Goal: Task Accomplishment & Management: Complete application form

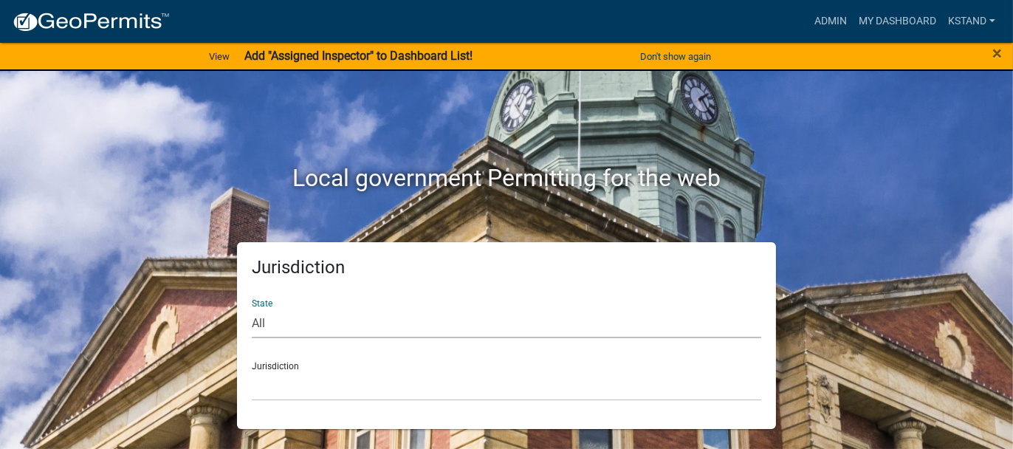
click at [258, 326] on select "All Colorado Georgia Indiana Iowa Kansas Minnesota Ohio South Carolina Wisconsin" at bounding box center [507, 323] width 510 height 30
select select "Indiana"
click at [252, 308] on select "All Colorado Georgia Indiana Iowa Kansas Minnesota Ohio South Carolina Wisconsin" at bounding box center [507, 323] width 510 height 30
click at [272, 381] on select "City of Charlestown, Indiana City of Jeffersonville, Indiana City of Logansport…" at bounding box center [507, 386] width 510 height 30
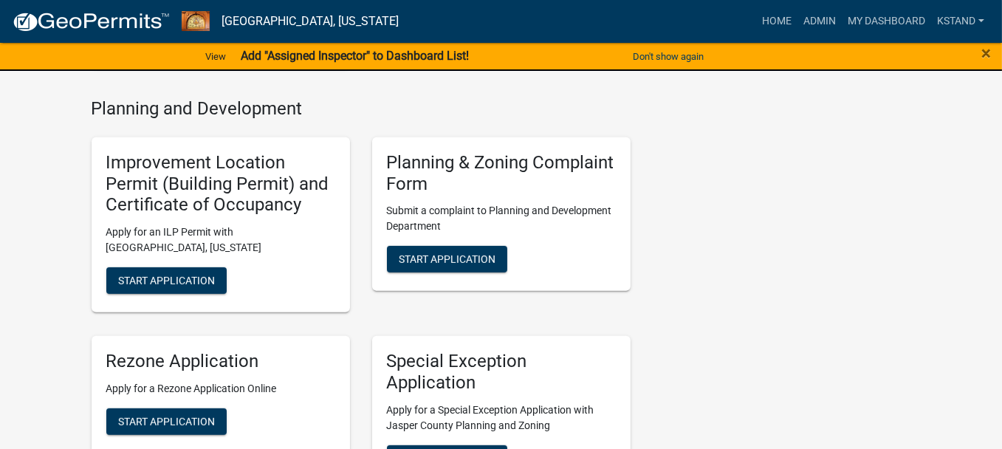
scroll to position [960, 0]
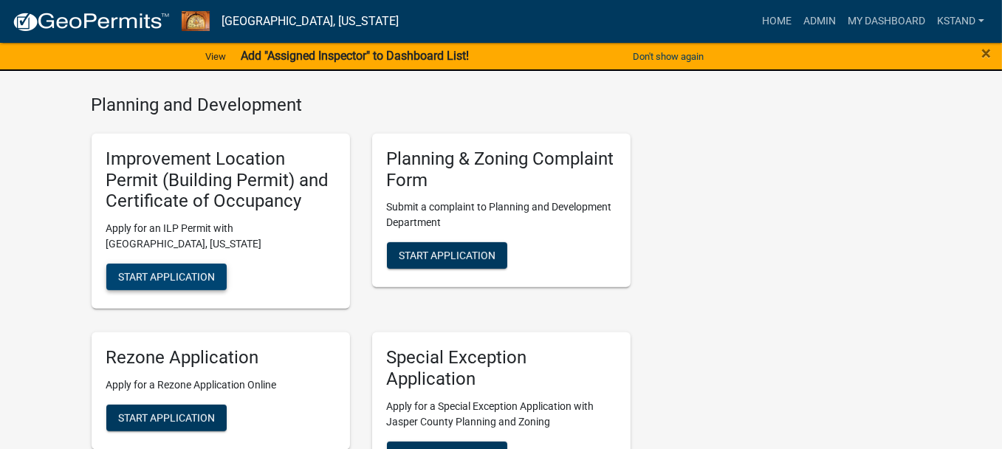
click at [214, 281] on span "Start Application" at bounding box center [166, 277] width 97 height 12
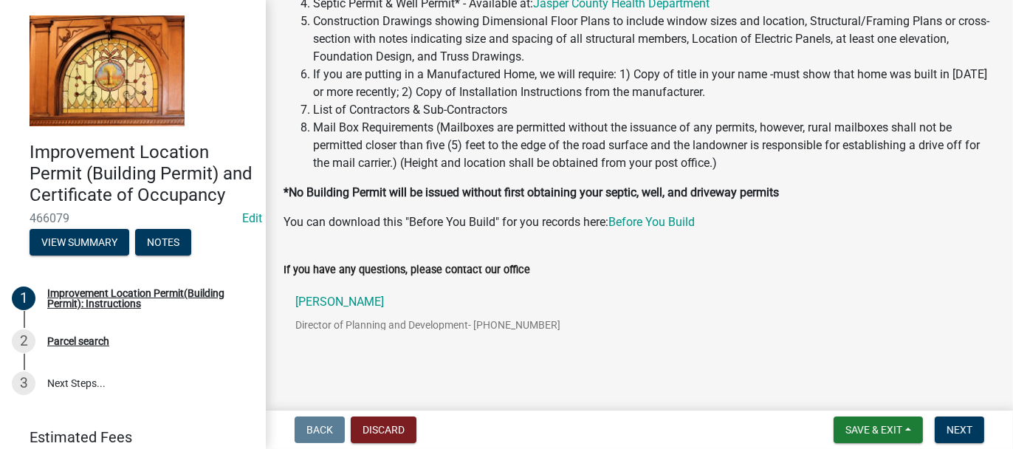
scroll to position [312, 0]
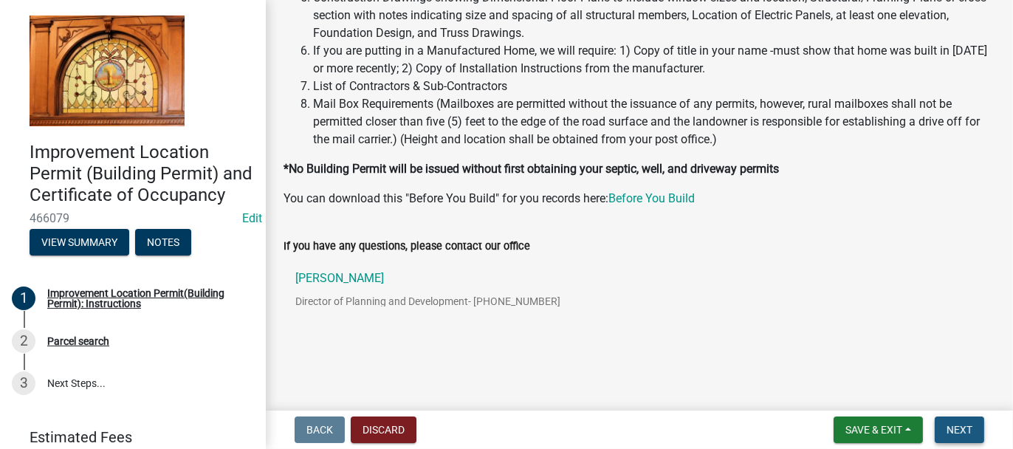
click at [958, 433] on span "Next" at bounding box center [960, 430] width 26 height 12
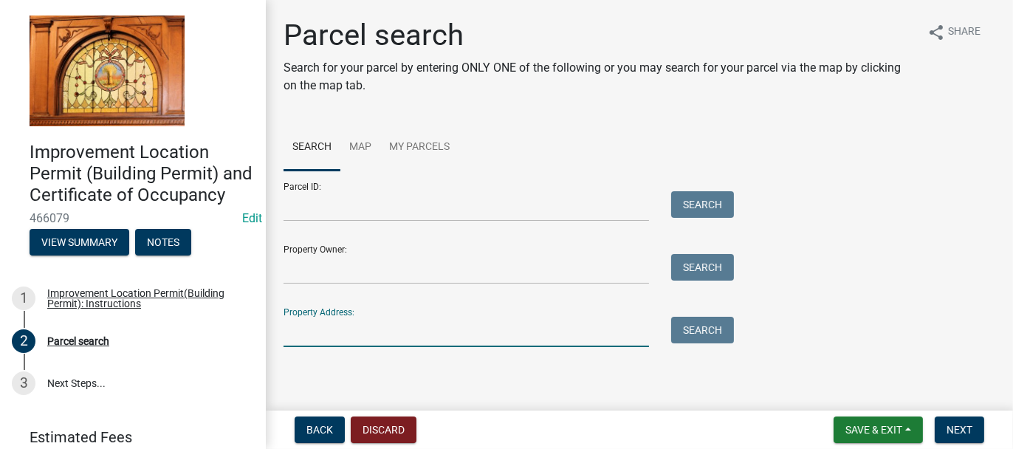
click at [303, 328] on input "Property Address:" at bounding box center [467, 332] width 366 height 30
click at [297, 327] on input "Property Address:" at bounding box center [467, 332] width 366 height 30
type input "5724 sandstone dr"
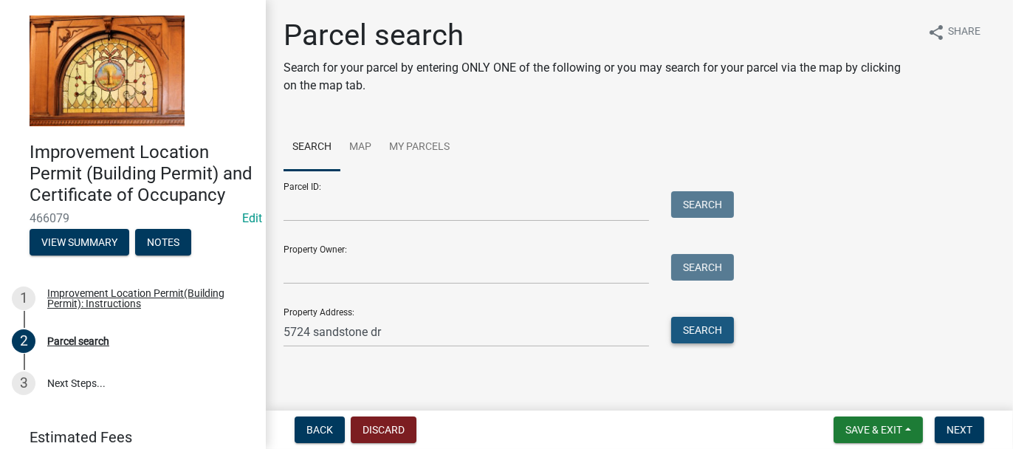
click at [707, 332] on button "Search" at bounding box center [702, 330] width 63 height 27
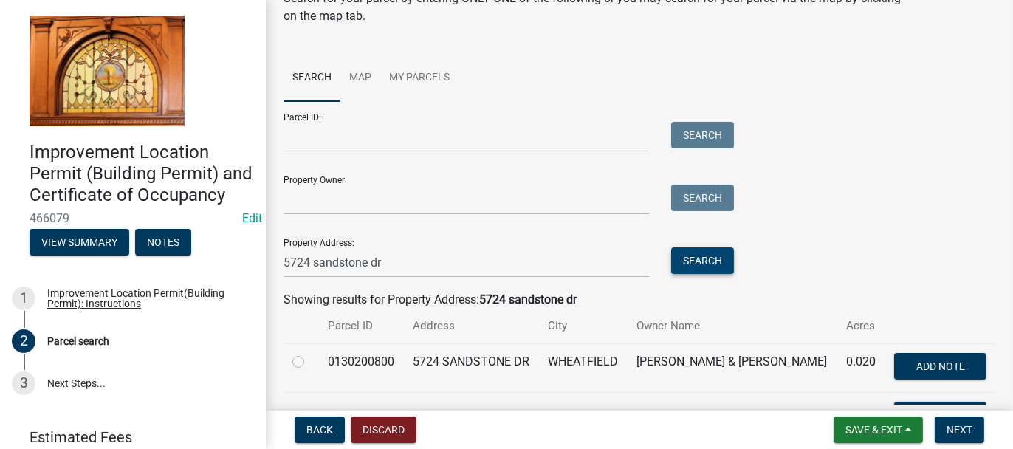
scroll to position [148, 0]
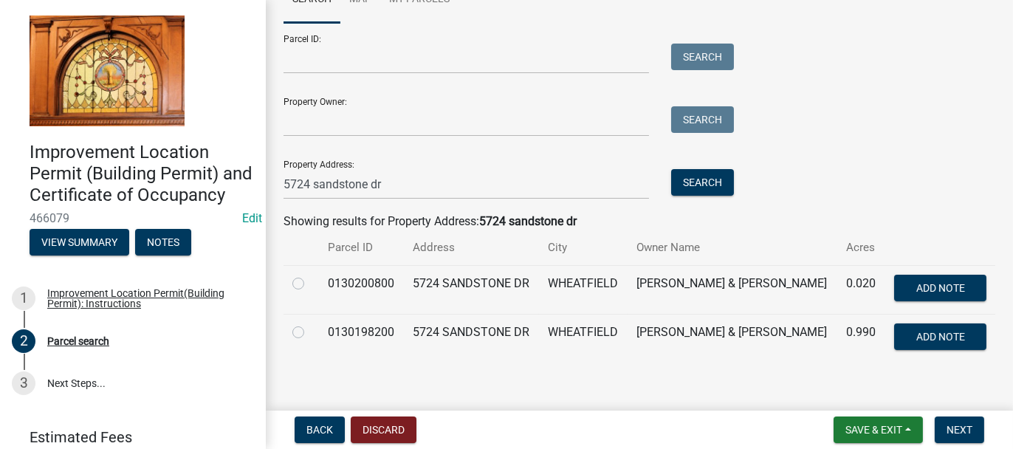
click at [310, 323] on label at bounding box center [310, 323] width 0 height 0
click at [310, 329] on input "radio" at bounding box center [315, 328] width 10 height 10
radio input "true"
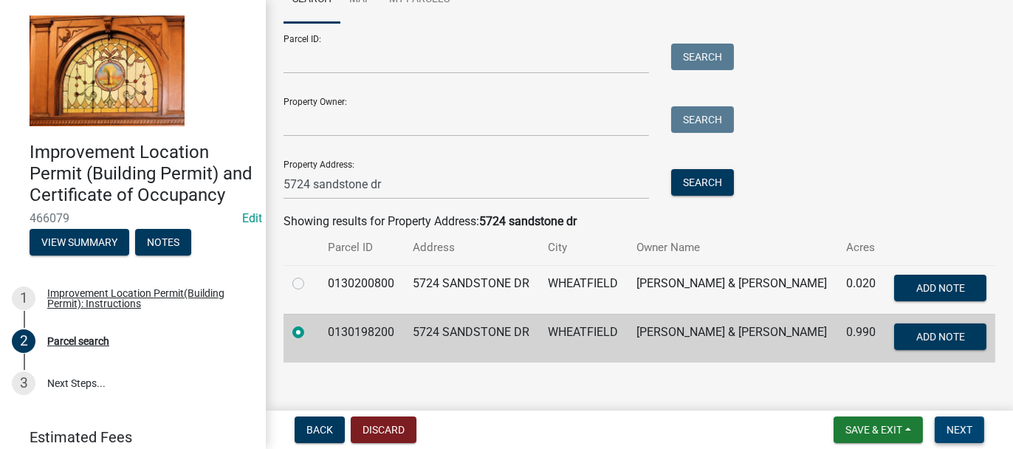
click at [960, 430] on span "Next" at bounding box center [960, 430] width 26 height 12
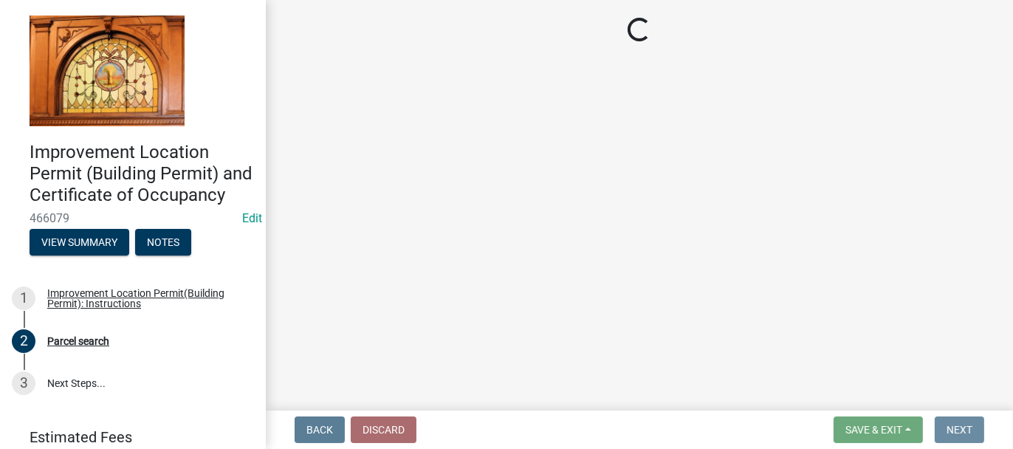
scroll to position [0, 0]
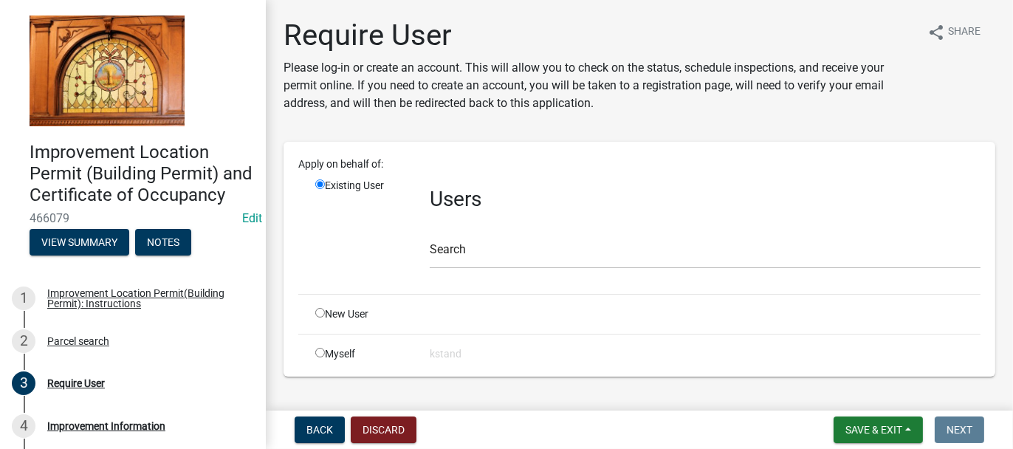
click at [320, 309] on input "radio" at bounding box center [320, 313] width 10 height 10
radio input "true"
radio input "false"
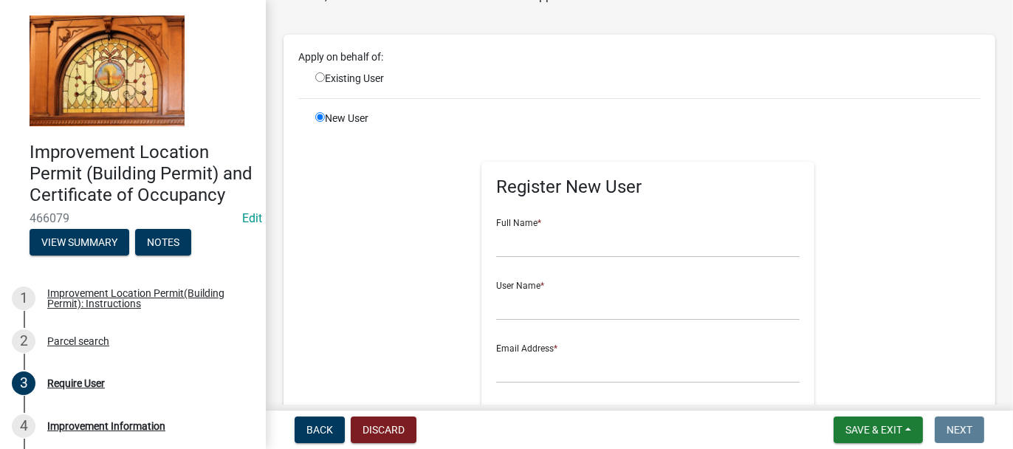
scroll to position [222, 0]
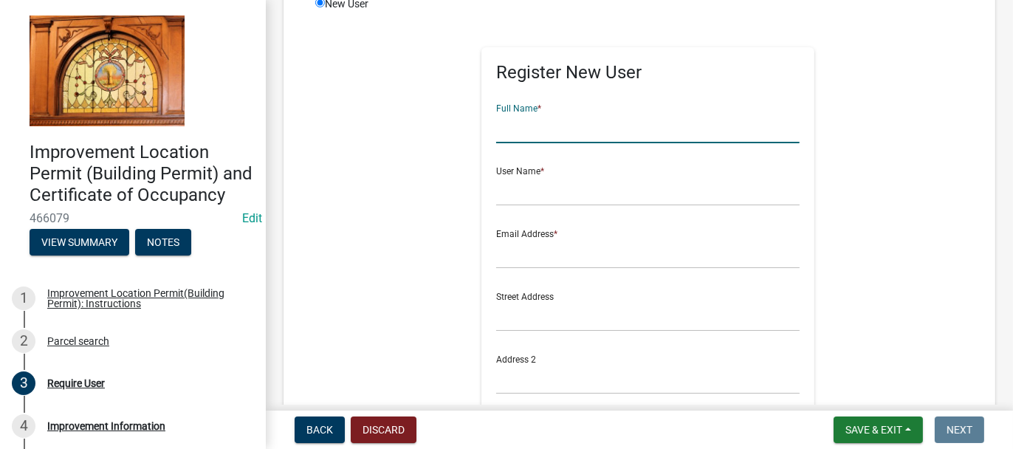
click at [529, 126] on input "text" at bounding box center [648, 128] width 304 height 30
type input "LARRY LUEBCKE"
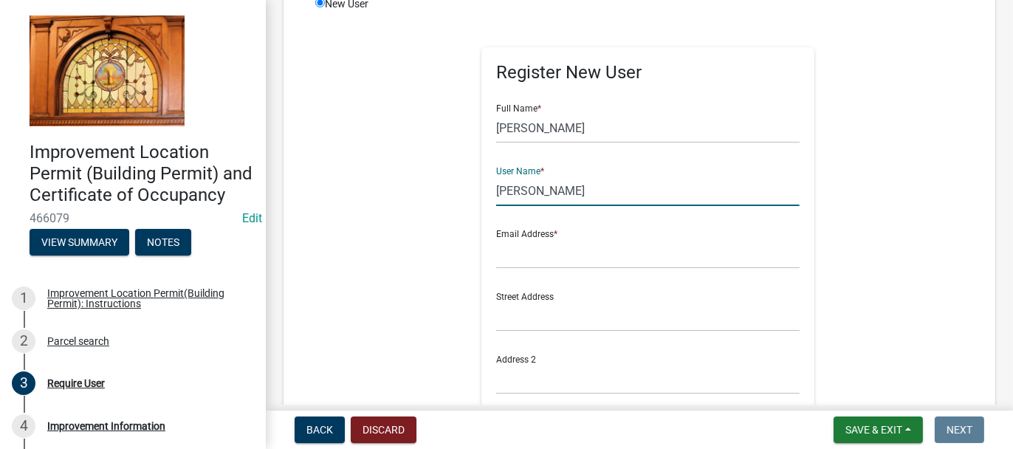
type input "LARRY LUEBCKE"
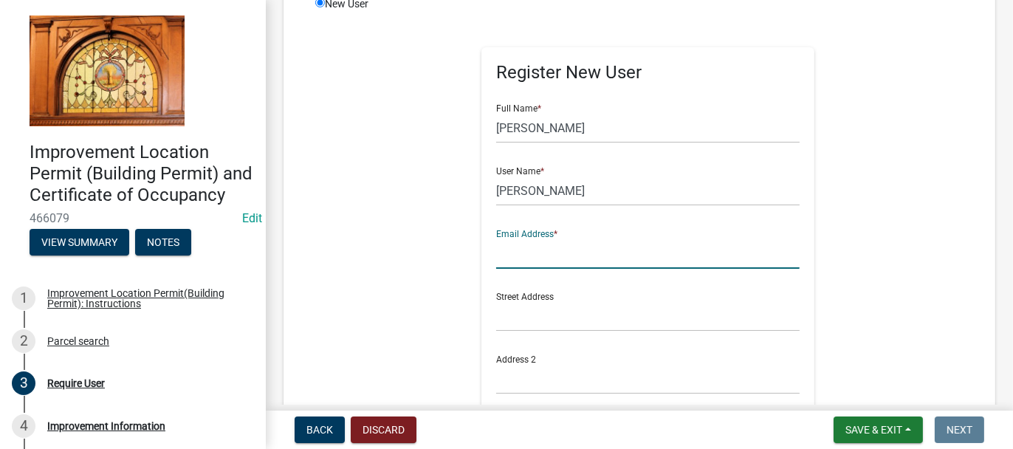
type input "."
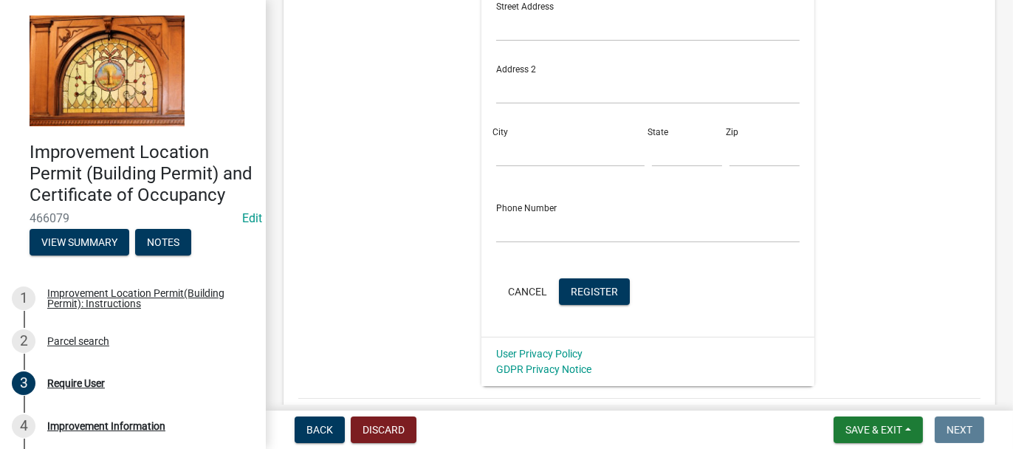
scroll to position [517, 0]
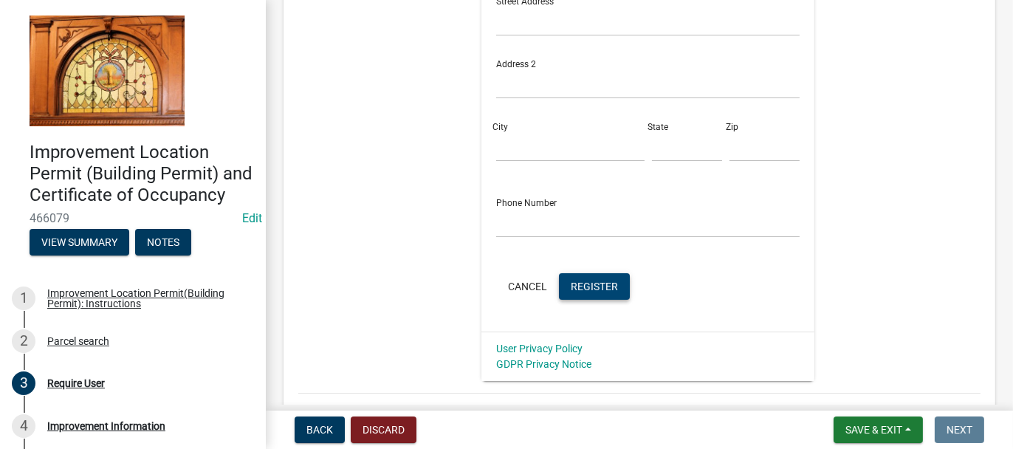
type input "LARRYL.HOMES@YAHOO.COM"
click at [592, 278] on button "Register" at bounding box center [594, 286] width 71 height 27
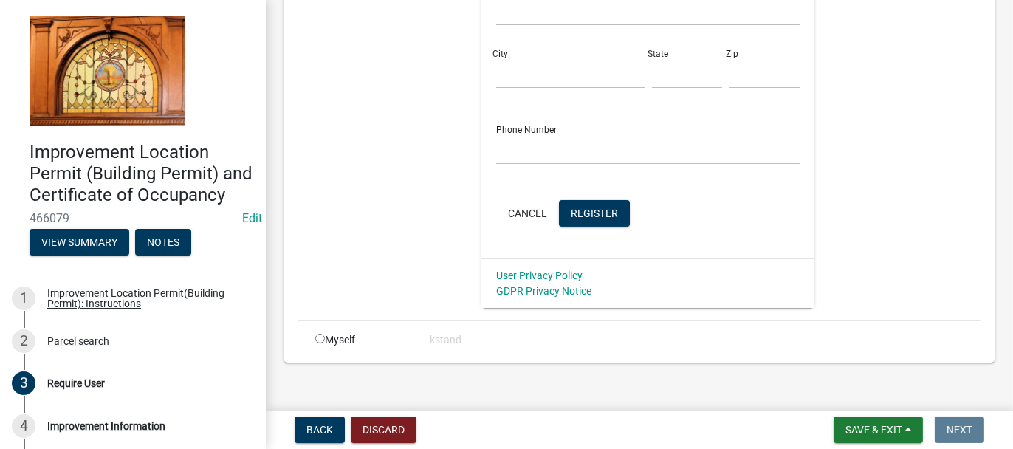
scroll to position [591, 0]
click at [600, 209] on span "Register" at bounding box center [594, 212] width 47 height 12
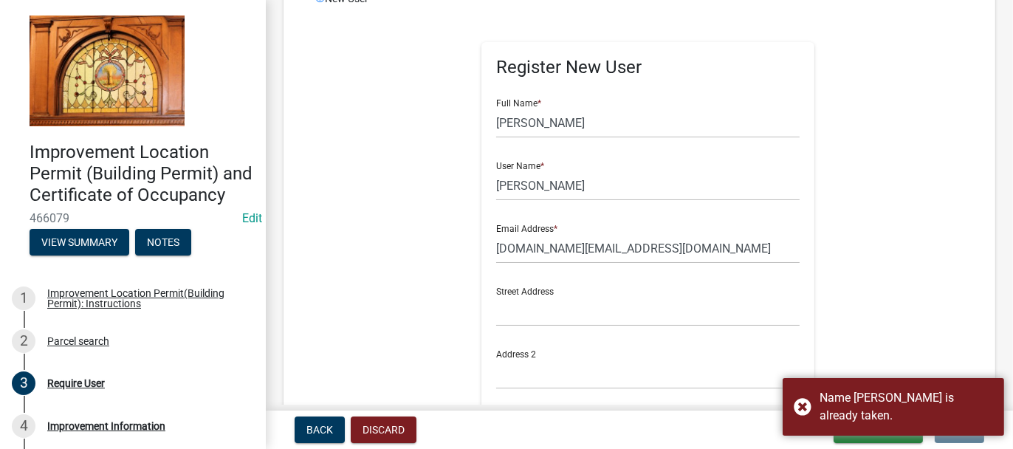
scroll to position [74, 0]
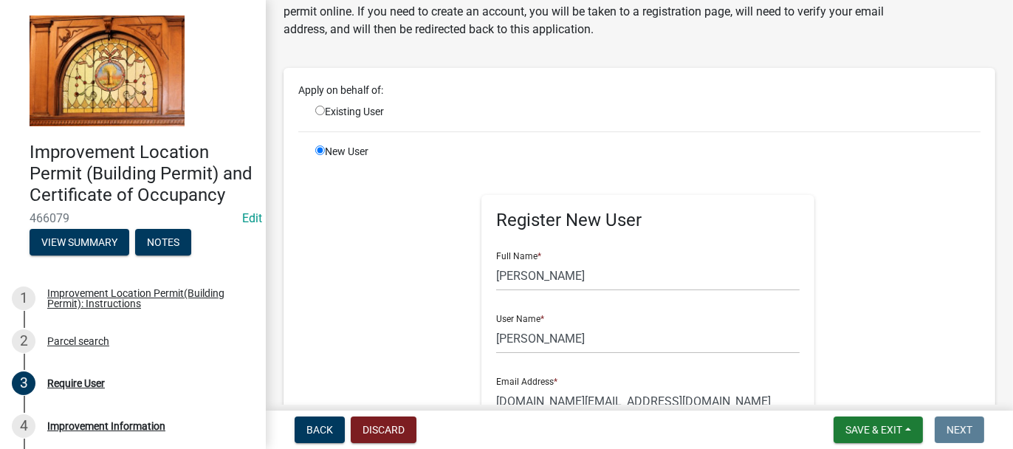
click at [323, 148] on input "radio" at bounding box center [320, 150] width 10 height 10
click at [318, 112] on input "radio" at bounding box center [320, 111] width 10 height 10
radio input "true"
radio input "false"
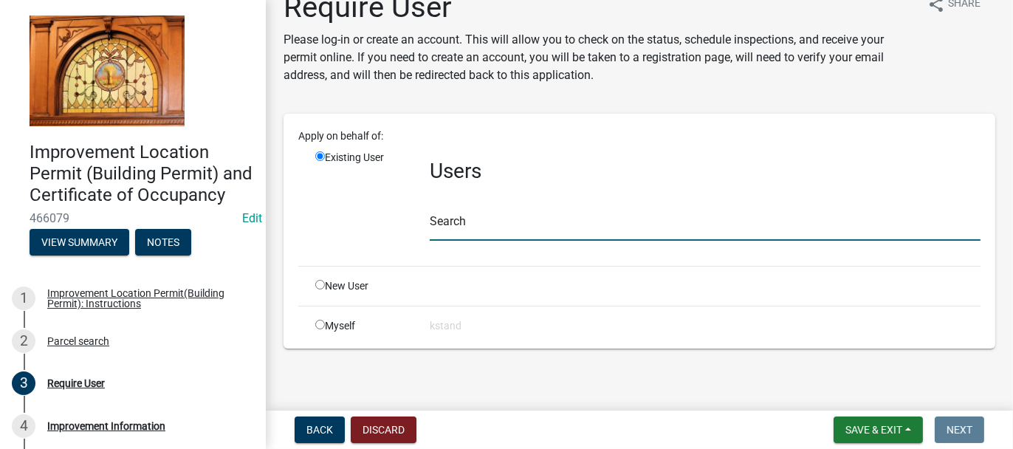
click at [452, 219] on input "text" at bounding box center [705, 225] width 551 height 30
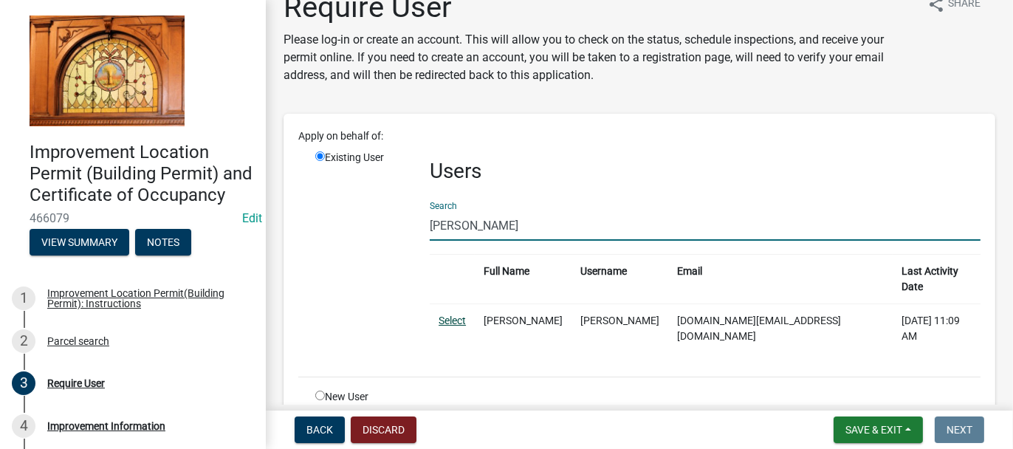
type input "LARRY LUE"
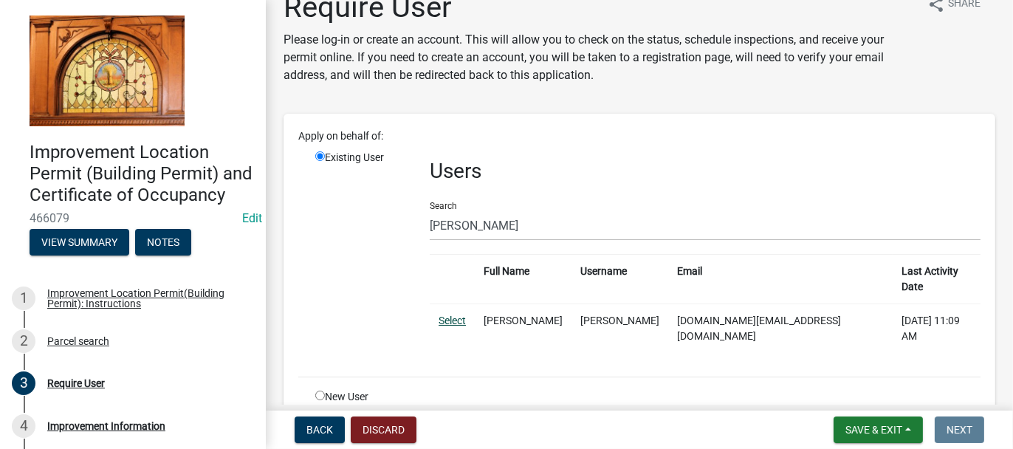
click at [449, 315] on link "Select" at bounding box center [452, 321] width 27 height 12
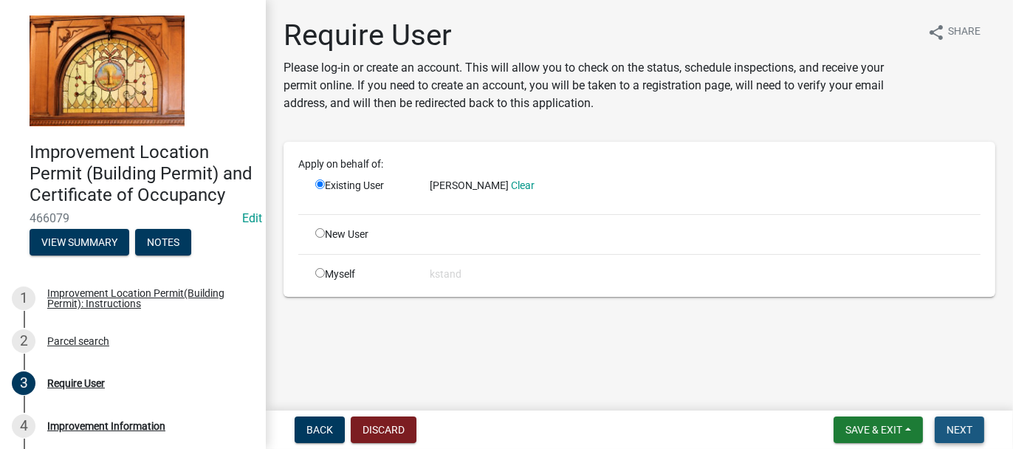
click at [959, 432] on span "Next" at bounding box center [960, 430] width 26 height 12
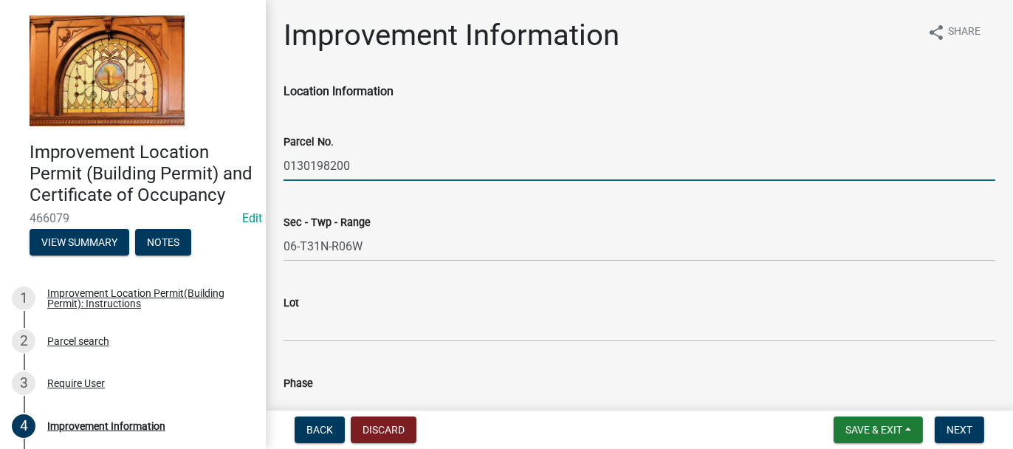
drag, startPoint x: 283, startPoint y: 162, endPoint x: 349, endPoint y: 162, distance: 65.7
click at [349, 162] on input "0130198200" at bounding box center [640, 166] width 712 height 30
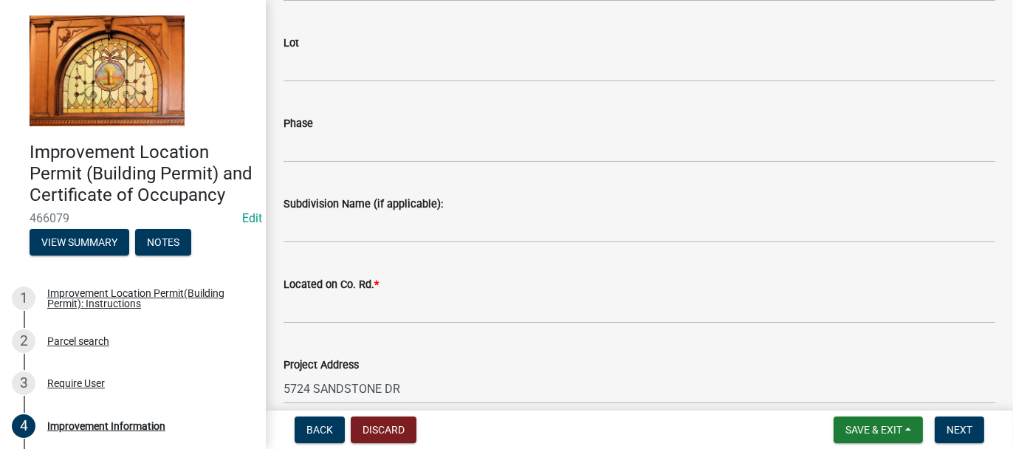
scroll to position [222, 0]
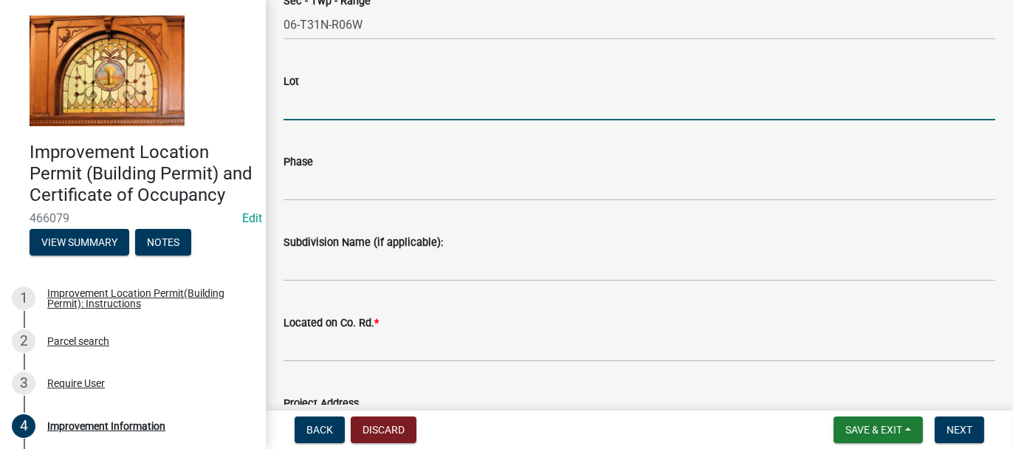
click at [289, 104] on input "Lot" at bounding box center [640, 105] width 712 height 30
type input "11"
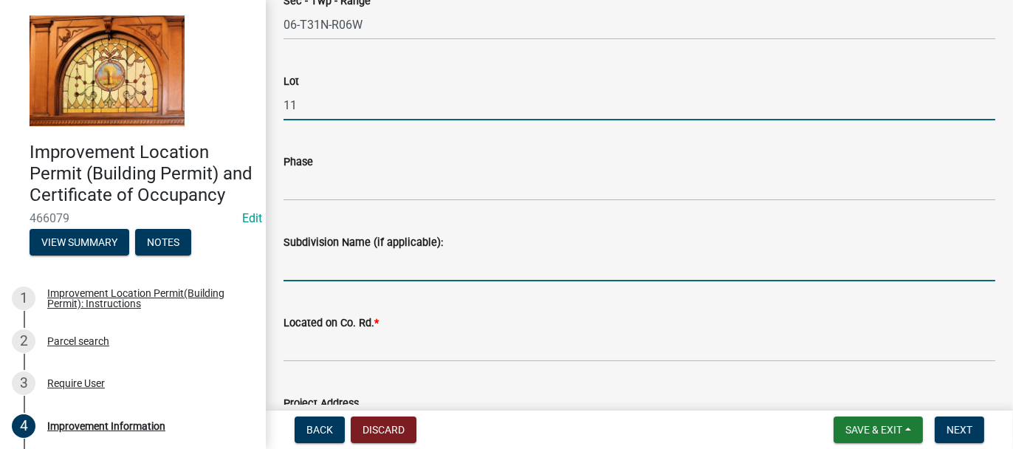
drag, startPoint x: 301, startPoint y: 258, endPoint x: 249, endPoint y: 262, distance: 51.9
click at [301, 258] on input "Subdivision Name (if applicable):" at bounding box center [640, 266] width 712 height 30
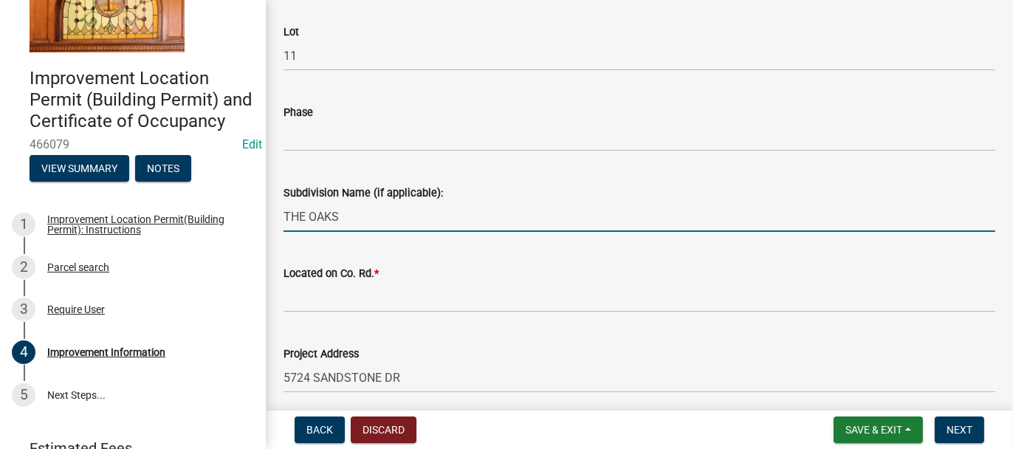
scroll to position [295, 0]
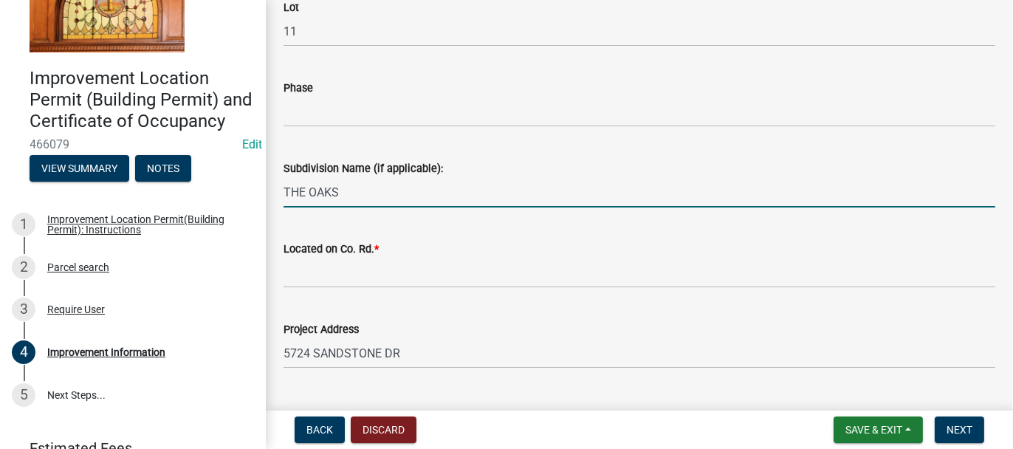
type input "THE OAKS"
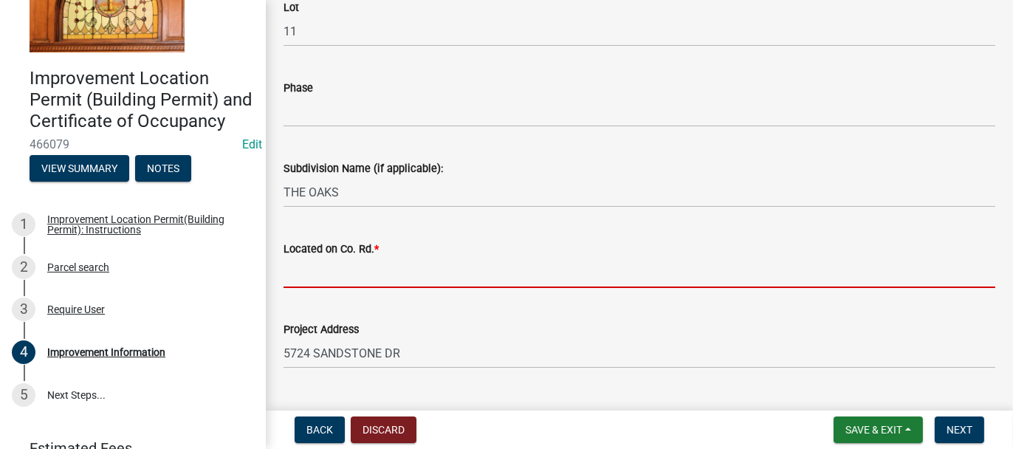
click at [326, 271] on input "Located on Co. Rd. *" at bounding box center [640, 273] width 712 height 30
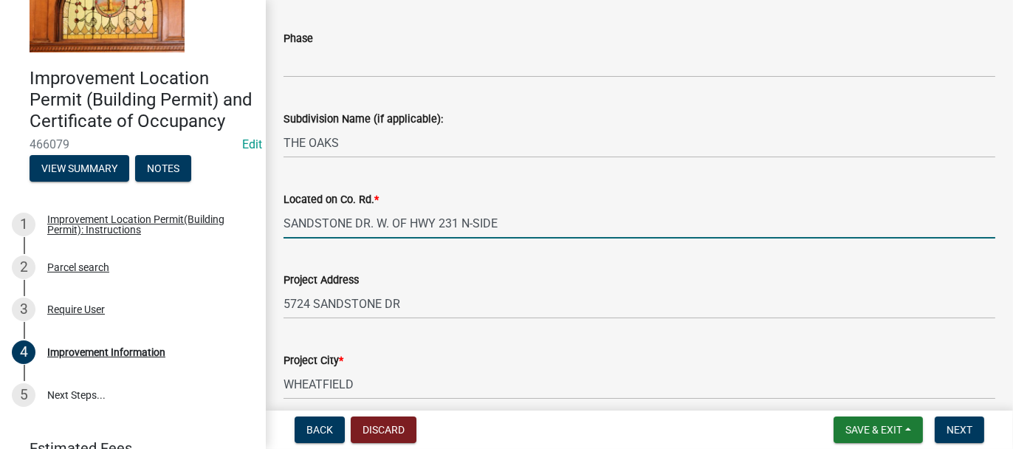
scroll to position [369, 0]
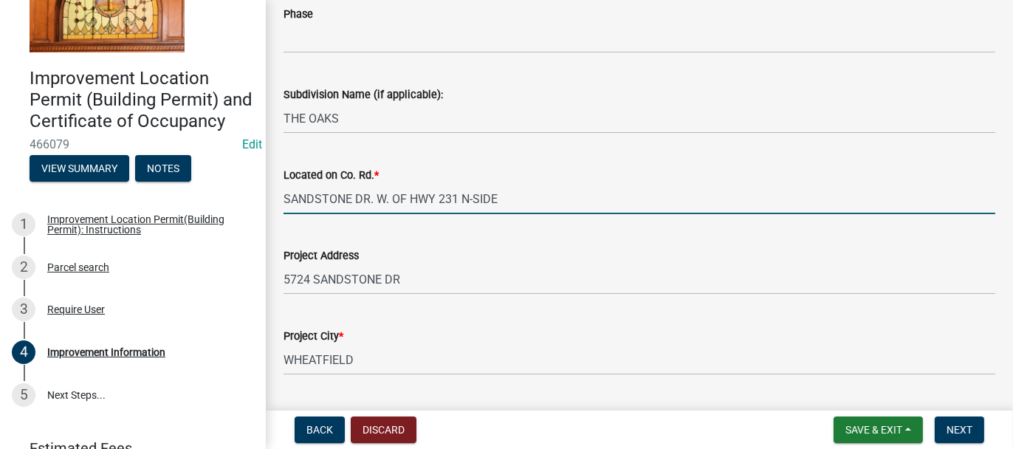
type input "SANDSTONE DR. W. OF HWY 231 N-SIDE"
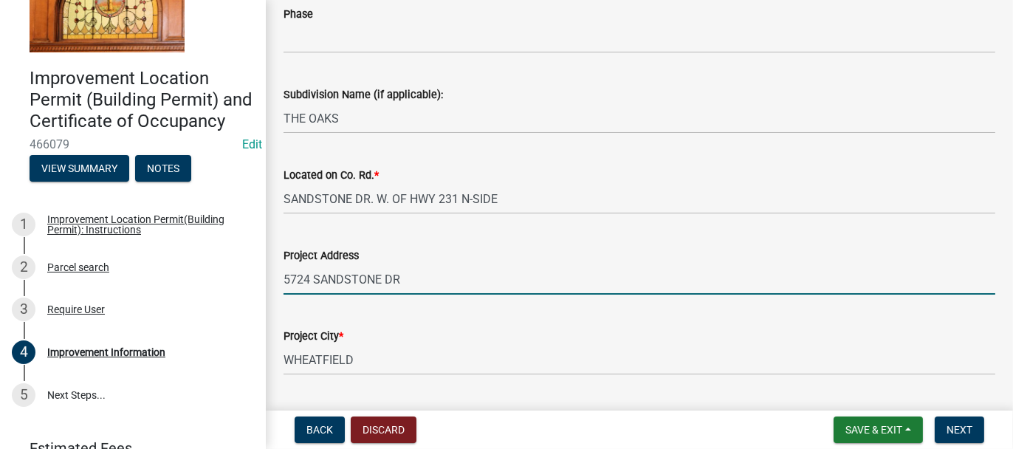
click at [402, 281] on input "5724 SANDSTONE DR" at bounding box center [640, 279] width 712 height 30
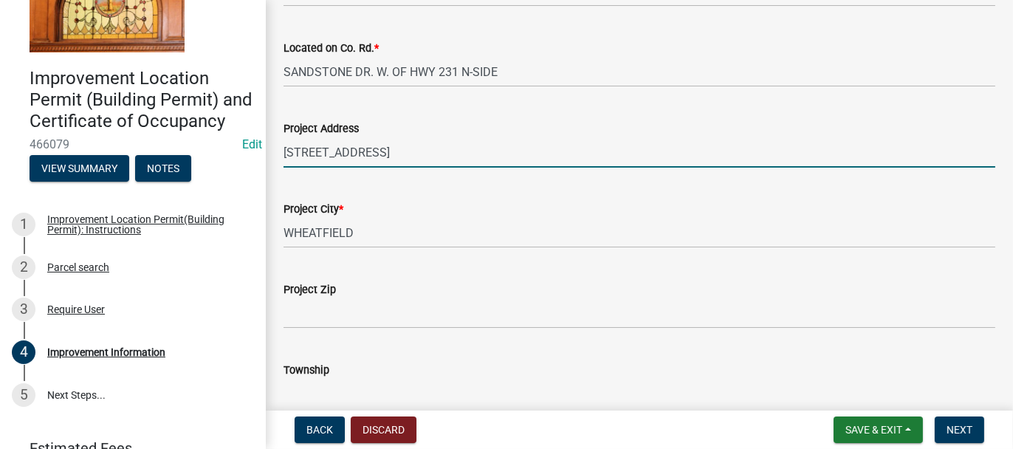
scroll to position [517, 0]
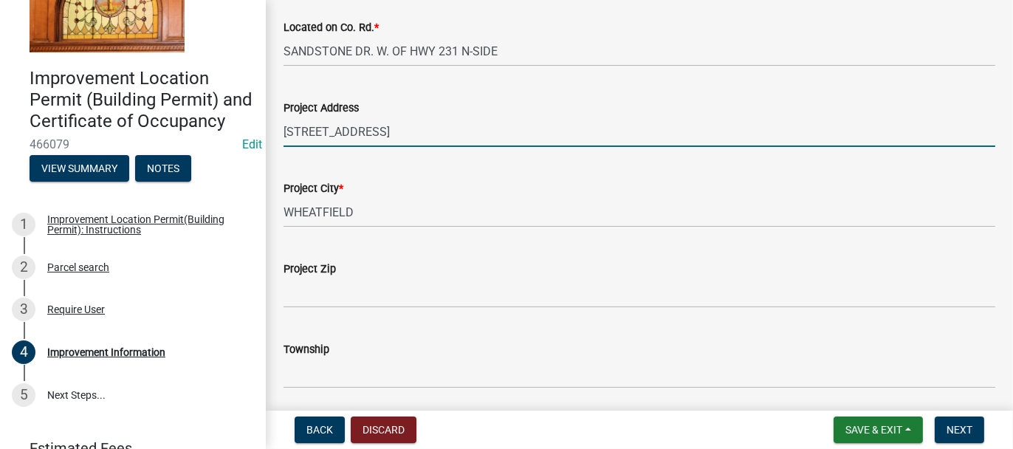
type input "5724 SANDSTONE DR, WHEATFIELD"
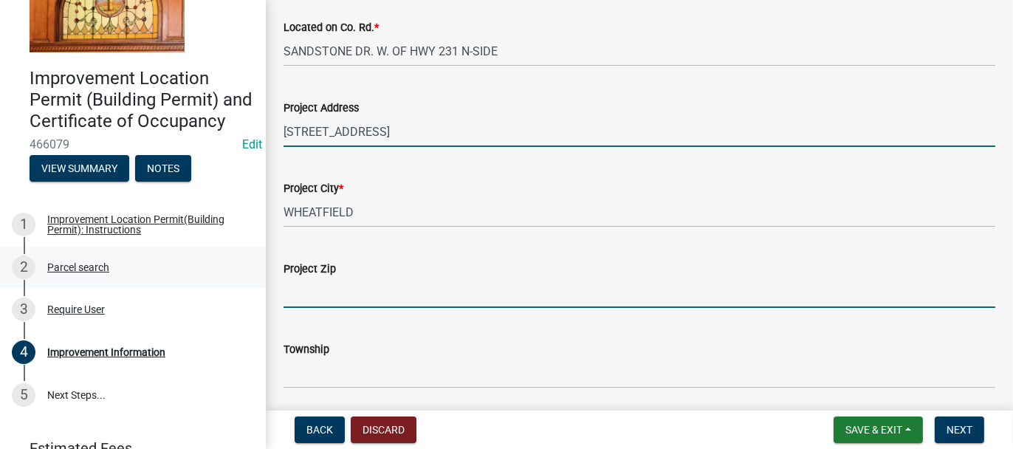
drag, startPoint x: 296, startPoint y: 282, endPoint x: 179, endPoint y: 291, distance: 117.8
click at [296, 282] on input "Project Zip" at bounding box center [640, 293] width 712 height 30
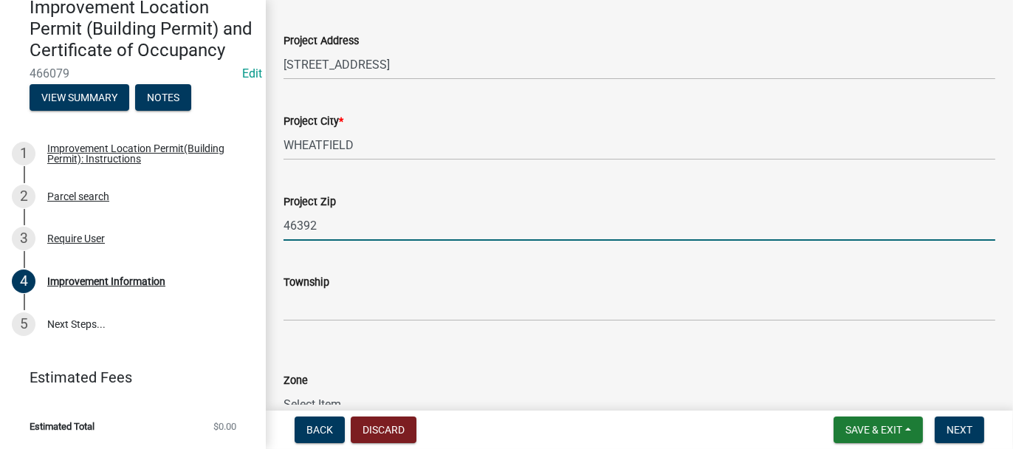
scroll to position [591, 0]
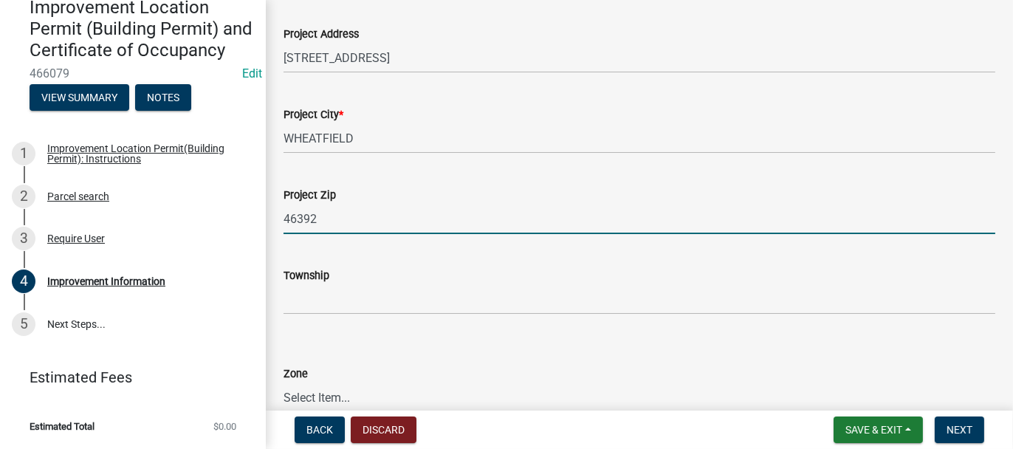
type input "46392"
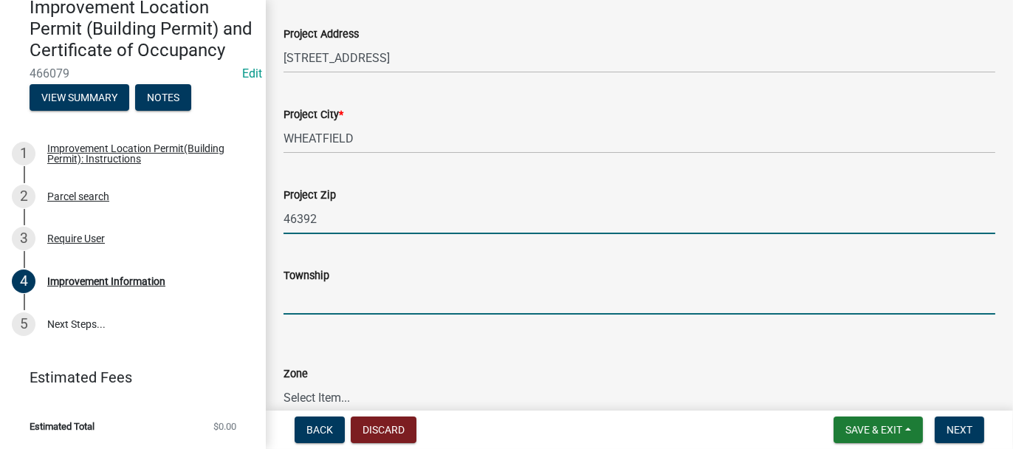
click at [292, 292] on input "Township" at bounding box center [640, 299] width 712 height 30
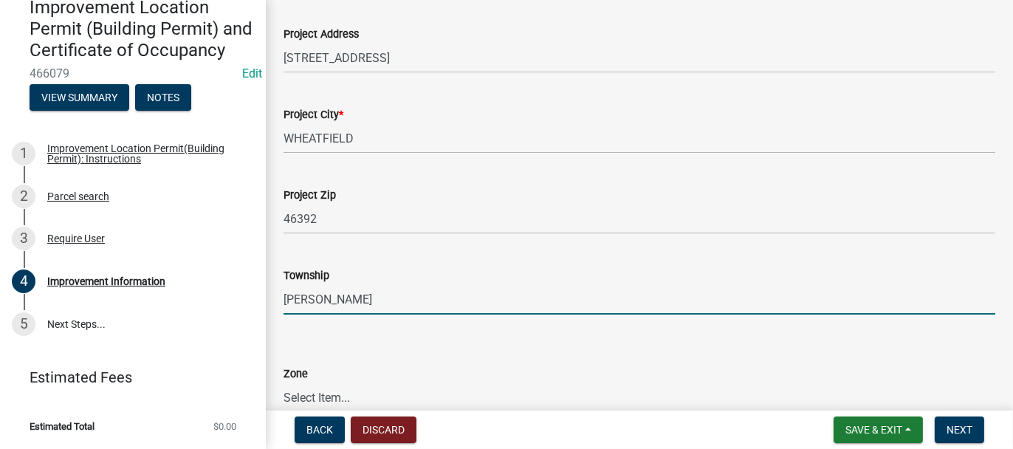
type input "WALKER"
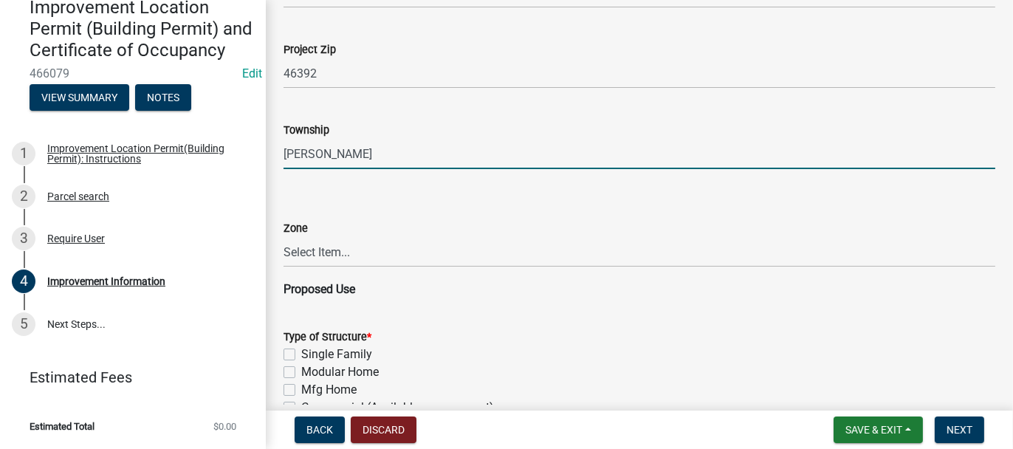
scroll to position [738, 0]
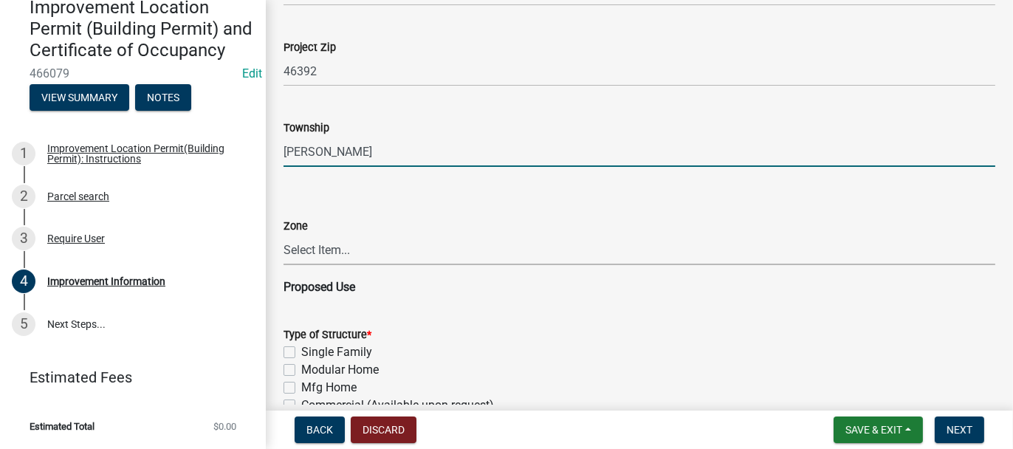
click at [318, 249] on select "Select Item... CO - Conservation PR - Parks & Recreation A1 - Conservation Agri…" at bounding box center [640, 250] width 712 height 30
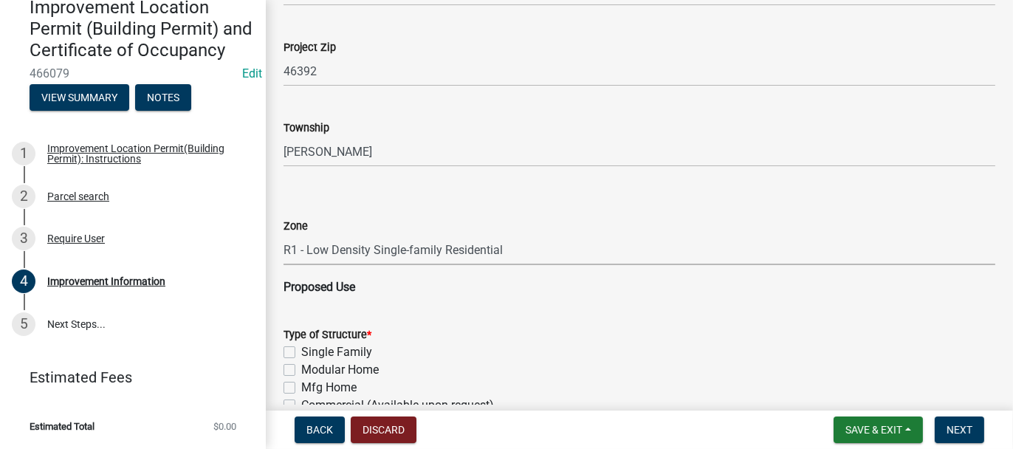
click at [284, 235] on select "Select Item... CO - Conservation PR - Parks & Recreation A1 - Conservation Agri…" at bounding box center [640, 250] width 712 height 30
select select "8bbf6709-b682-4859-bc26-bad637e1a2ad"
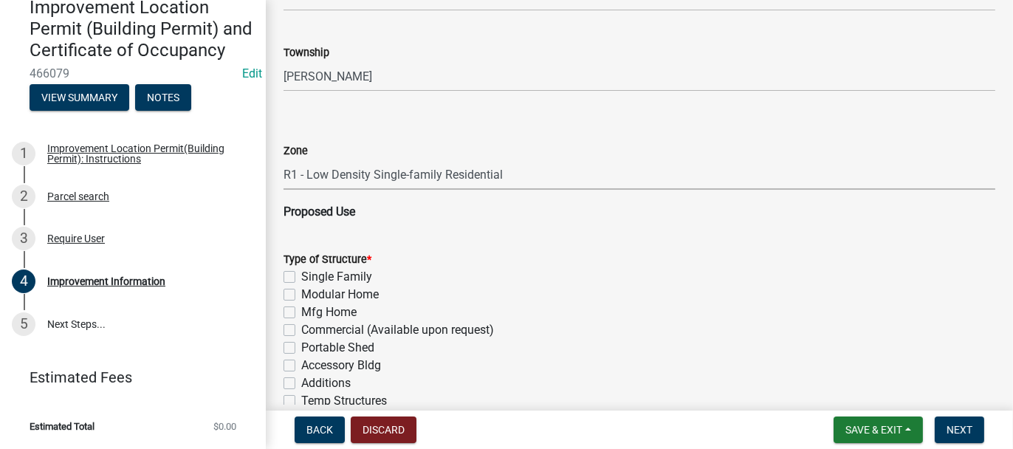
scroll to position [886, 0]
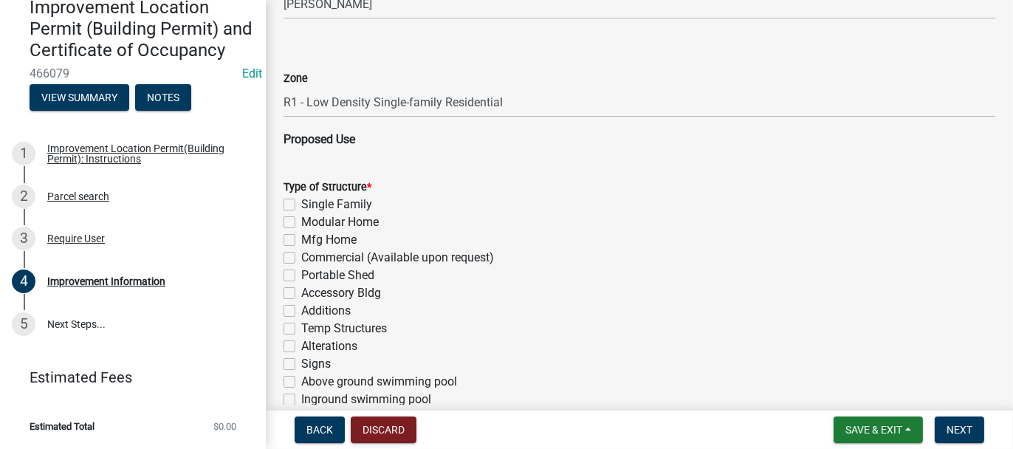
click at [301, 204] on label "Single Family" at bounding box center [336, 205] width 71 height 18
click at [301, 204] on input "Single Family" at bounding box center [306, 201] width 10 height 10
checkbox input "true"
checkbox input "false"
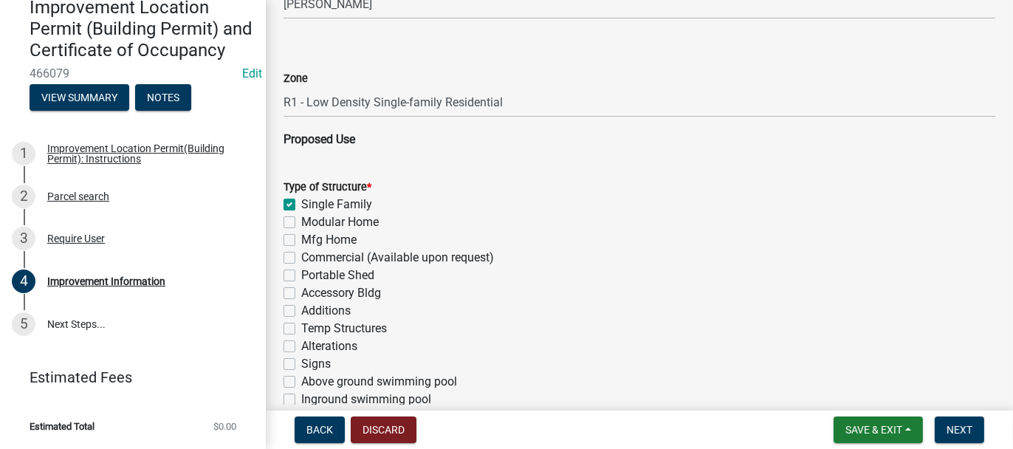
checkbox input "false"
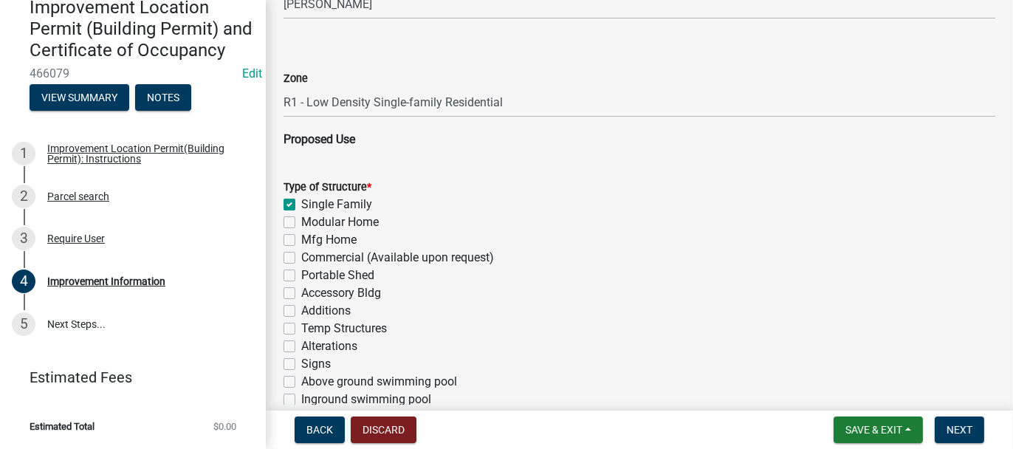
checkbox input "false"
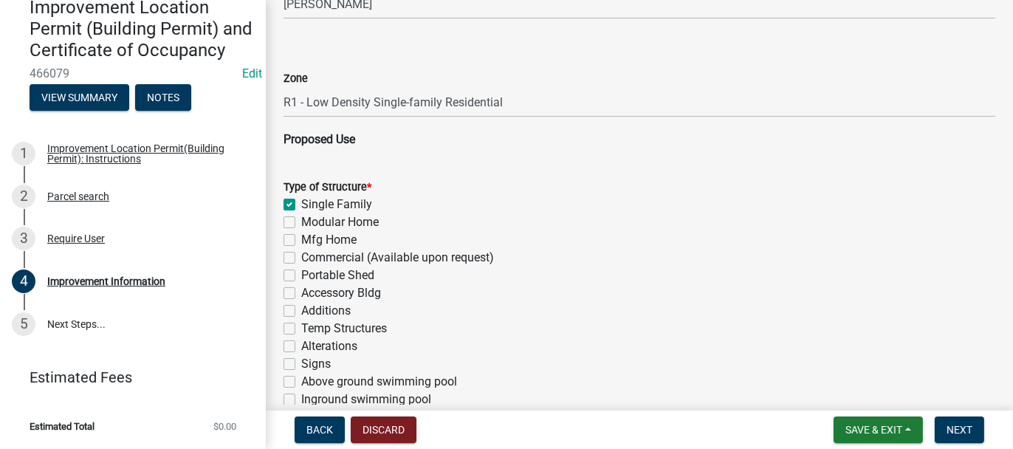
checkbox input "false"
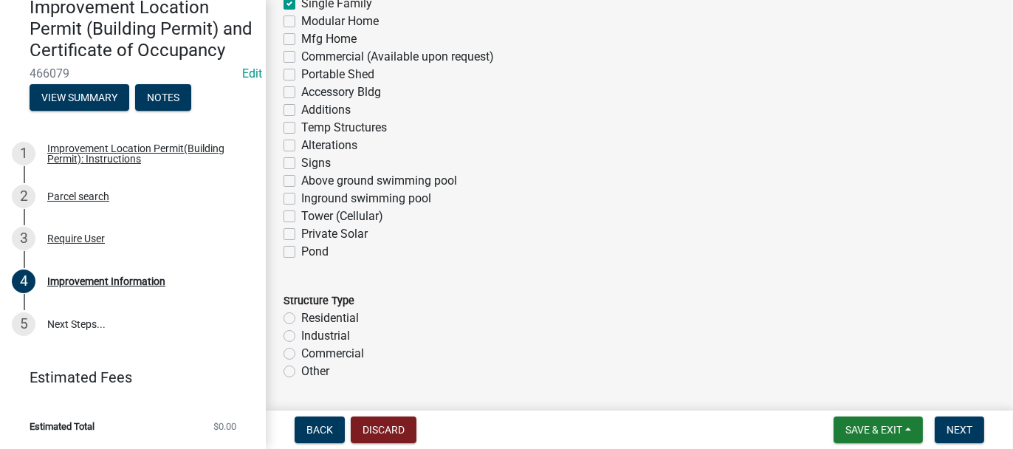
scroll to position [1108, 0]
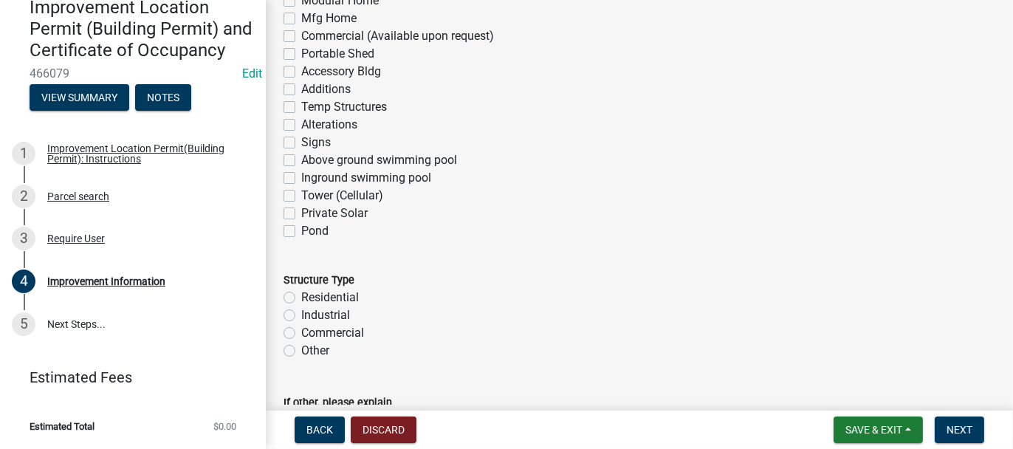
click at [301, 295] on label "Residential" at bounding box center [330, 298] width 58 height 18
click at [301, 295] on input "Residential" at bounding box center [306, 294] width 10 height 10
radio input "true"
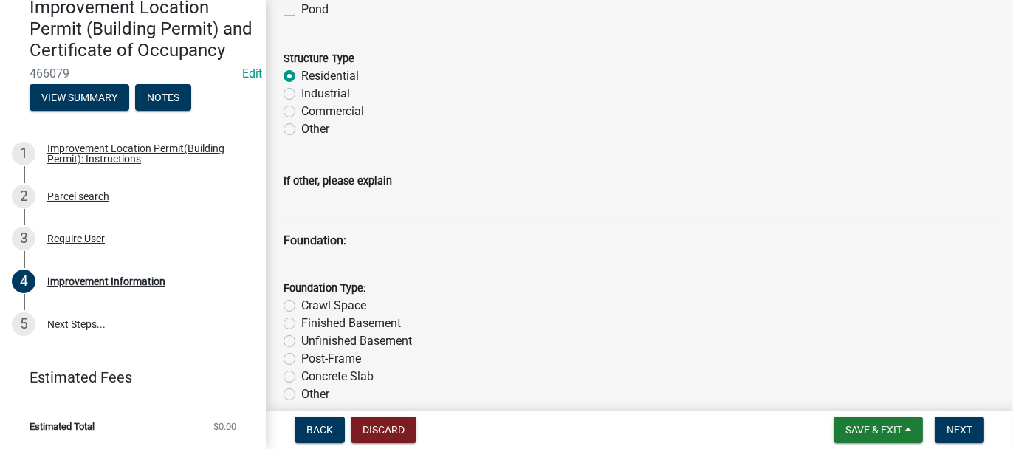
scroll to position [1403, 0]
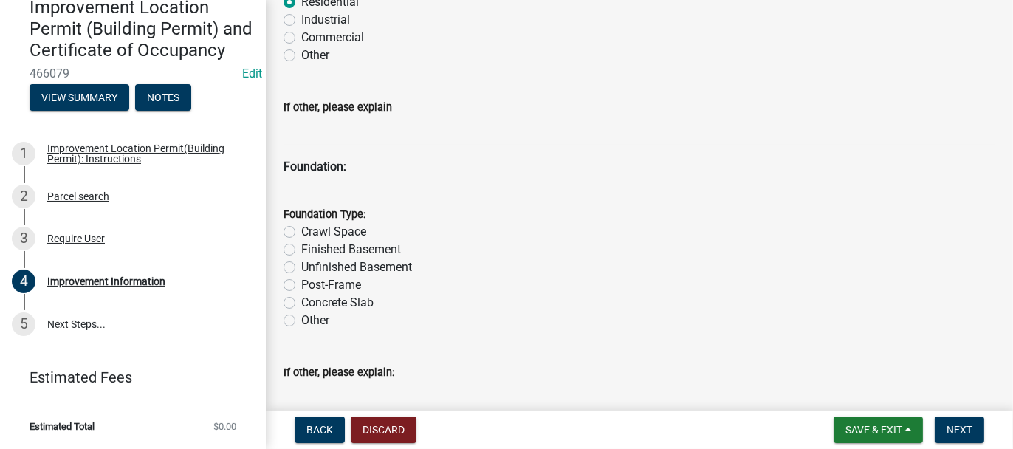
click at [301, 265] on label "Unfinished Basement" at bounding box center [356, 267] width 111 height 18
click at [301, 265] on input "Unfinished Basement" at bounding box center [306, 263] width 10 height 10
radio input "true"
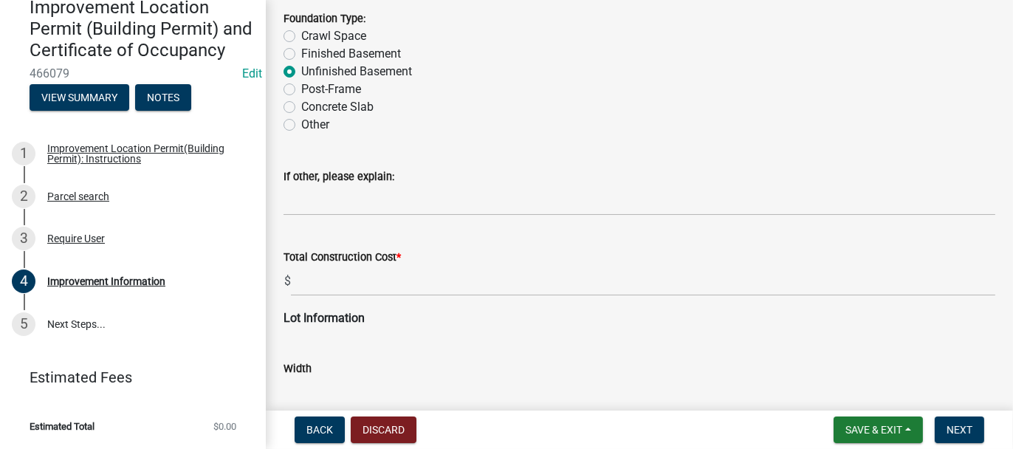
scroll to position [1625, 0]
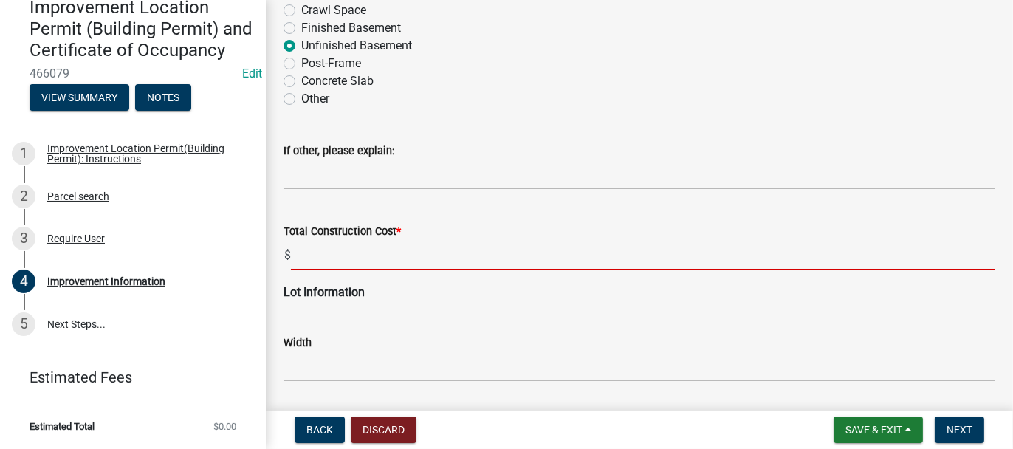
click at [308, 262] on input "text" at bounding box center [643, 255] width 705 height 30
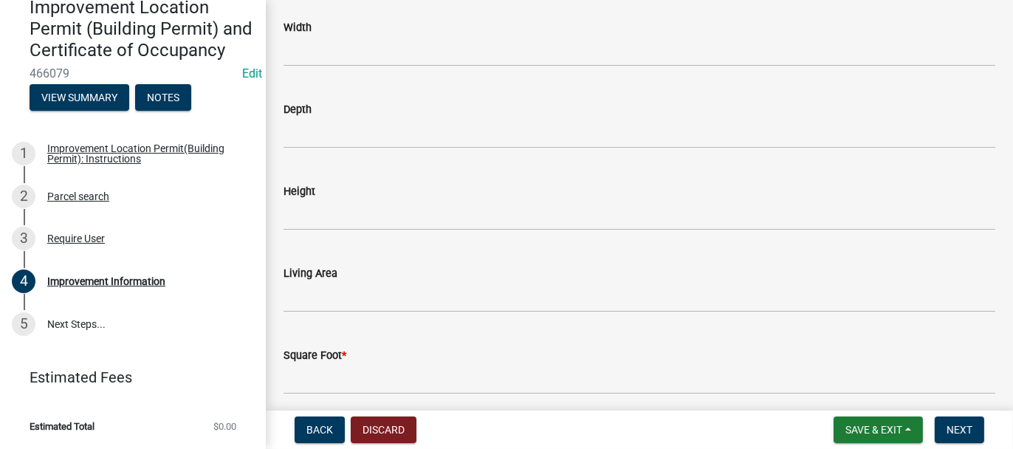
scroll to position [2289, 0]
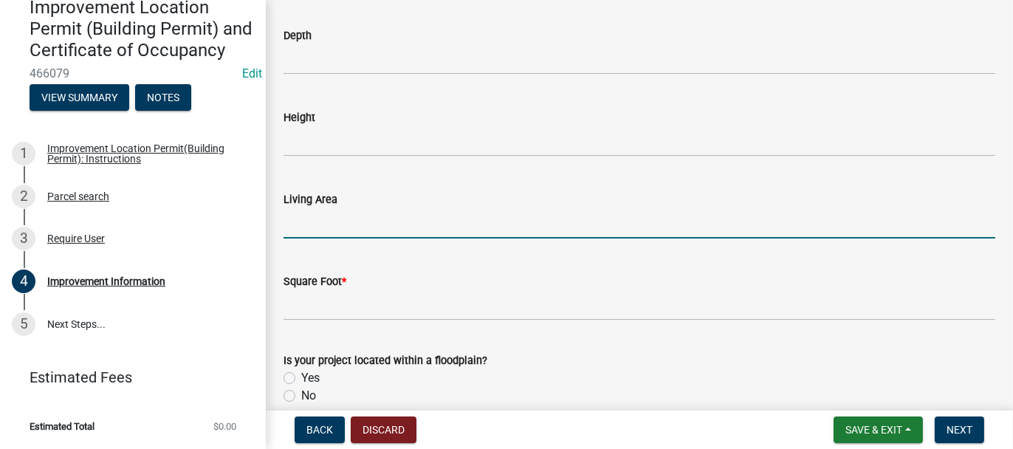
type input "500000"
click at [304, 219] on input "text" at bounding box center [640, 223] width 712 height 30
click at [309, 221] on input "text" at bounding box center [640, 223] width 712 height 30
type input "2248"
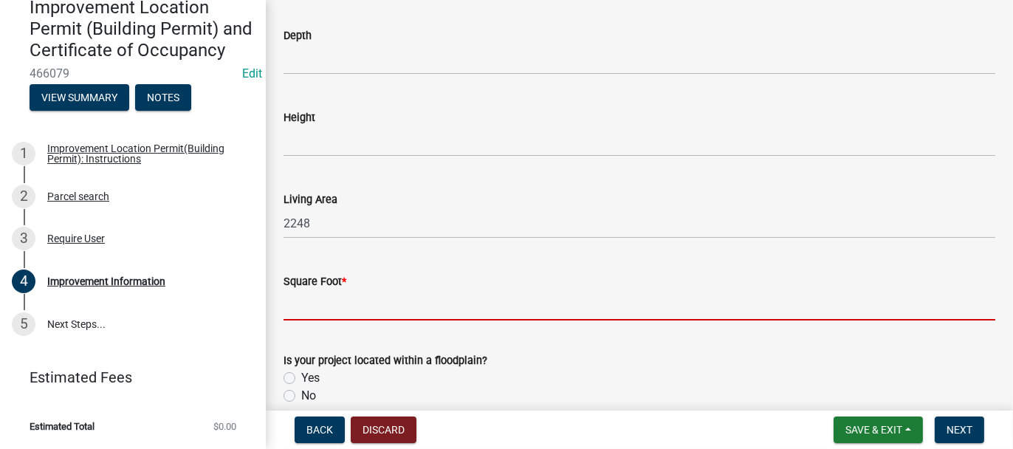
click at [310, 307] on input "text" at bounding box center [640, 305] width 712 height 30
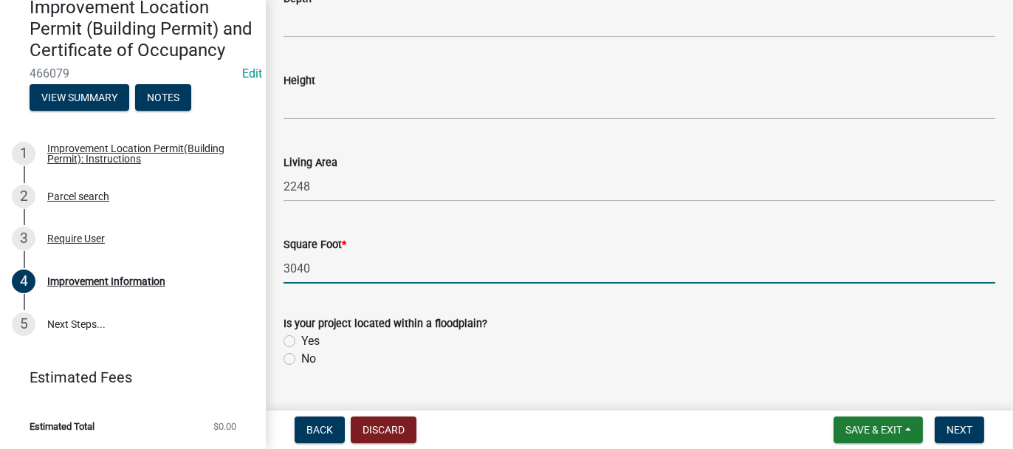
scroll to position [2359, 0]
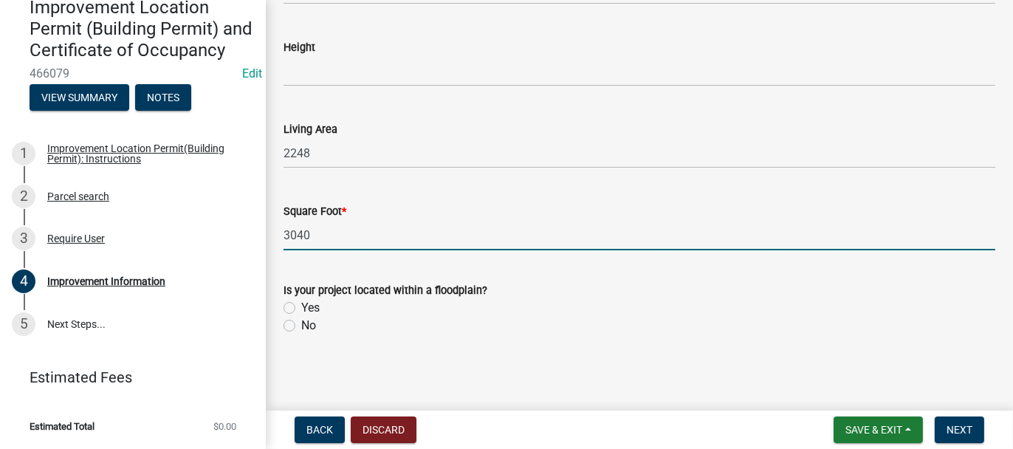
type input "3040"
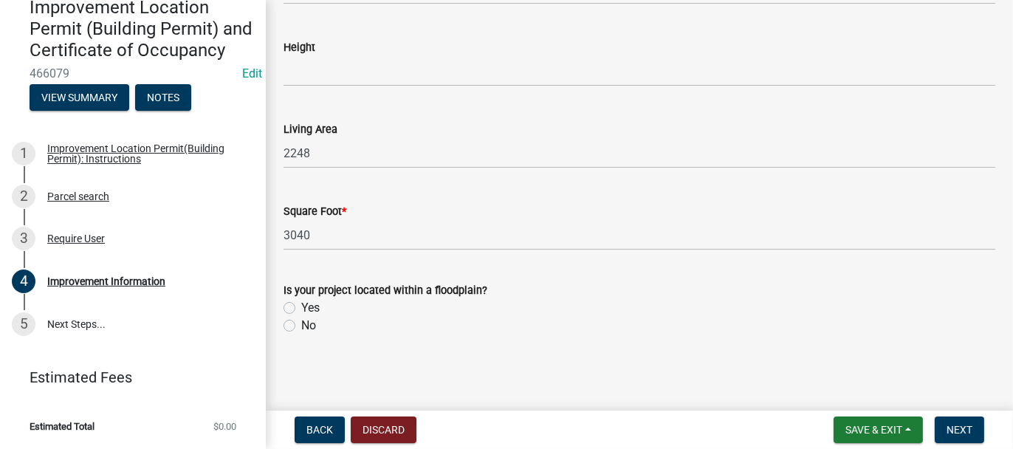
click at [301, 329] on label "No" at bounding box center [308, 326] width 15 height 18
click at [301, 326] on input "No" at bounding box center [306, 322] width 10 height 10
radio input "true"
click at [959, 425] on span "Next" at bounding box center [960, 430] width 26 height 12
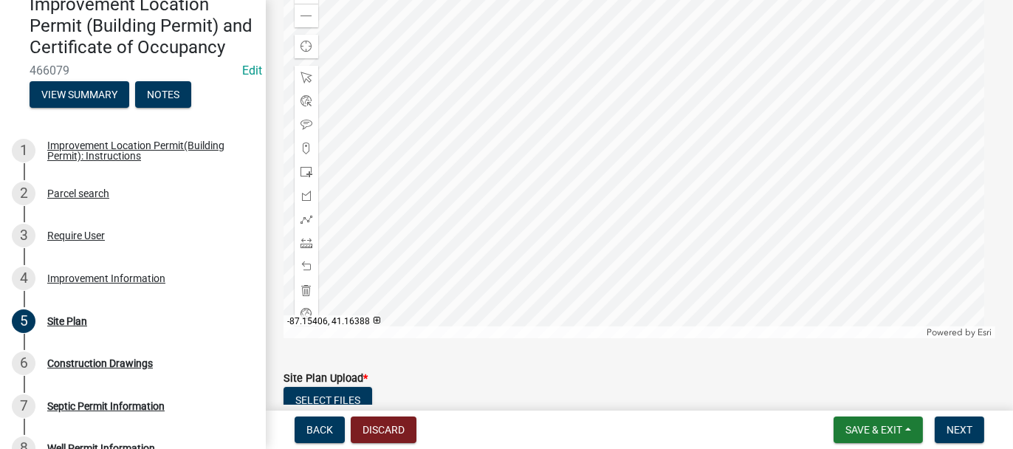
scroll to position [326, 0]
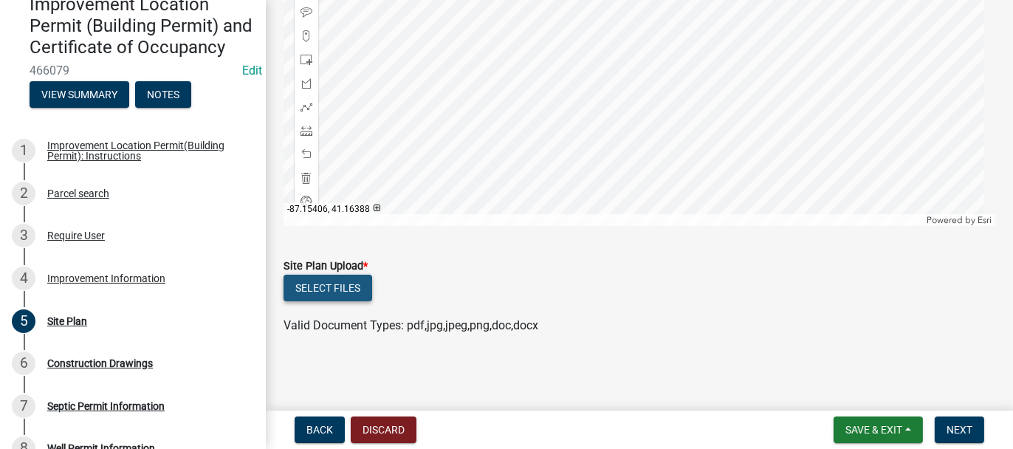
click at [360, 290] on button "Select files" at bounding box center [328, 288] width 89 height 27
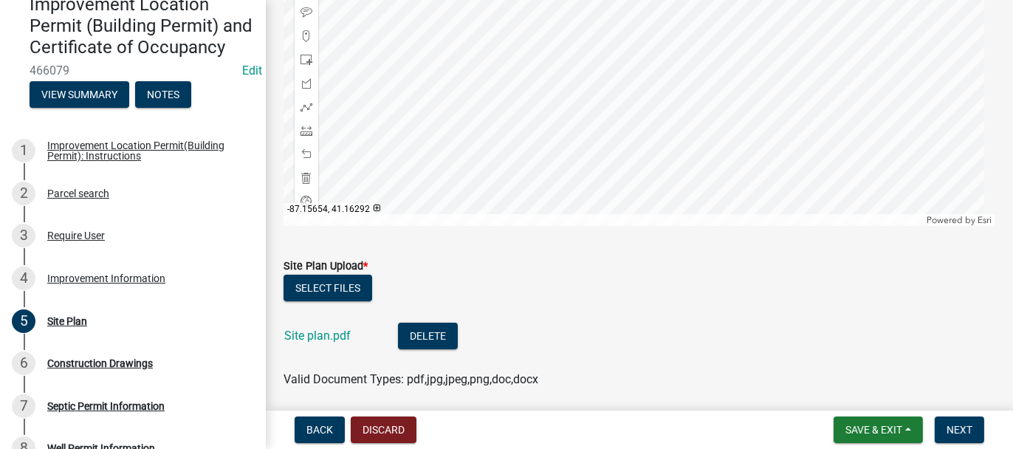
click at [295, 344] on div "Site plan.pdf" at bounding box center [329, 338] width 90 height 30
click at [297, 339] on link "Site plan.pdf" at bounding box center [317, 336] width 66 height 14
click at [965, 429] on span "Next" at bounding box center [960, 430] width 26 height 12
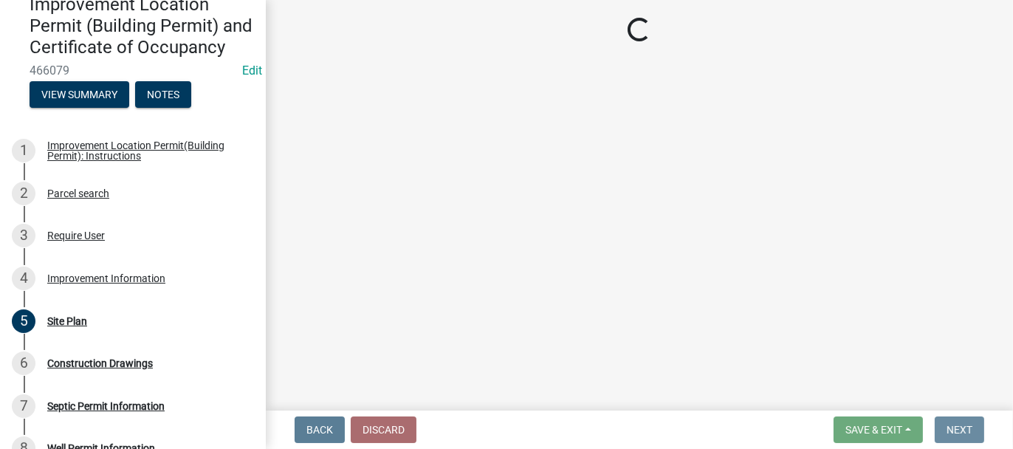
scroll to position [0, 0]
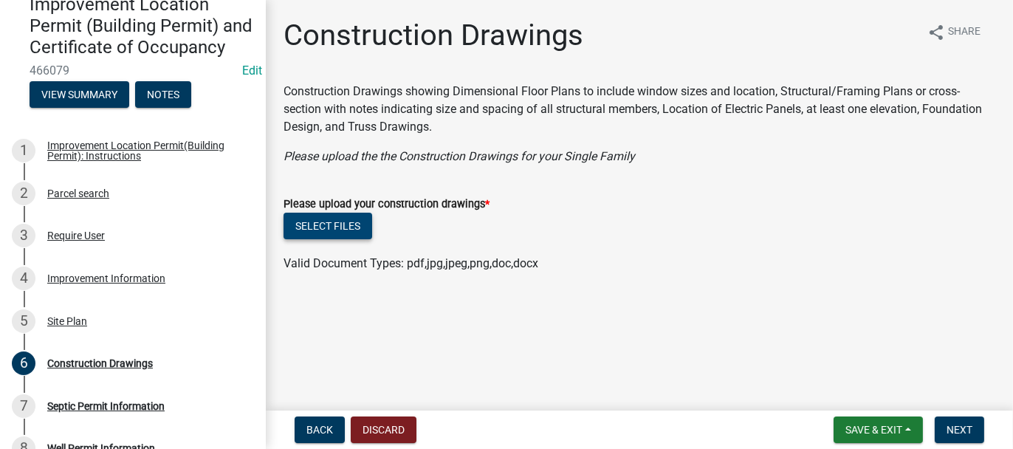
click at [341, 228] on button "Select files" at bounding box center [328, 226] width 89 height 27
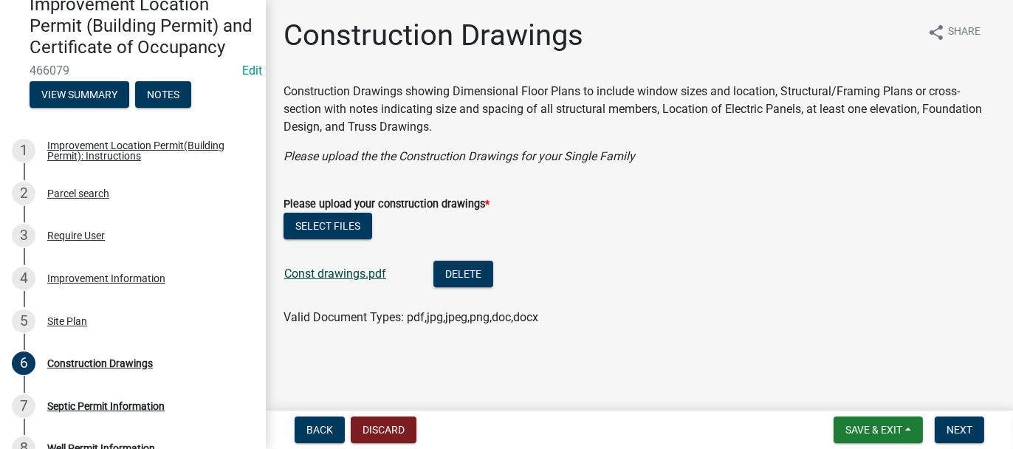
click at [337, 275] on link "Const drawings.pdf" at bounding box center [335, 274] width 102 height 14
click at [949, 427] on span "Next" at bounding box center [960, 430] width 26 height 12
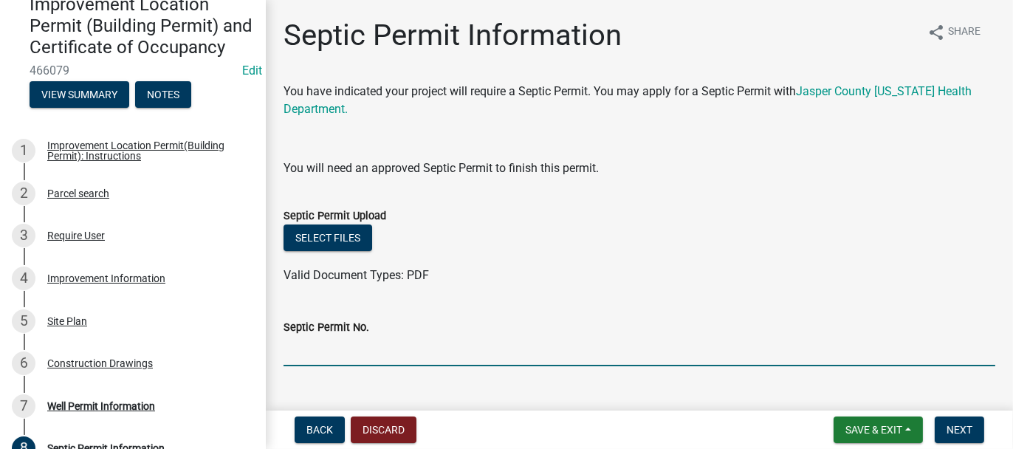
click at [320, 346] on input "Septic Permit No." at bounding box center [640, 351] width 712 height 30
type input "25067"
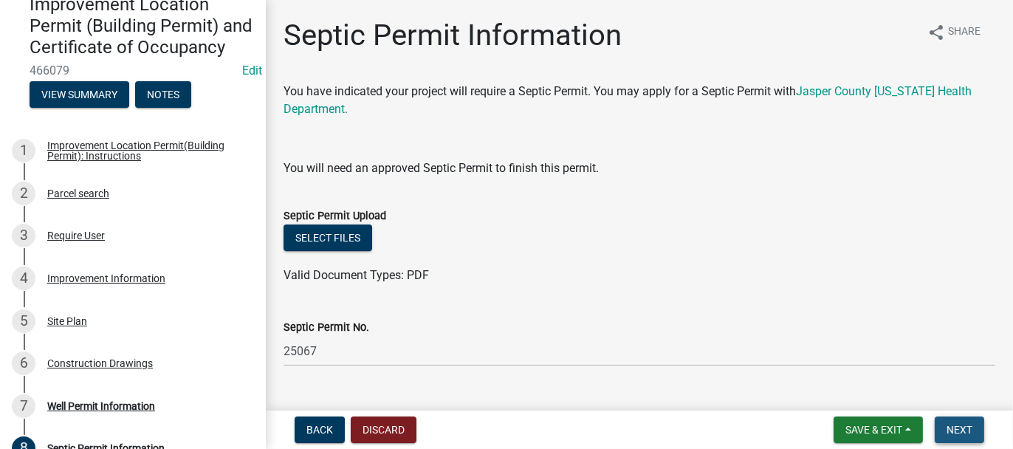
click at [956, 431] on span "Next" at bounding box center [960, 430] width 26 height 12
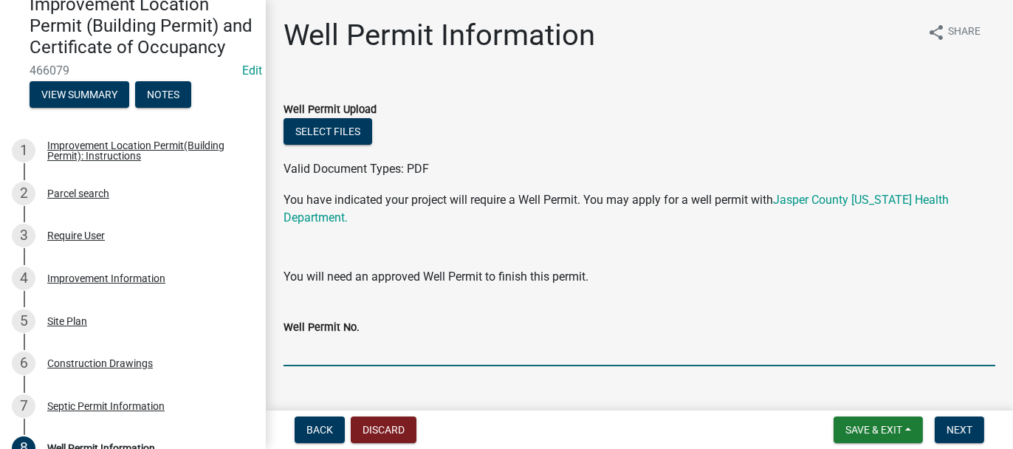
click at [428, 349] on input "Well Permit No." at bounding box center [640, 351] width 712 height 30
type input "25049"
click at [973, 428] on span "Next" at bounding box center [960, 430] width 26 height 12
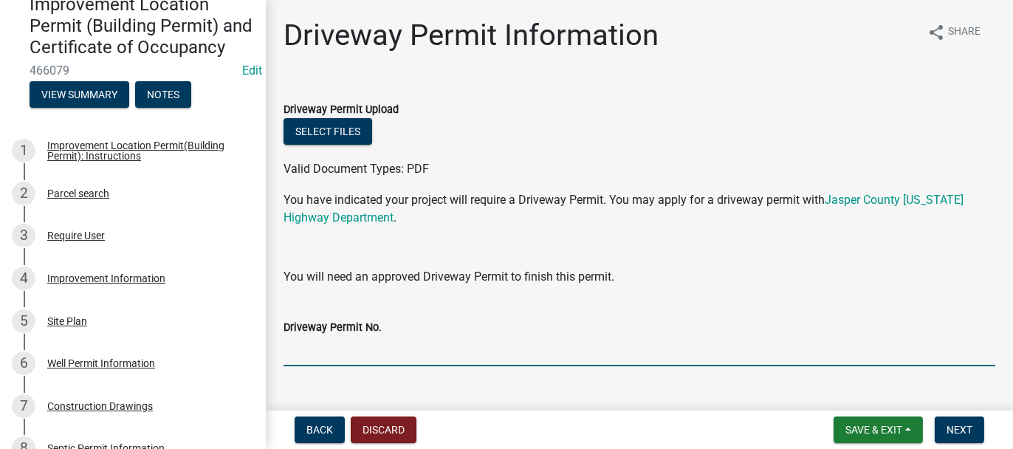
click at [510, 341] on input "Driveway Permit No." at bounding box center [640, 351] width 712 height 30
type input "GETTING"
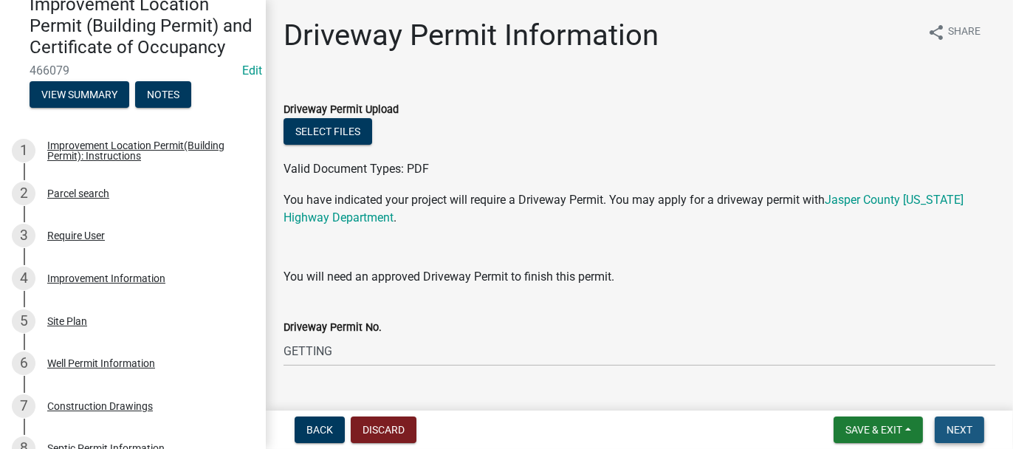
click at [947, 426] on span "Next" at bounding box center [960, 430] width 26 height 12
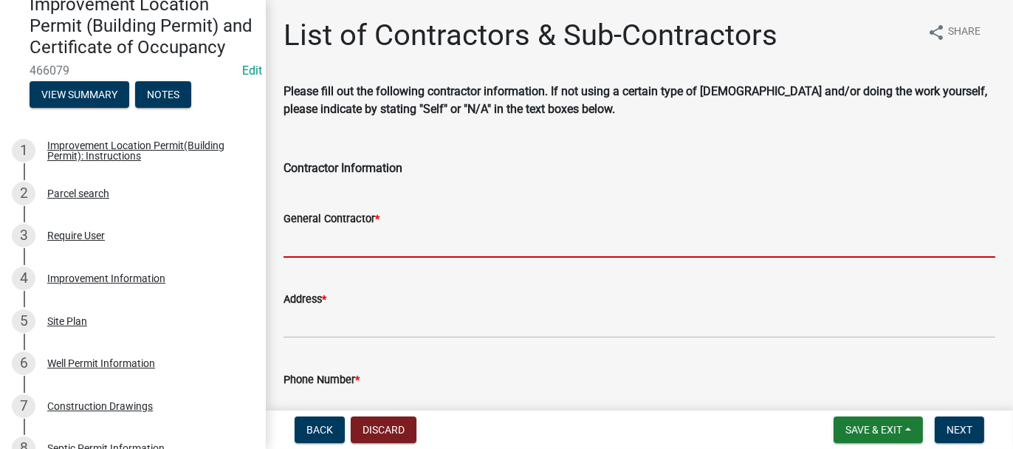
click at [332, 247] on input "General Contractor *" at bounding box center [640, 242] width 712 height 30
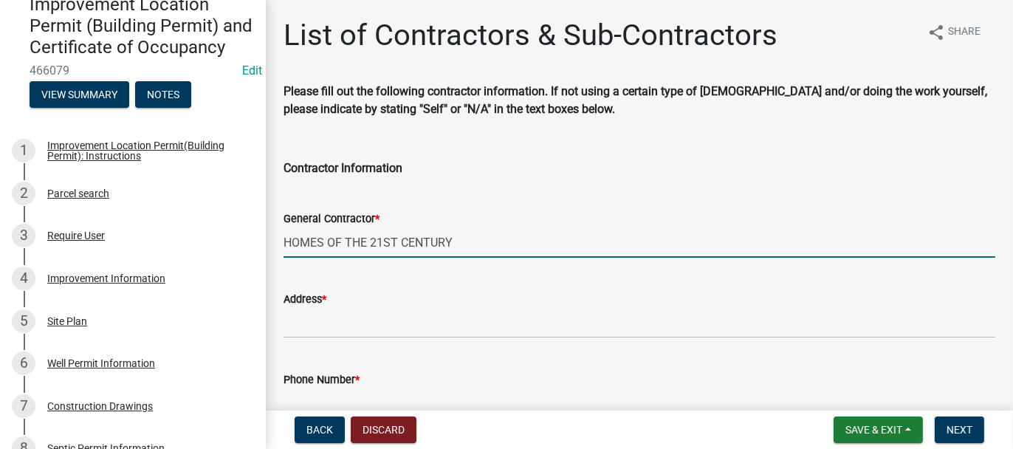
type input "HOMES OF THE 21ST CENTURY"
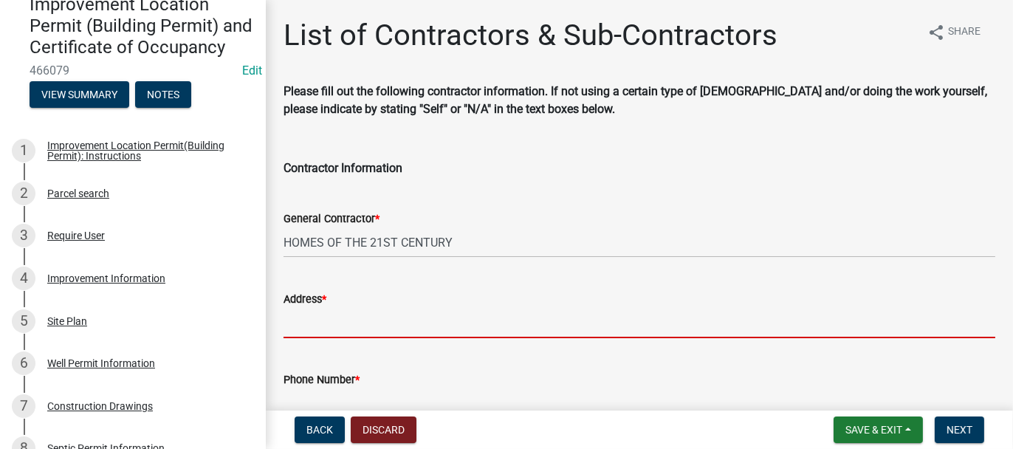
click at [301, 320] on input "Address *" at bounding box center [640, 323] width 712 height 30
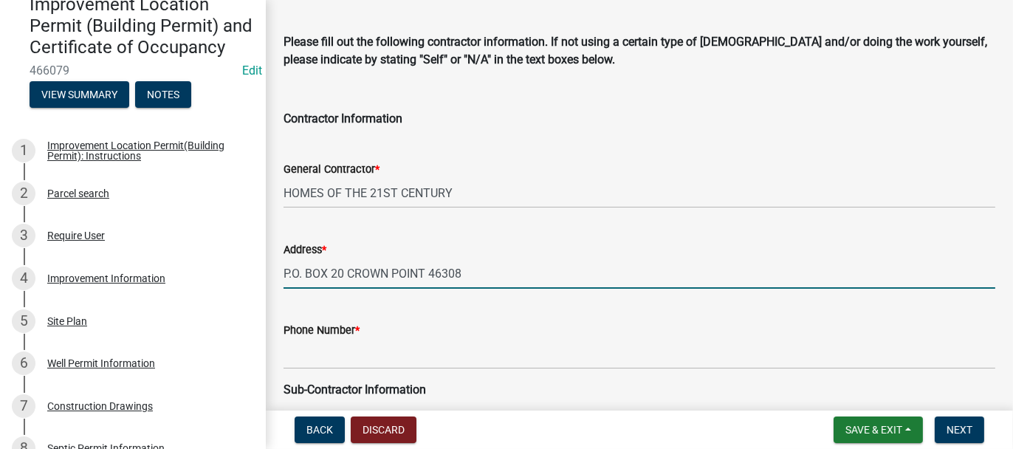
scroll to position [74, 0]
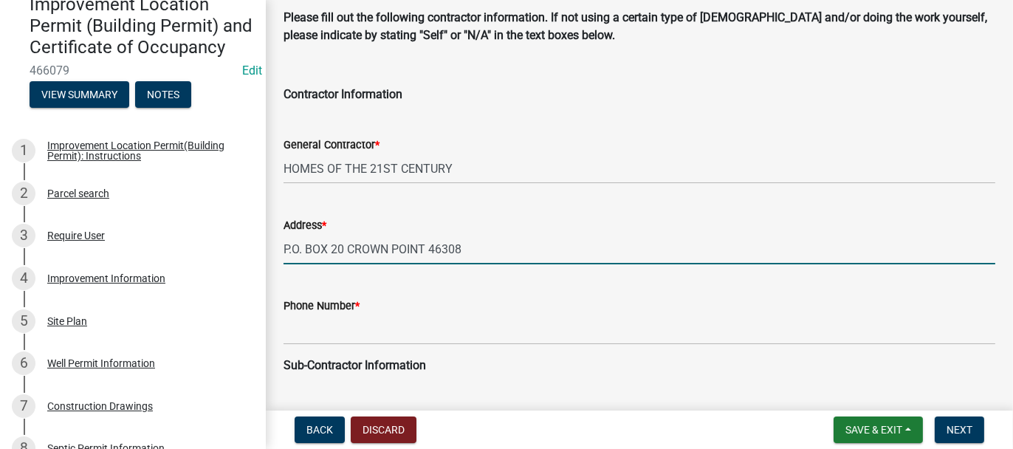
type input "P.O. BOX 20 CROWN POINT 46308"
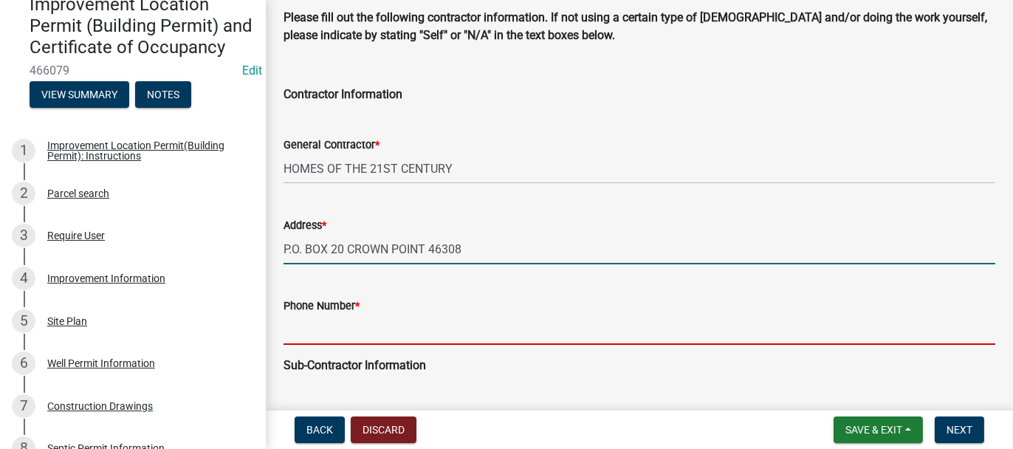
click at [291, 321] on input "Phone Number *" at bounding box center [640, 330] width 712 height 30
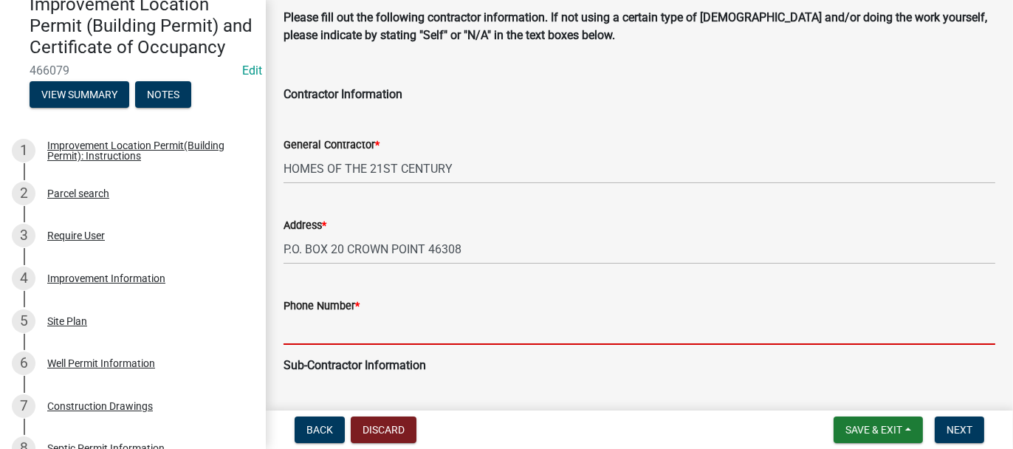
click at [295, 332] on input "Phone Number *" at bounding box center [640, 330] width 712 height 30
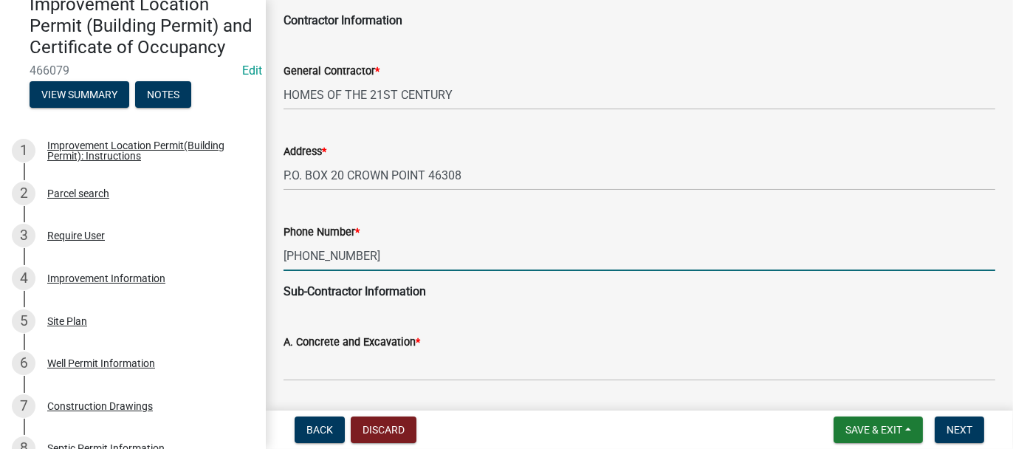
scroll to position [222, 0]
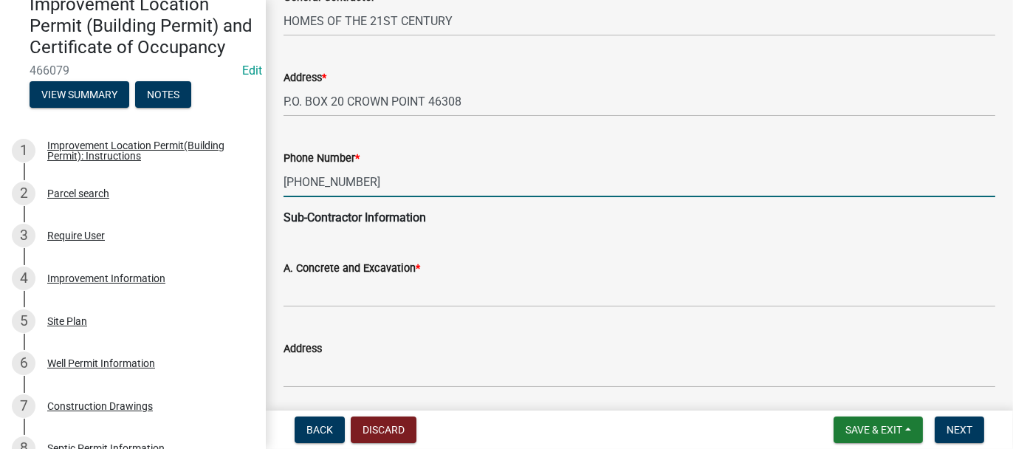
type input "219-712-6288"
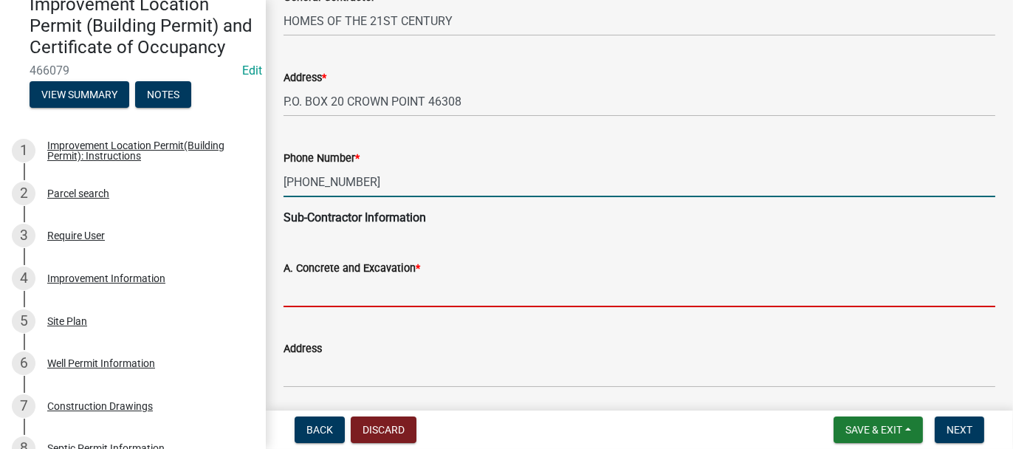
click at [370, 299] on input "A. Concrete and Excavation *" at bounding box center [640, 292] width 712 height 30
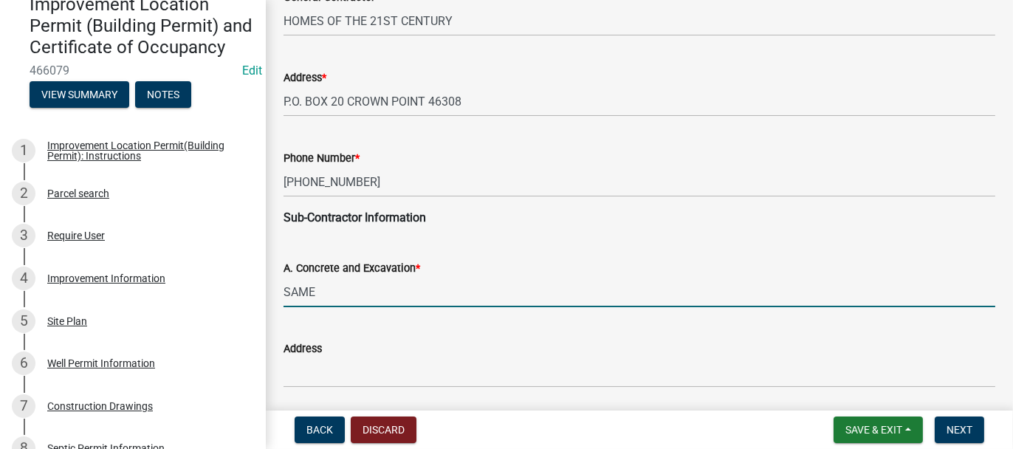
type input "SAME"
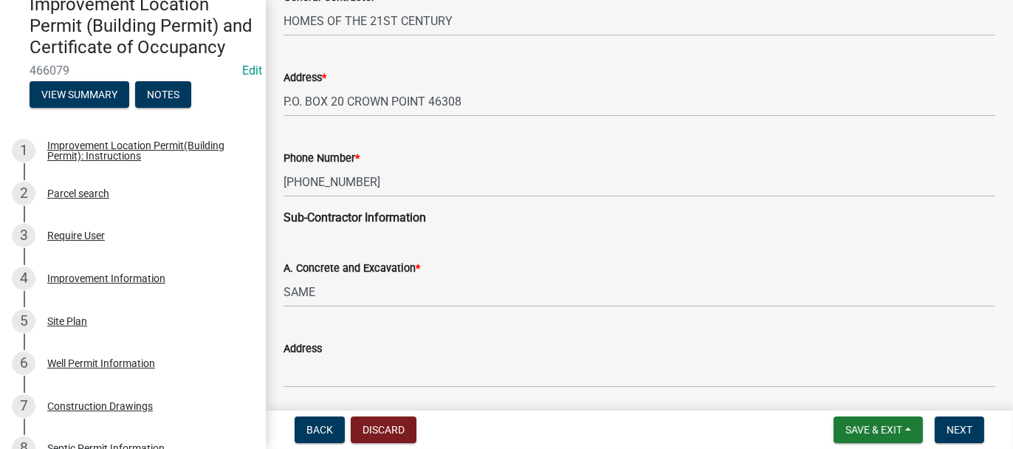
scroll to position [472, 0]
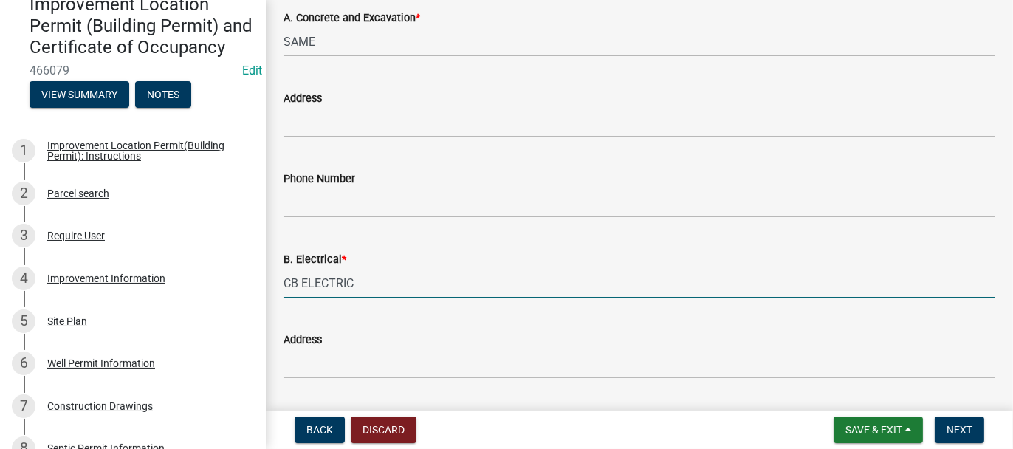
type input "CB ELECTRIC"
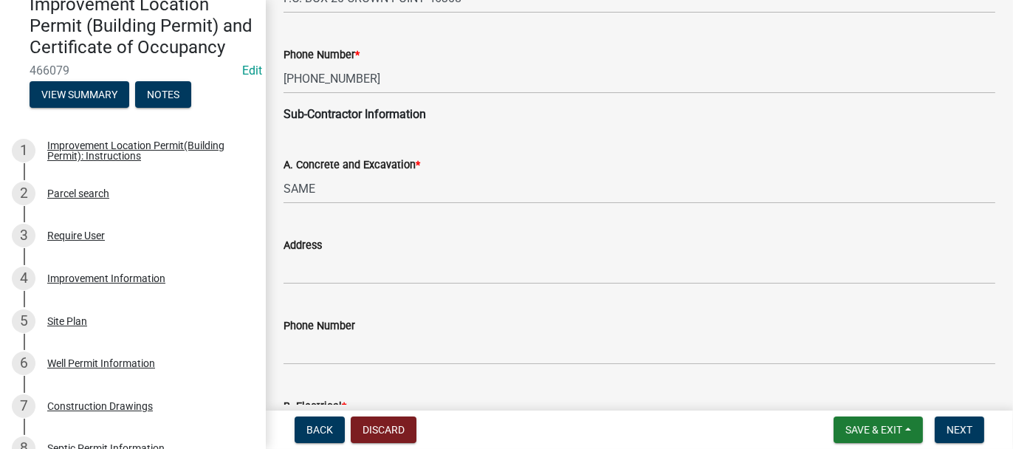
scroll to position [196, 0]
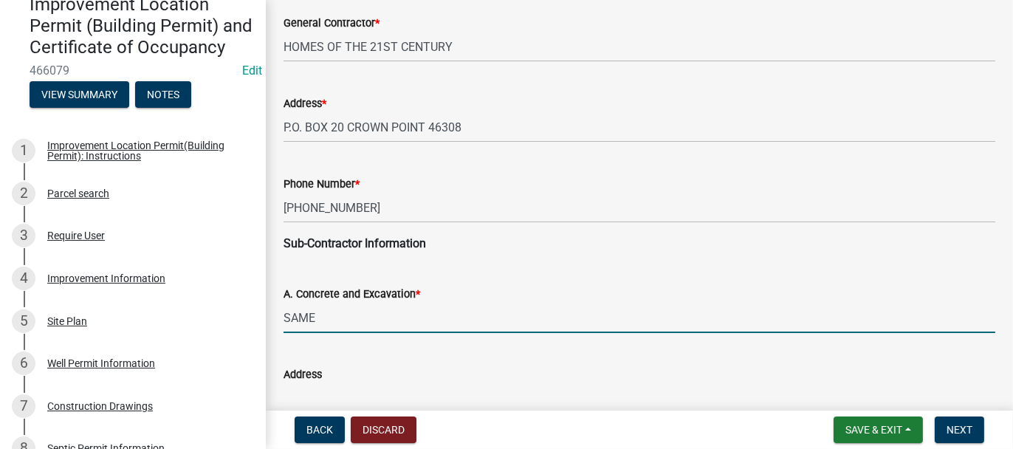
drag, startPoint x: 313, startPoint y: 317, endPoint x: 256, endPoint y: 324, distance: 57.3
click at [256, 324] on div "Improvement Location Permit (Building Permit) and Certificate of Occupancy 4660…" at bounding box center [506, 224] width 1013 height 449
type input "DIRT WORKS"
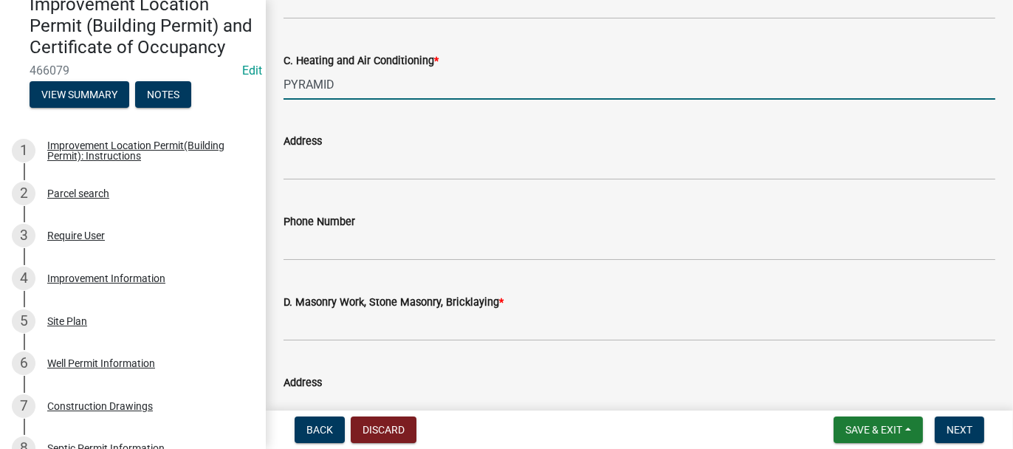
scroll to position [934, 0]
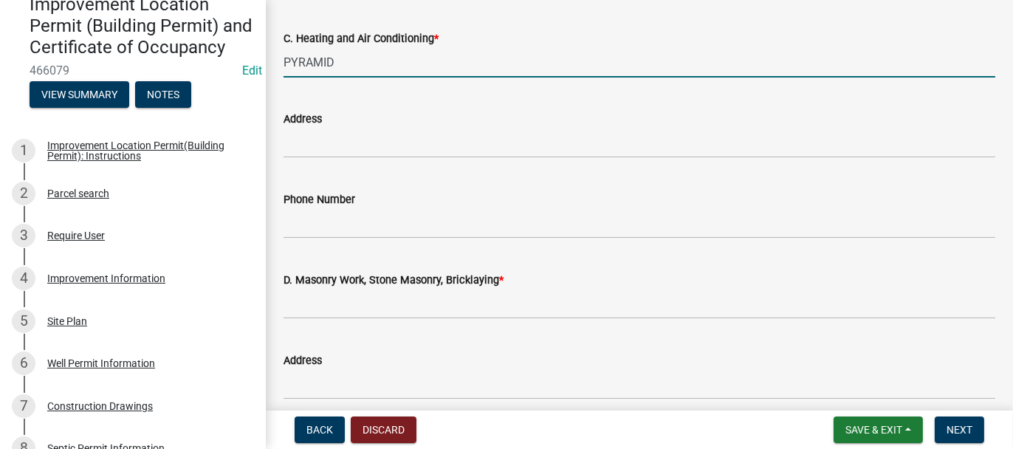
type input "PYRAMID"
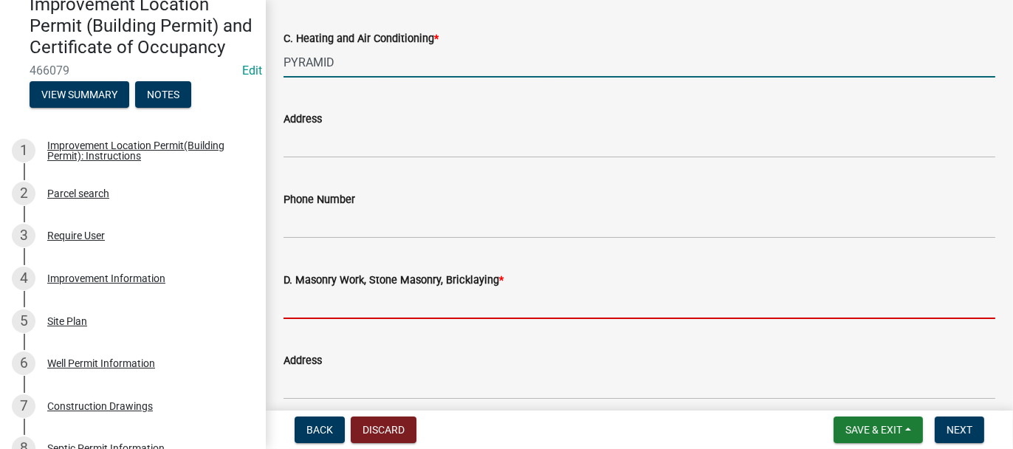
click at [324, 299] on input "D. Masonry Work, Stone Masonry, Bricklaying *" at bounding box center [640, 304] width 712 height 30
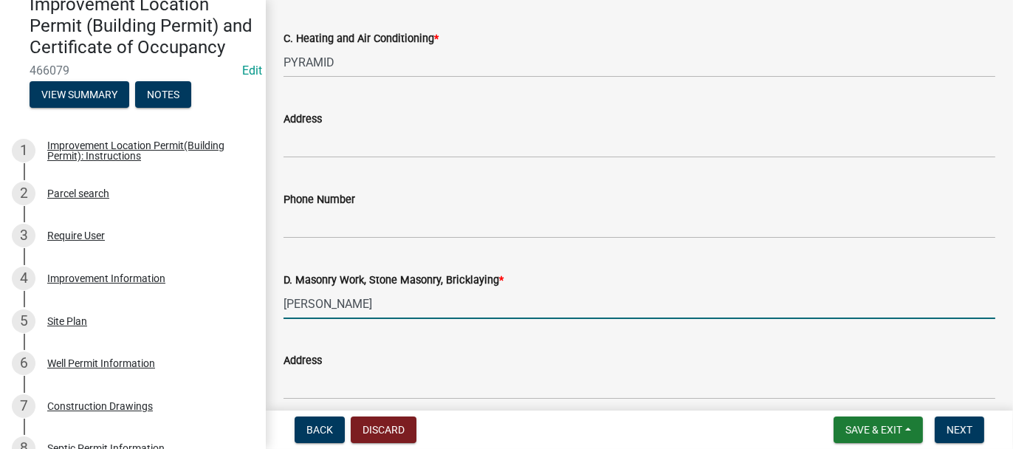
type input "HOPPER"
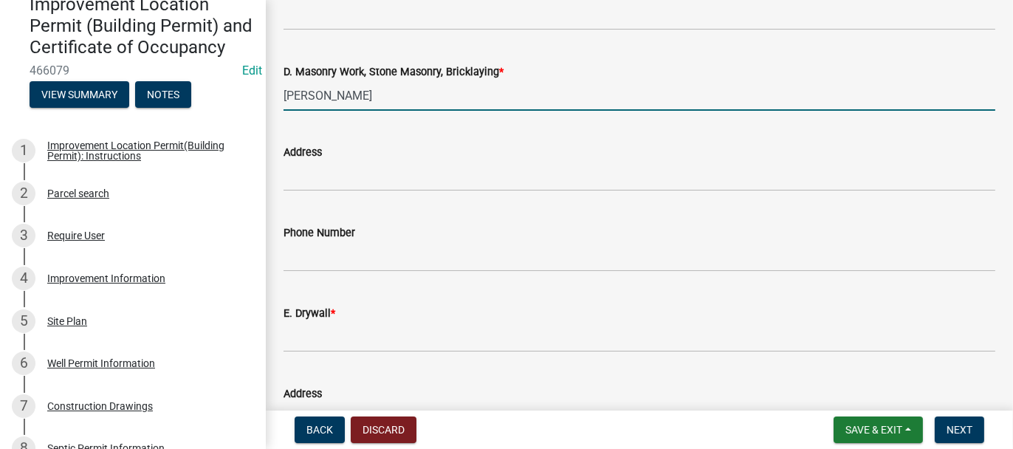
scroll to position [1230, 0]
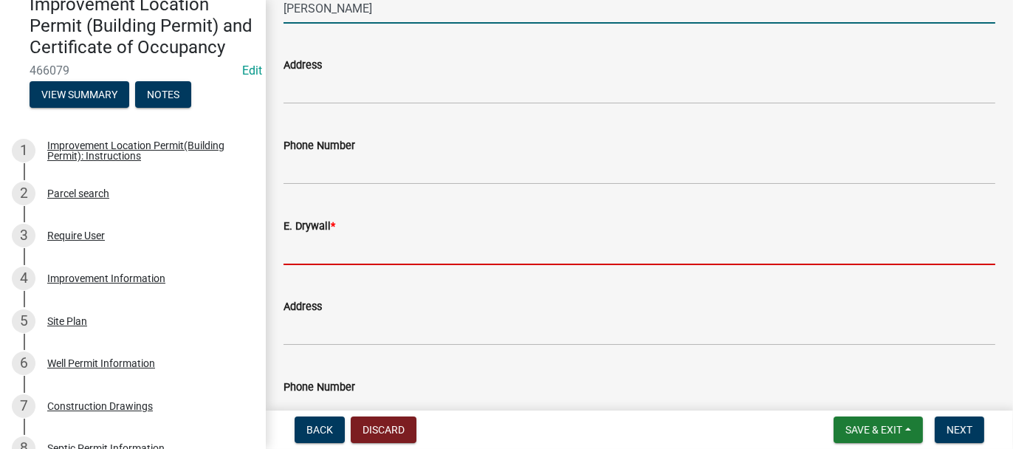
click at [312, 256] on input "E. Drywall *" at bounding box center [640, 250] width 712 height 30
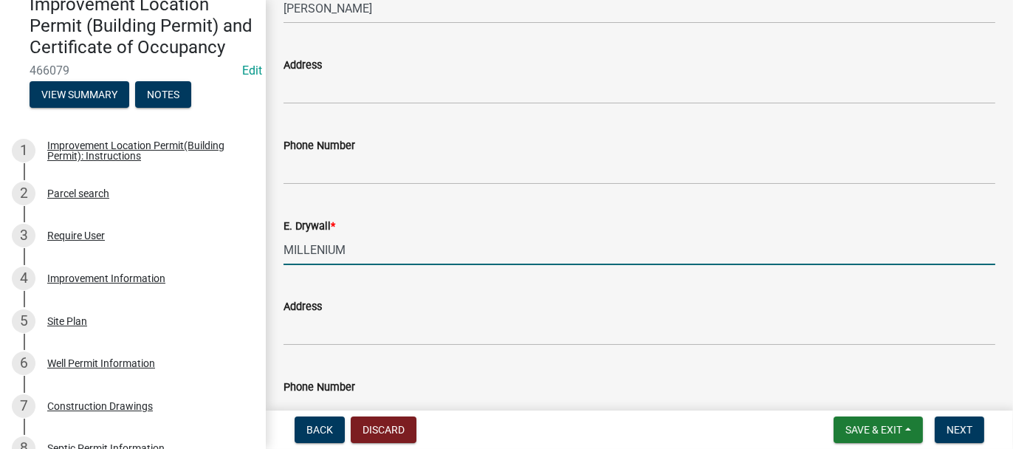
type input "MILLENIUM"
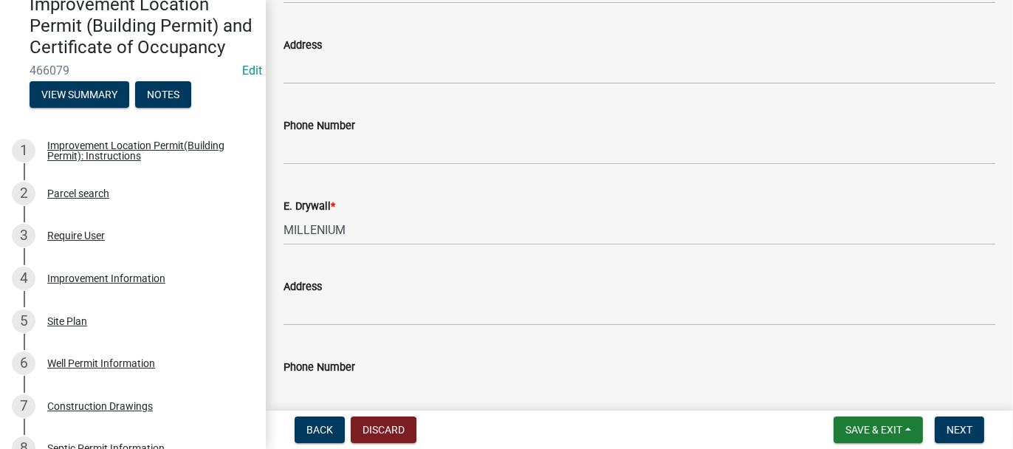
scroll to position [1518, 0]
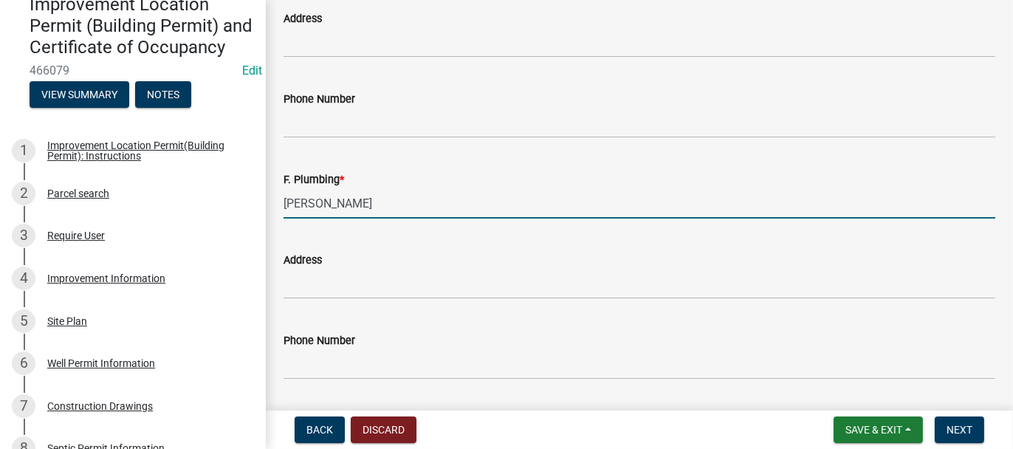
type input "SIKMA"
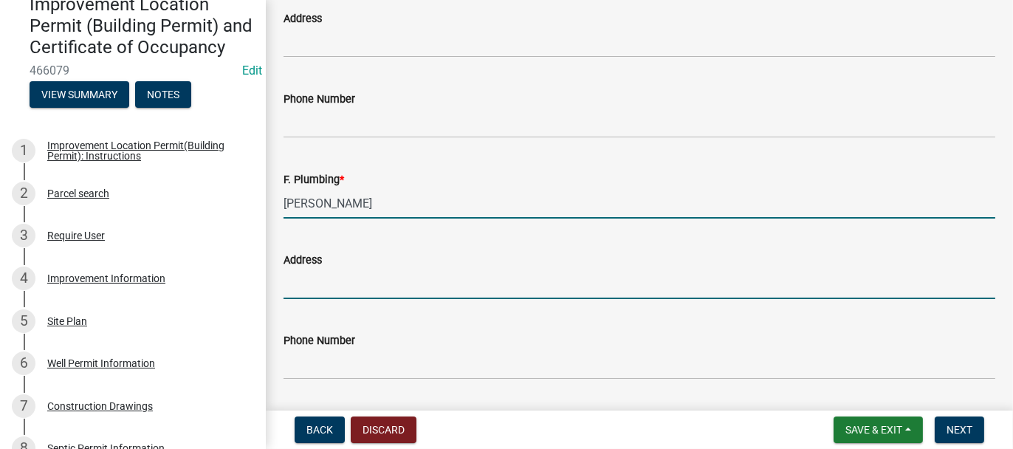
click at [311, 278] on input "Address" at bounding box center [640, 284] width 712 height 30
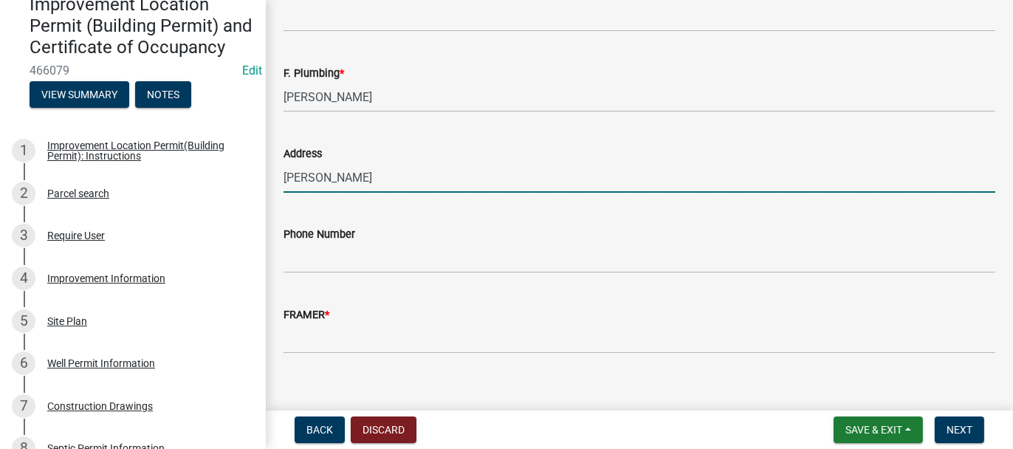
scroll to position [1641, 0]
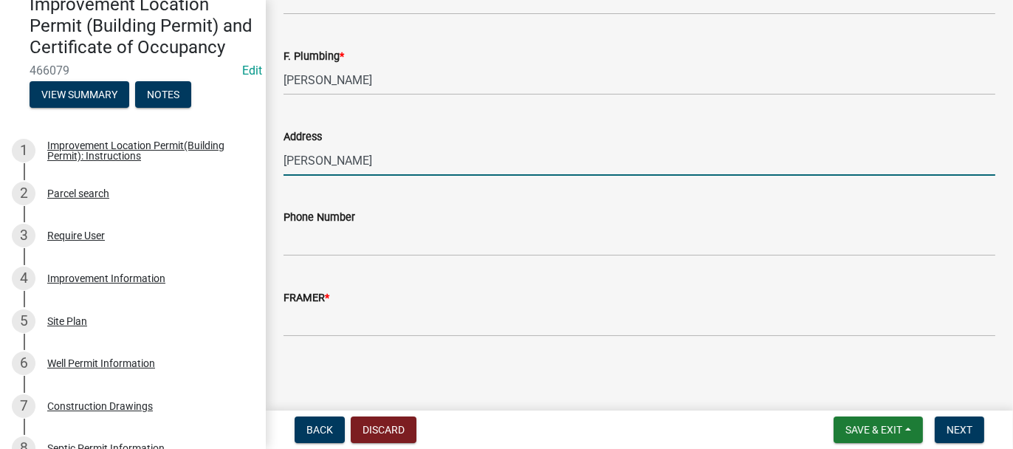
type input "DYER"
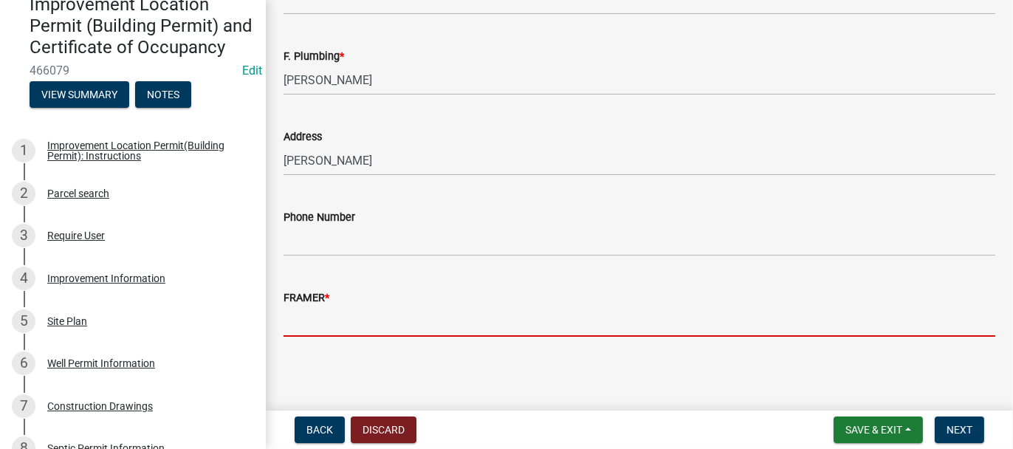
click at [318, 317] on input "FRAMER *" at bounding box center [640, 321] width 712 height 30
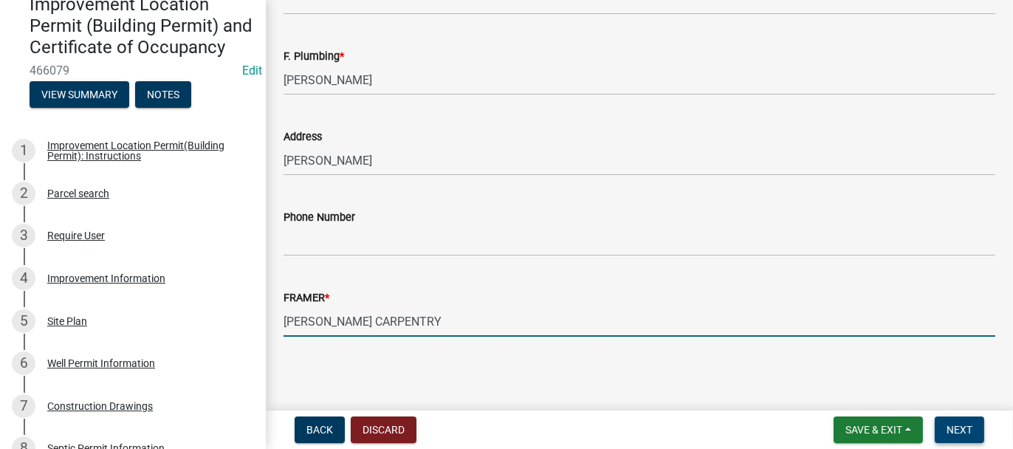
type input "BENSON CARPENTRY"
click at [947, 431] on span "Next" at bounding box center [960, 430] width 26 height 12
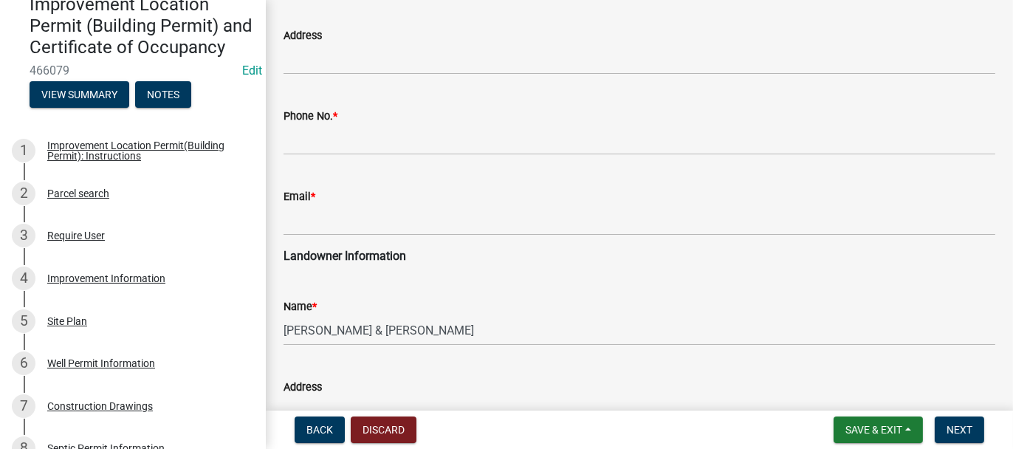
scroll to position [222, 0]
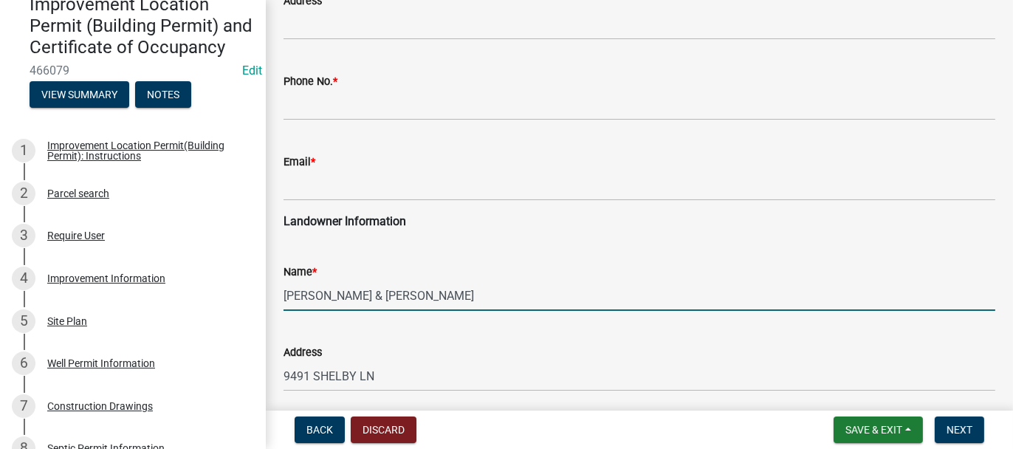
drag, startPoint x: 284, startPoint y: 294, endPoint x: 336, endPoint y: 298, distance: 52.6
click at [336, 298] on input "MORGAN, ROBERT & AMY" at bounding box center [640, 296] width 712 height 30
click at [380, 290] on input "ROBERT & AMY" at bounding box center [640, 296] width 712 height 30
paste input "MORGAN,"
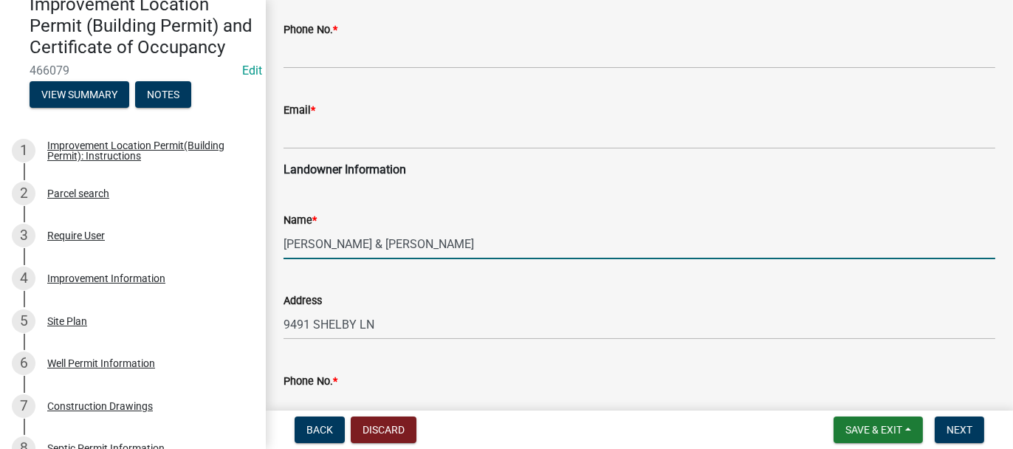
scroll to position [295, 0]
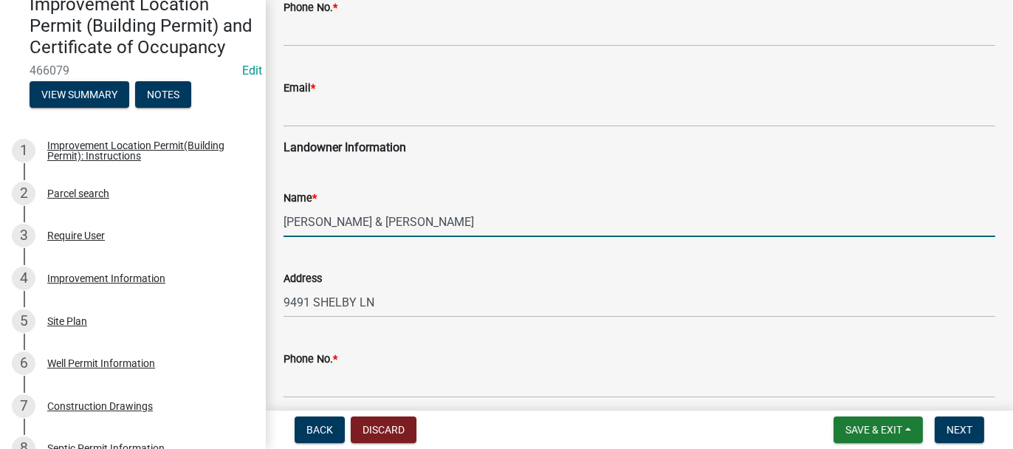
type input "ROBERT & AMY MORGAN"
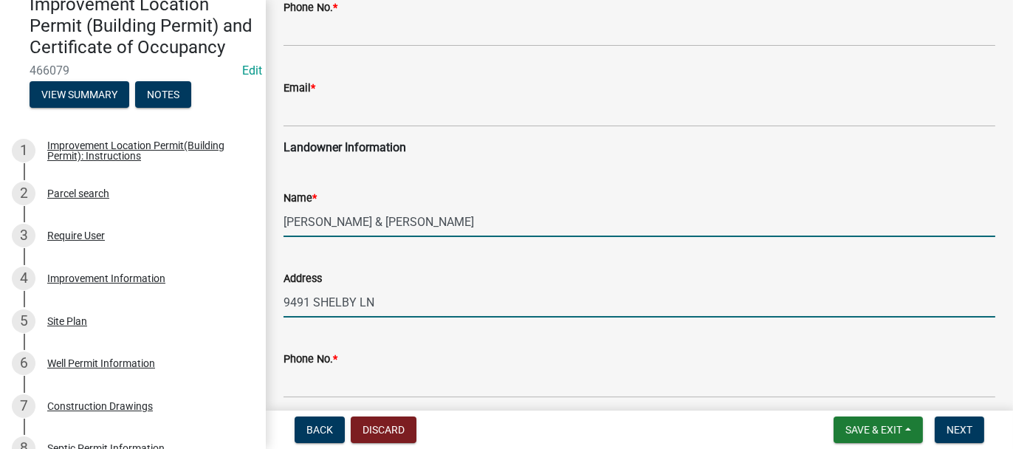
click at [374, 302] on input "9491 SHELBY LN" at bounding box center [640, 302] width 712 height 30
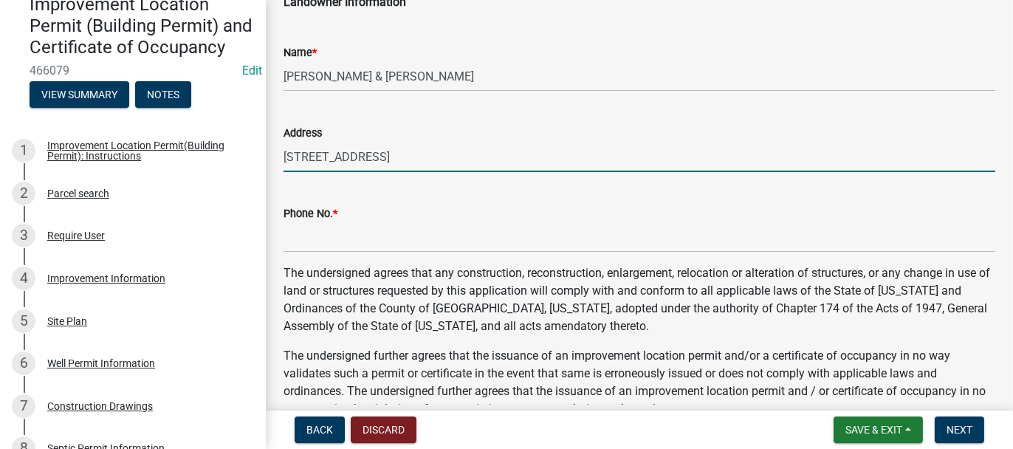
scroll to position [443, 0]
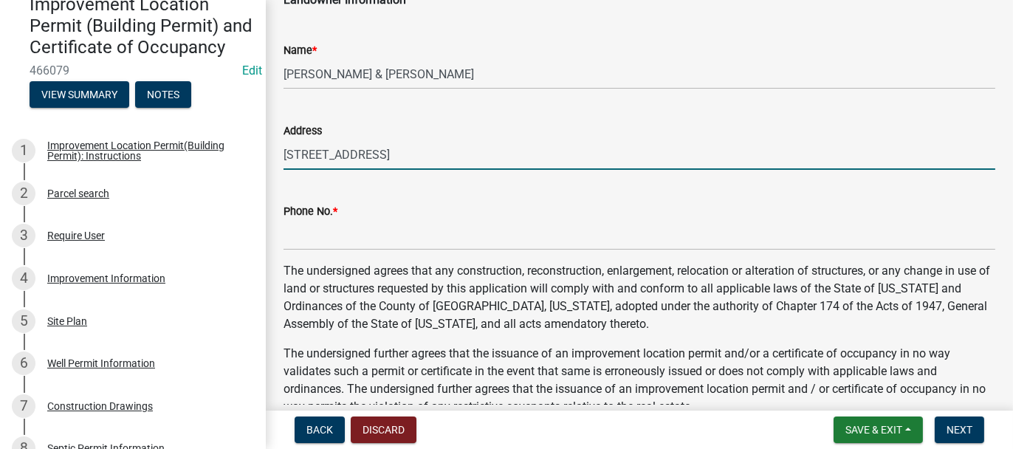
type input "9491 SHELBY LN, CROWN POINT"
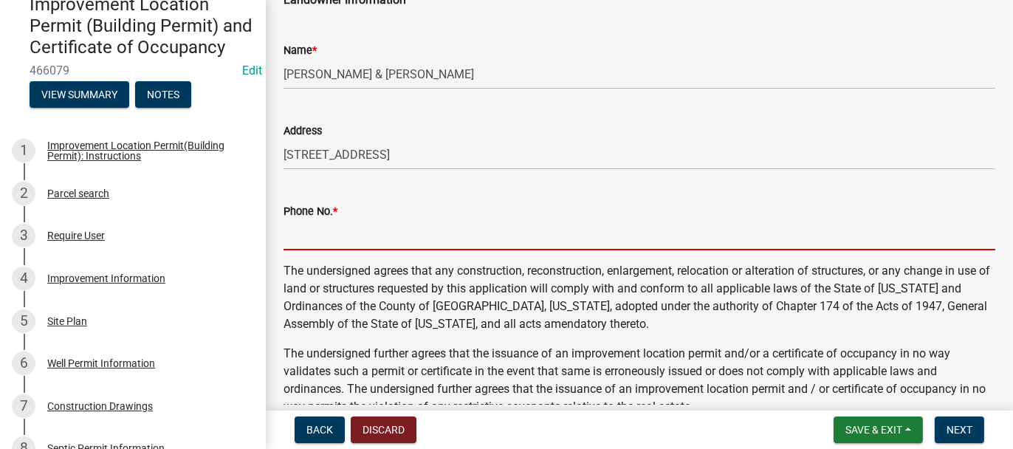
click at [318, 236] on input "Phone No. *" at bounding box center [640, 235] width 712 height 30
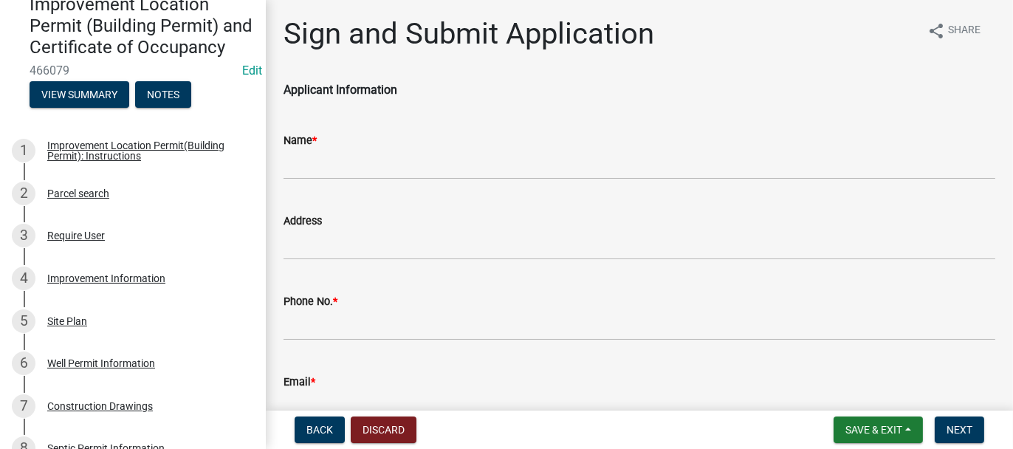
scroll to position [0, 0]
type input "219-313-8851 BOB"
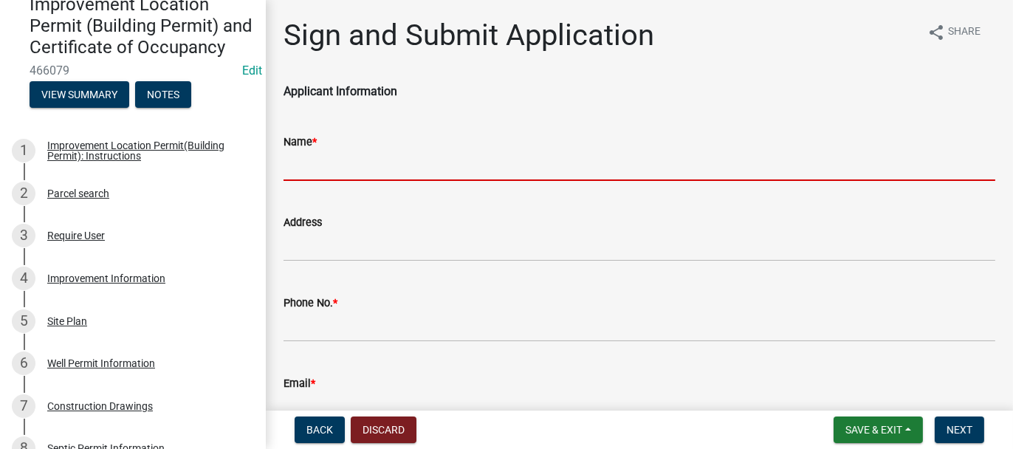
click at [291, 171] on input "Name *" at bounding box center [640, 166] width 712 height 30
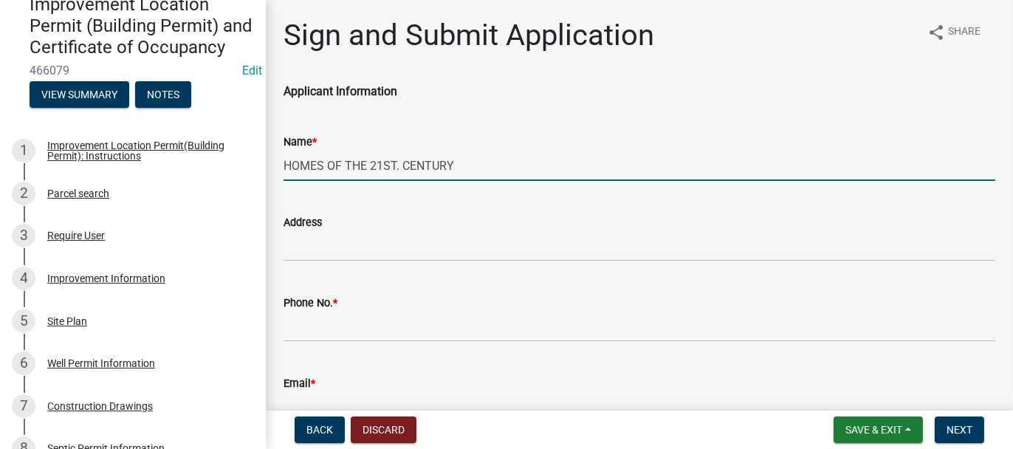
type input "HOMES OF THE 21ST. CENTURY"
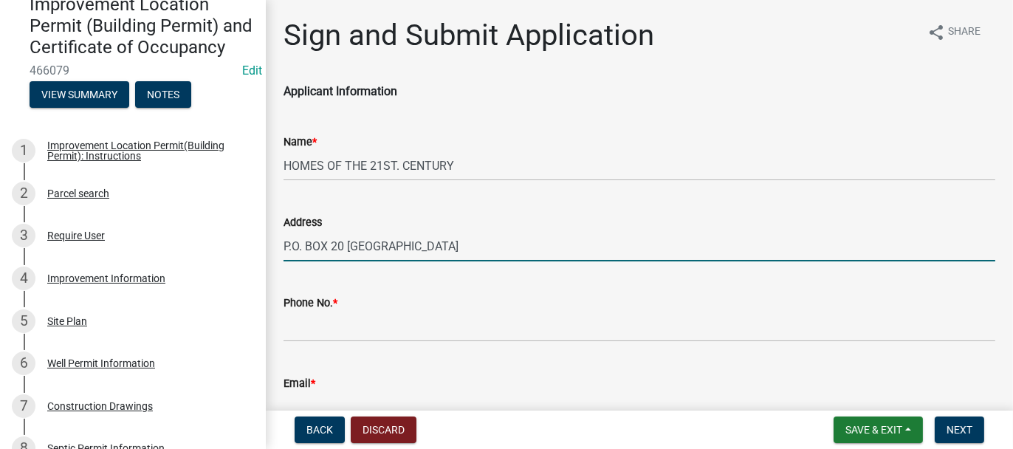
type input "P.O. BOX 20 CROWN POINT"
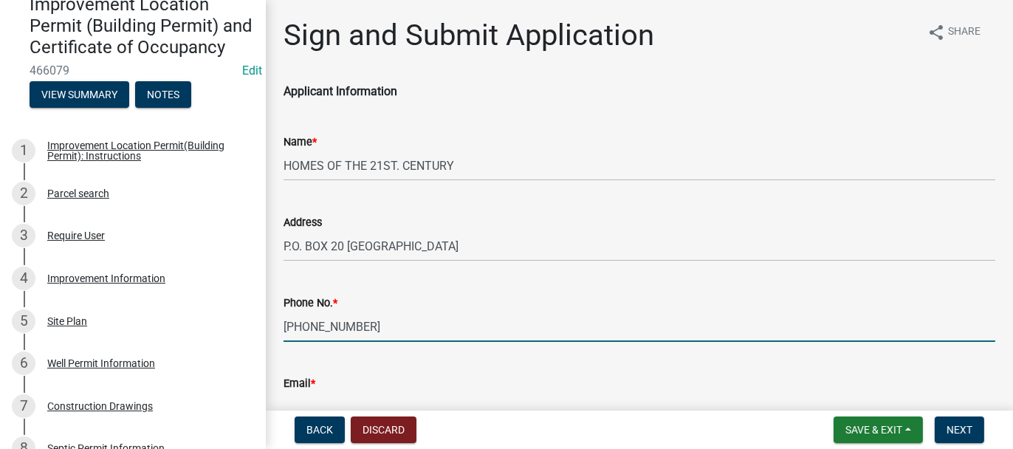
type input "219-712-6288"
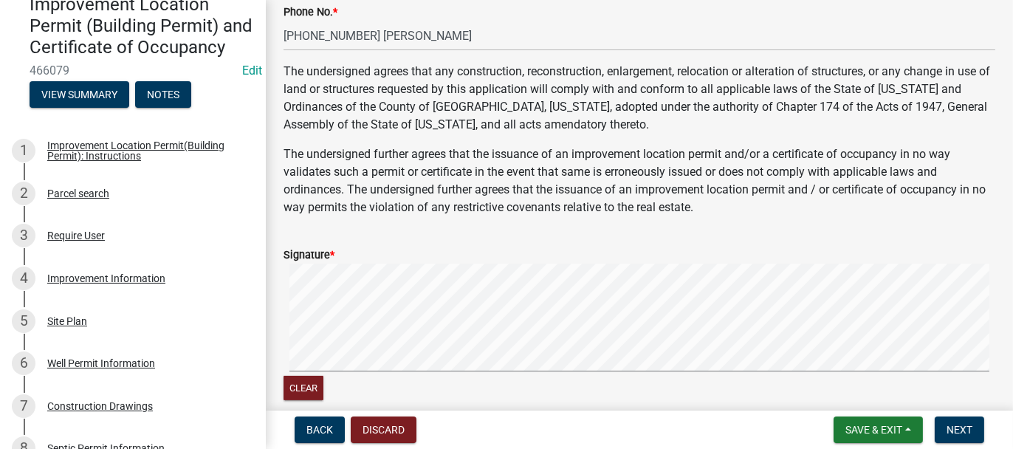
scroll to position [755, 0]
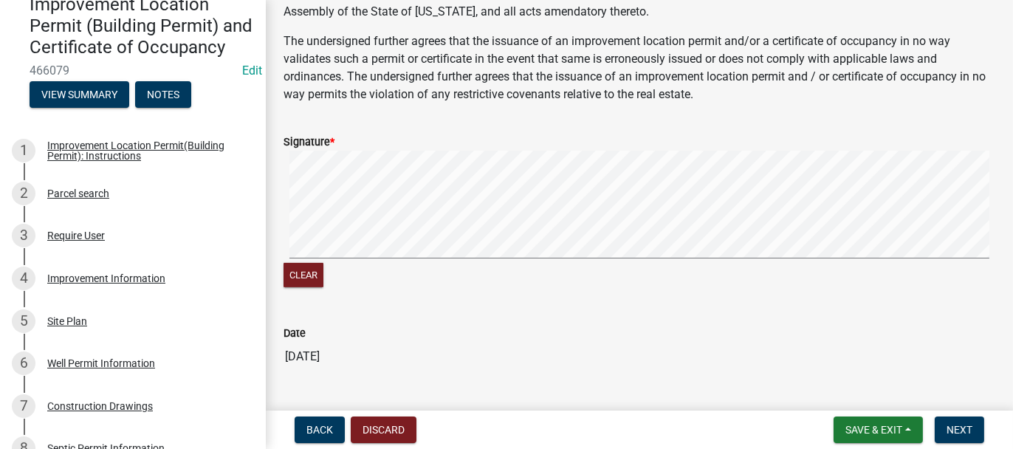
click at [289, 261] on signature-pad at bounding box center [640, 207] width 712 height 112
click at [310, 258] on signature-pad at bounding box center [640, 207] width 712 height 112
type input "LARRYL.HOMES@YAHOO.COM"
click at [960, 430] on span "Next" at bounding box center [960, 430] width 26 height 12
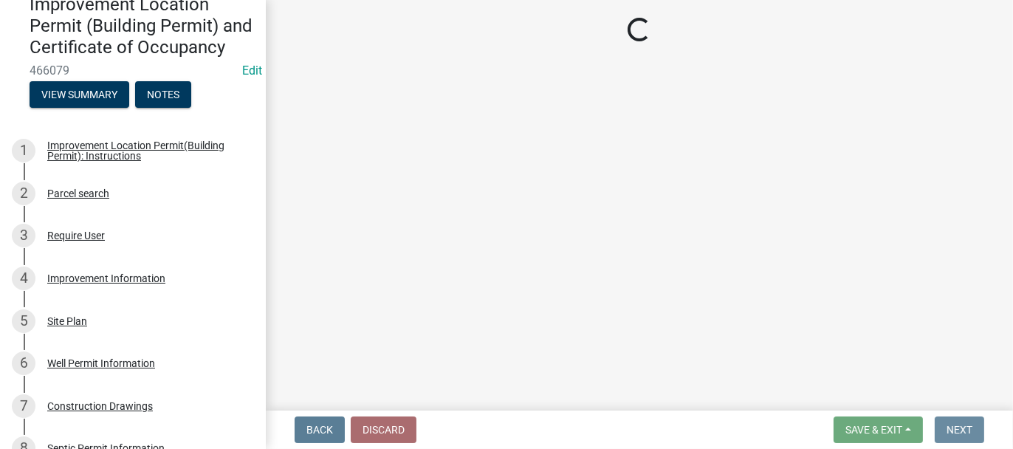
scroll to position [0, 0]
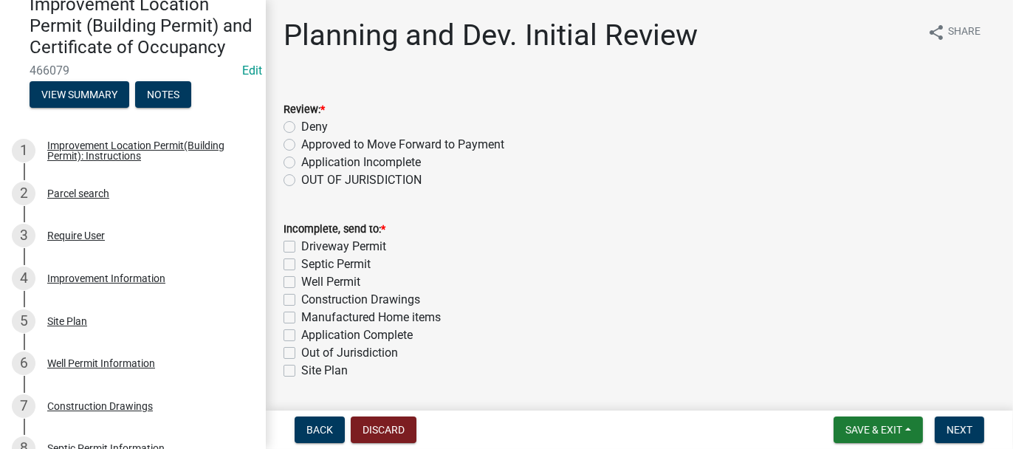
click at [301, 144] on label "Approved to Move Forward to Payment" at bounding box center [402, 145] width 203 height 18
click at [301, 144] on input "Approved to Move Forward to Payment" at bounding box center [306, 141] width 10 height 10
radio input "true"
click at [301, 336] on label "Application Complete" at bounding box center [357, 335] width 112 height 18
click at [301, 336] on input "Application Complete" at bounding box center [306, 331] width 10 height 10
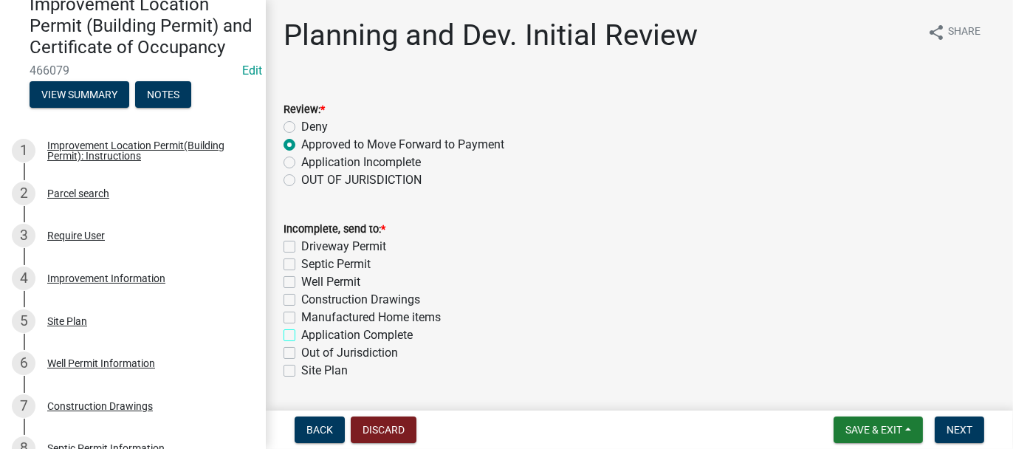
checkbox input "true"
checkbox input "false"
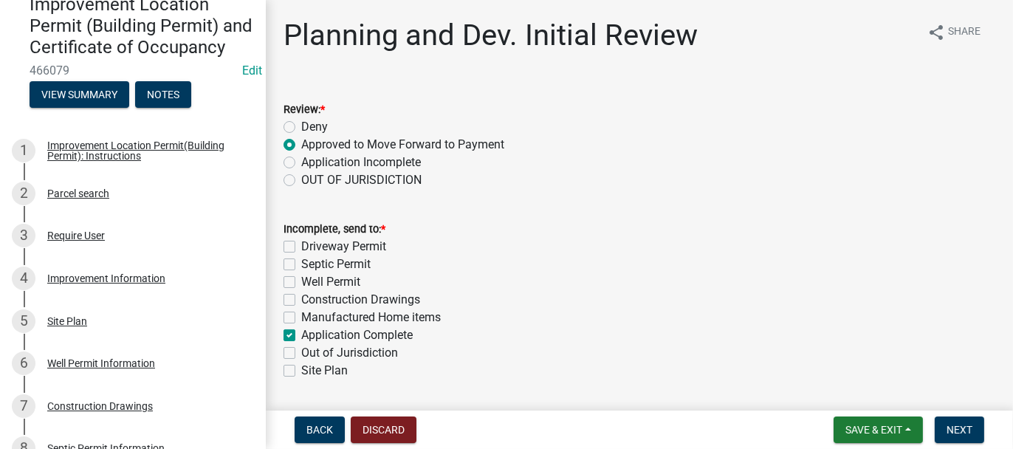
checkbox input "false"
checkbox input "true"
checkbox input "false"
click at [949, 429] on span "Next" at bounding box center [960, 430] width 26 height 12
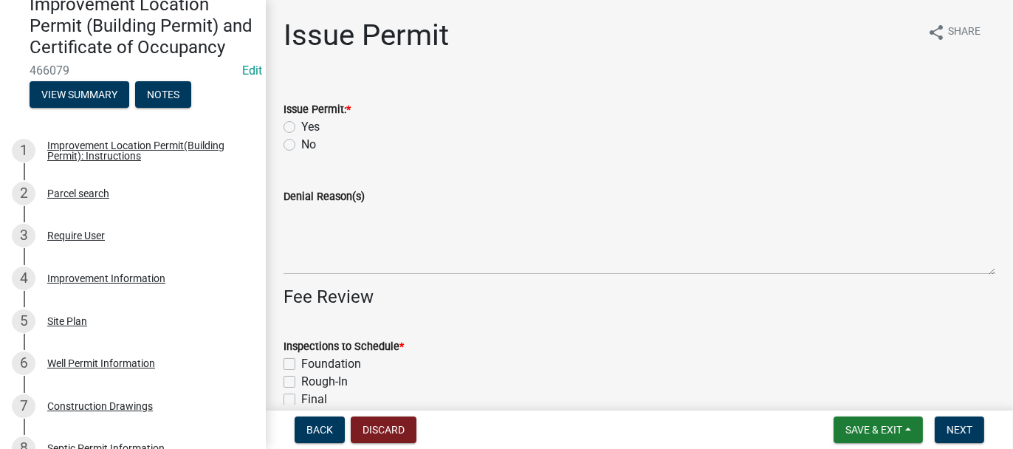
click at [301, 128] on label "Yes" at bounding box center [310, 127] width 18 height 18
click at [301, 128] on input "Yes" at bounding box center [306, 123] width 10 height 10
radio input "true"
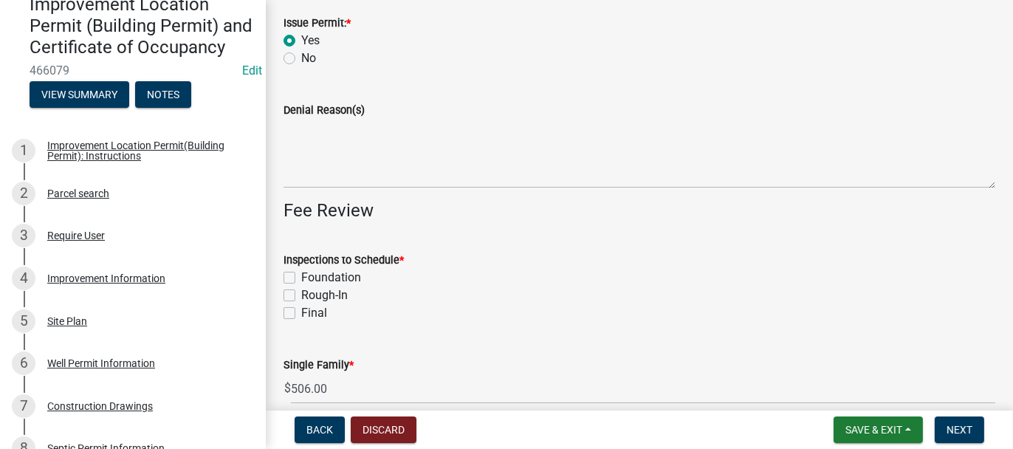
scroll to position [222, 0]
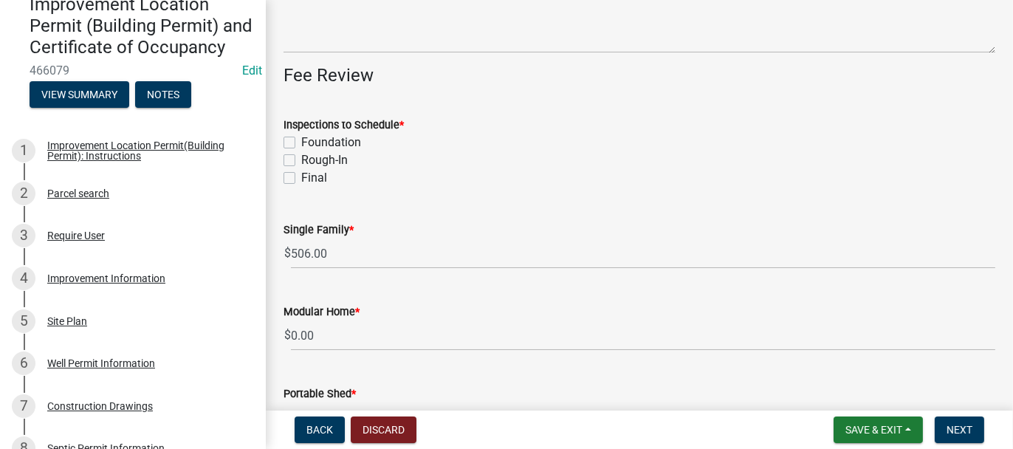
click at [301, 140] on label "Foundation" at bounding box center [331, 143] width 60 height 18
click at [301, 140] on input "Foundation" at bounding box center [306, 139] width 10 height 10
checkbox input "true"
checkbox input "false"
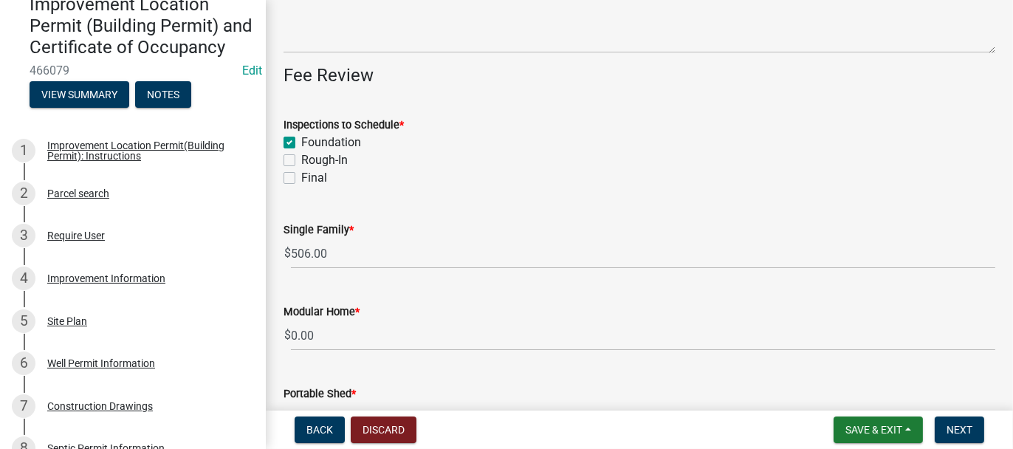
click at [301, 154] on label "Rough-In" at bounding box center [324, 160] width 47 height 18
click at [301, 154] on input "Rough-In" at bounding box center [306, 156] width 10 height 10
checkbox input "true"
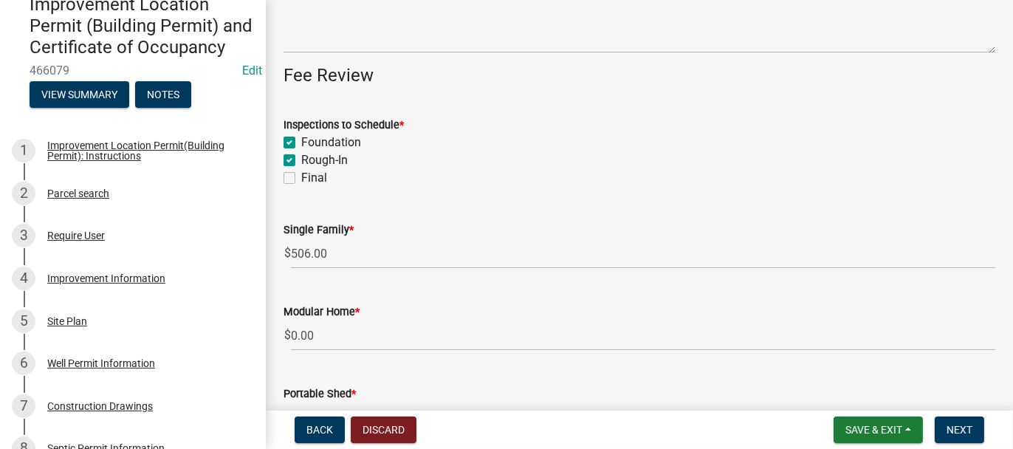
click at [301, 174] on label "Final" at bounding box center [314, 178] width 26 height 18
click at [301, 174] on input "Final" at bounding box center [306, 174] width 10 height 10
checkbox input "true"
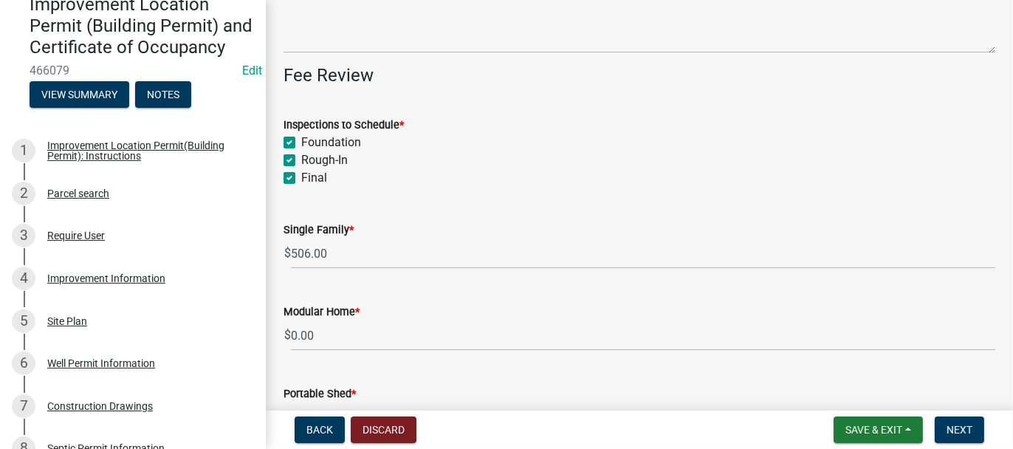
checkbox input "true"
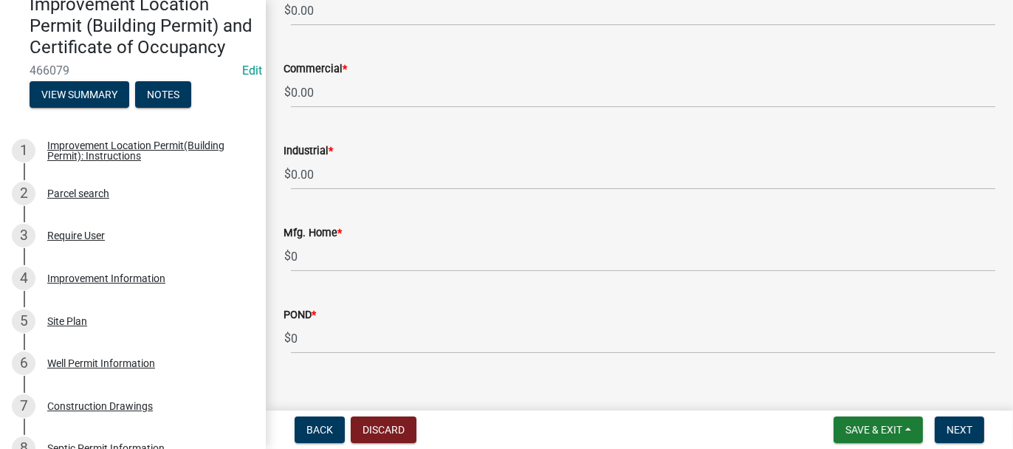
scroll to position [1385, 0]
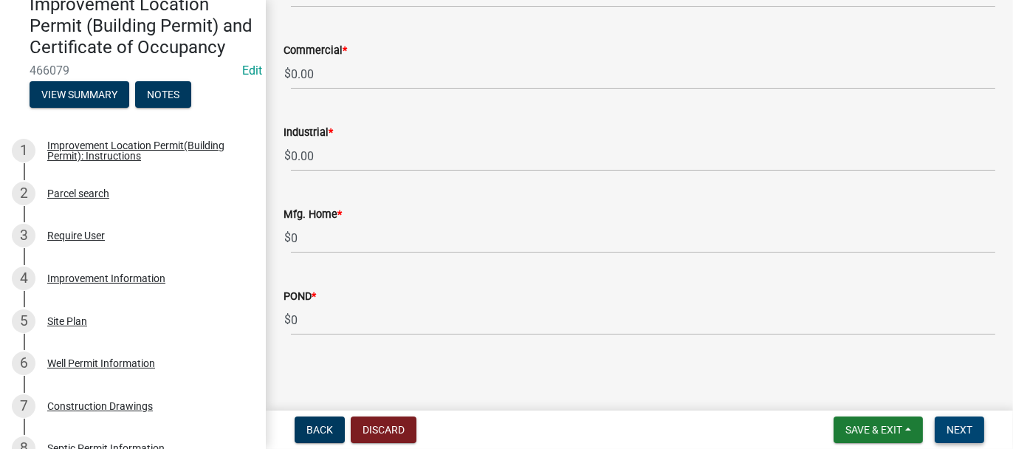
click at [960, 431] on span "Next" at bounding box center [960, 430] width 26 height 12
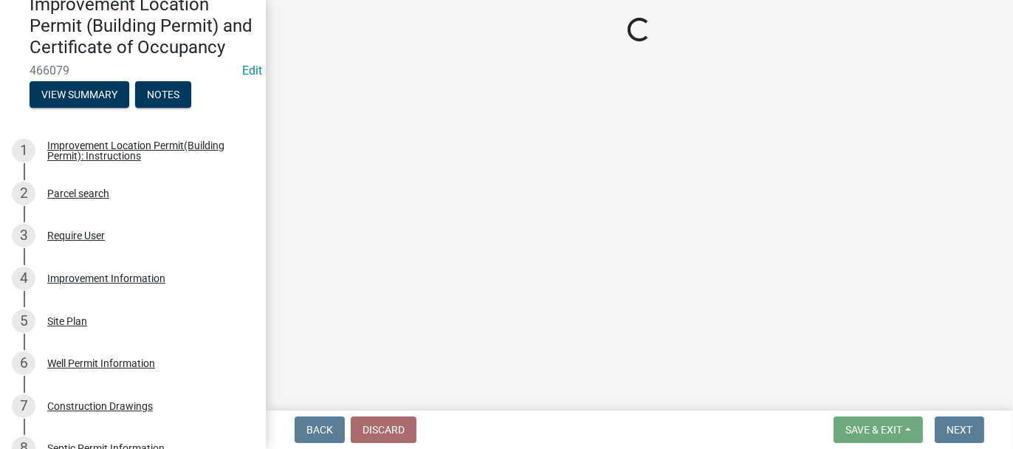
select select "3: 3"
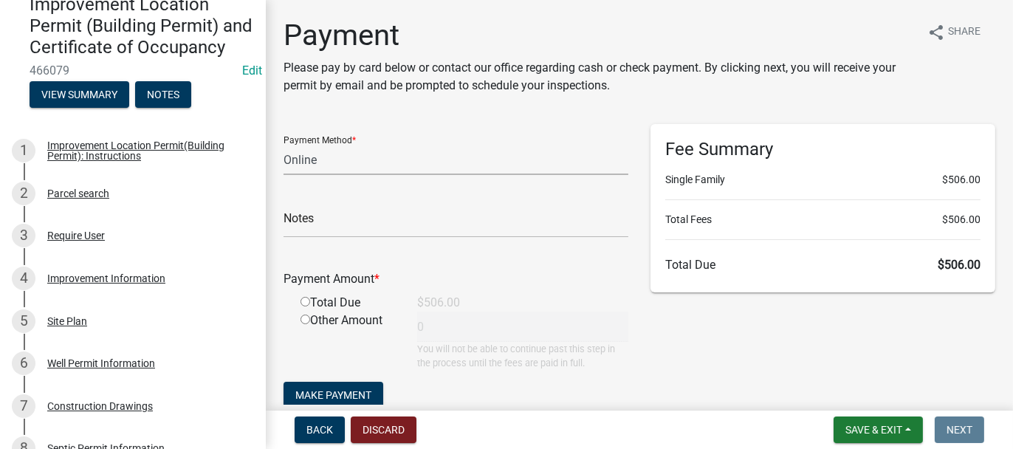
click at [330, 155] on select "Credit Card POS Check Cash Online" at bounding box center [456, 160] width 345 height 30
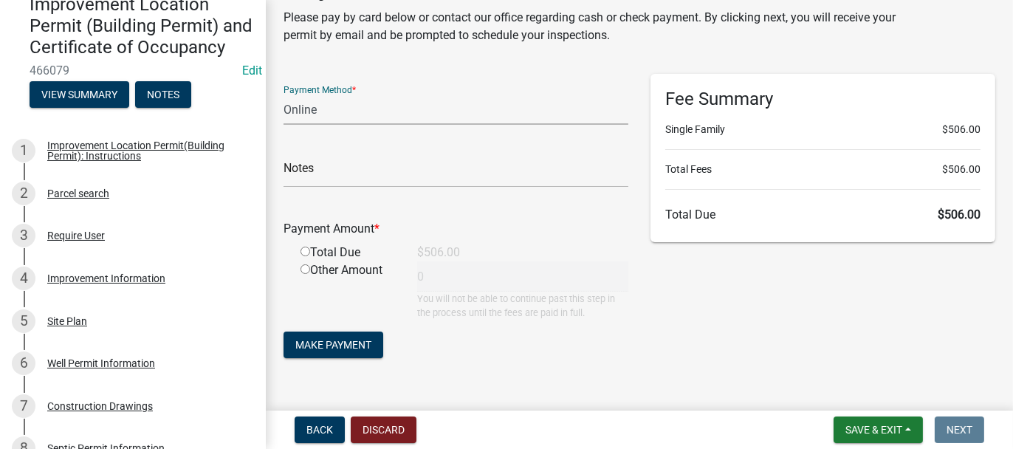
scroll to position [74, 0]
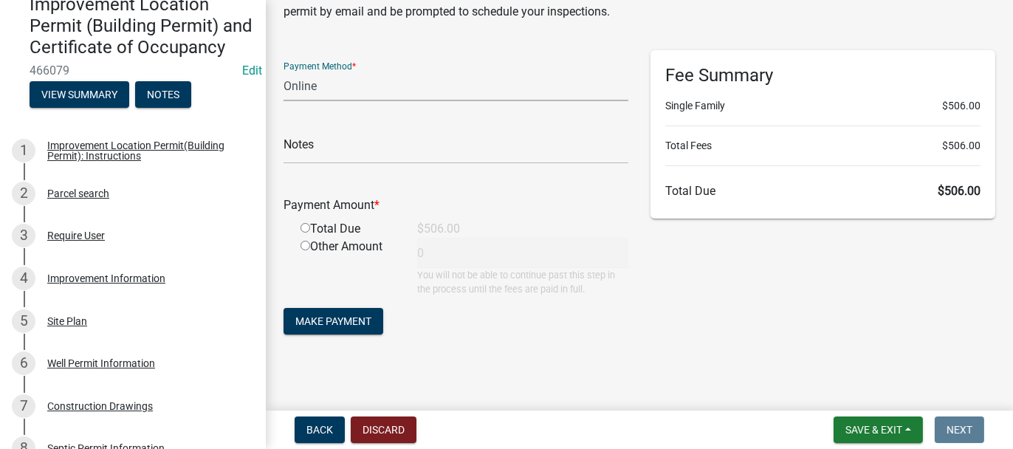
click at [304, 227] on input "radio" at bounding box center [306, 228] width 10 height 10
radio input "true"
type input "506"
click at [339, 319] on span "Make Payment" at bounding box center [333, 321] width 76 height 12
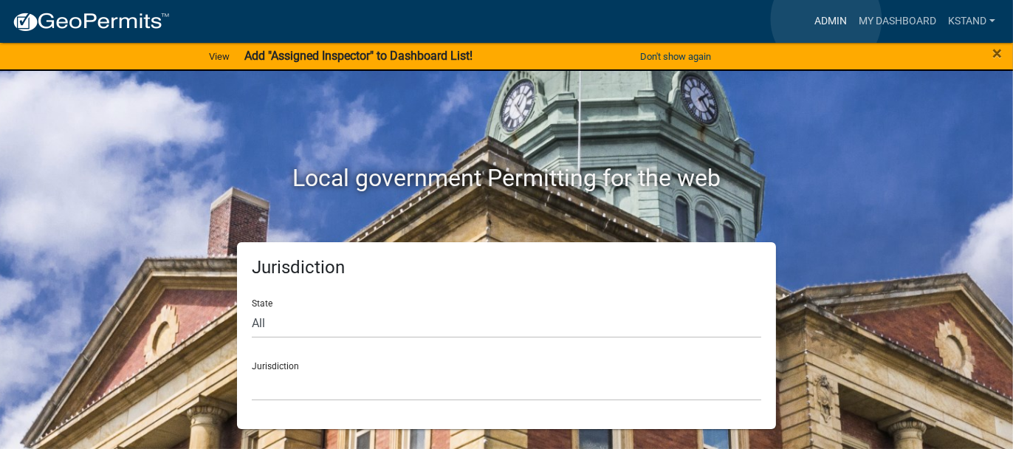
click at [826, 19] on link "Admin" at bounding box center [831, 21] width 44 height 28
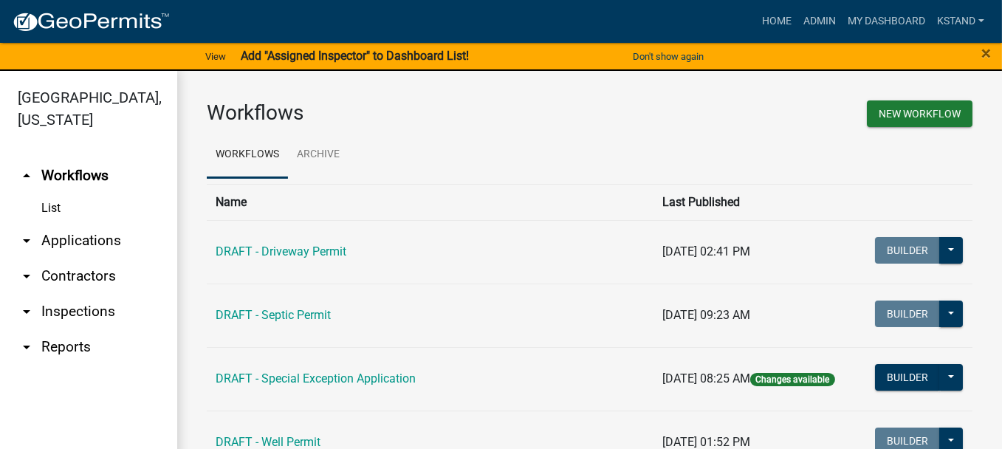
click at [63, 240] on link "arrow_drop_down Applications" at bounding box center [88, 240] width 177 height 35
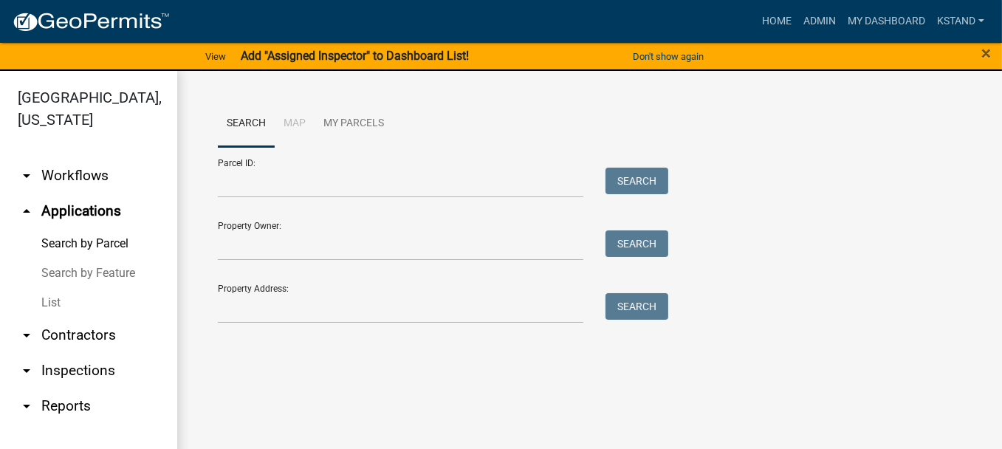
click at [49, 302] on link "List" at bounding box center [88, 303] width 177 height 30
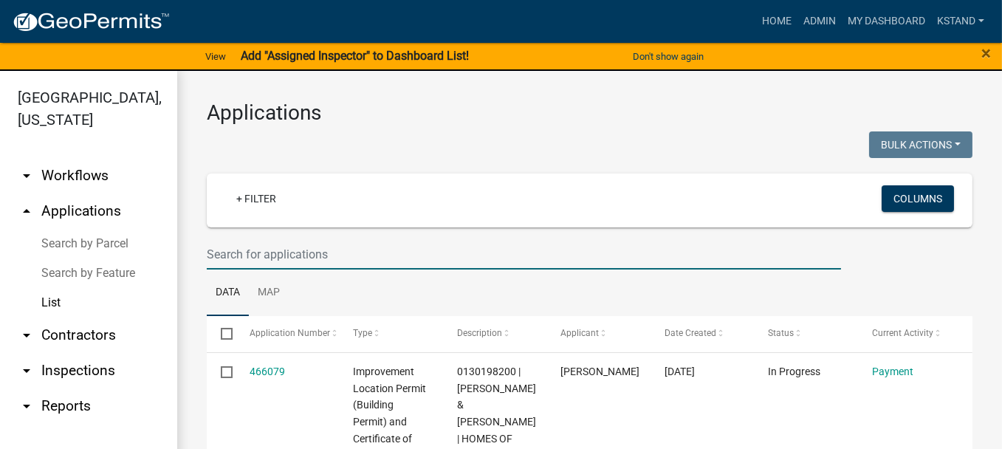
click at [223, 256] on input "text" at bounding box center [524, 254] width 634 height 30
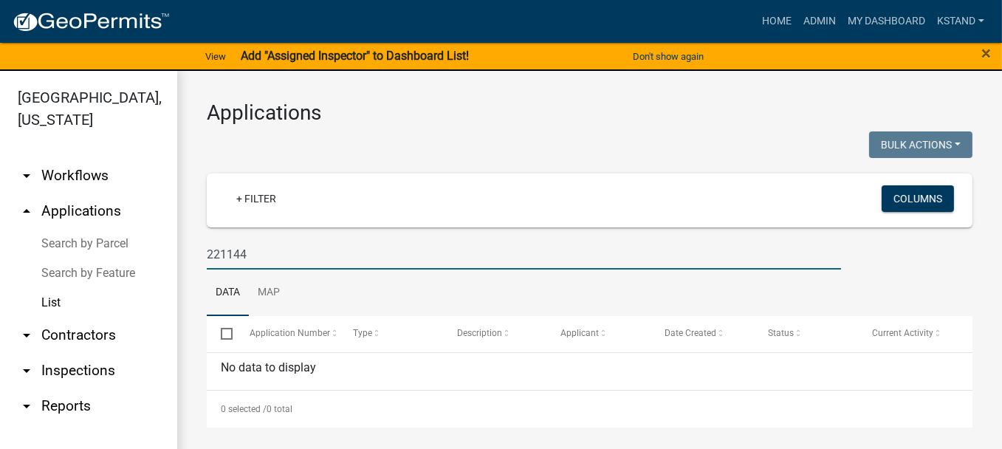
drag, startPoint x: 243, startPoint y: 247, endPoint x: 168, endPoint y: 243, distance: 75.4
click at [168, 243] on div "Jasper County, Indiana arrow_drop_down Workflows List arrow_drop_up Application…" at bounding box center [501, 269] width 1002 height 396
type input "4"
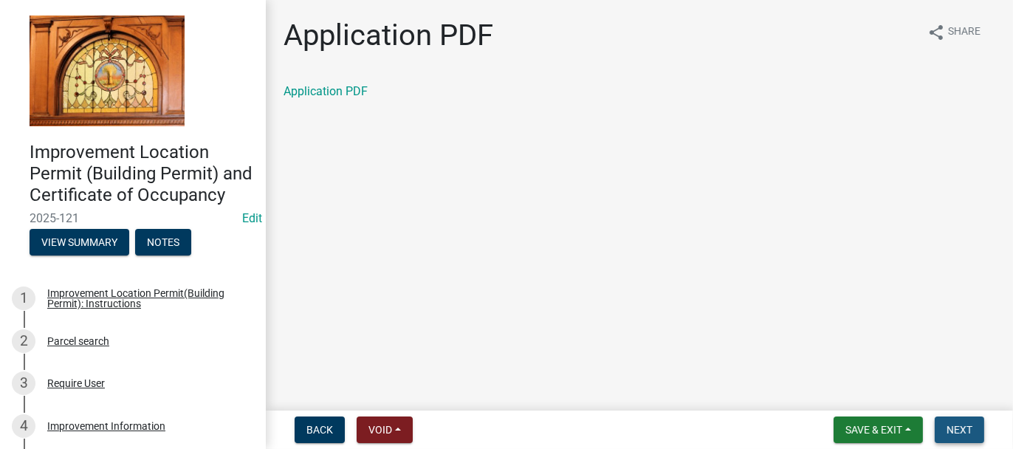
click at [954, 431] on span "Next" at bounding box center [960, 430] width 26 height 12
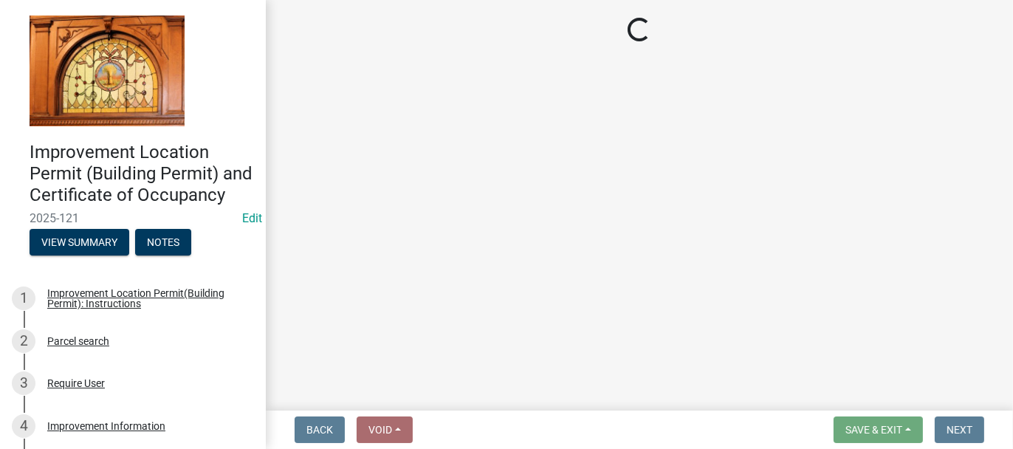
select select "62bb873c-c571-4454-ac8a-8c216551e2a3"
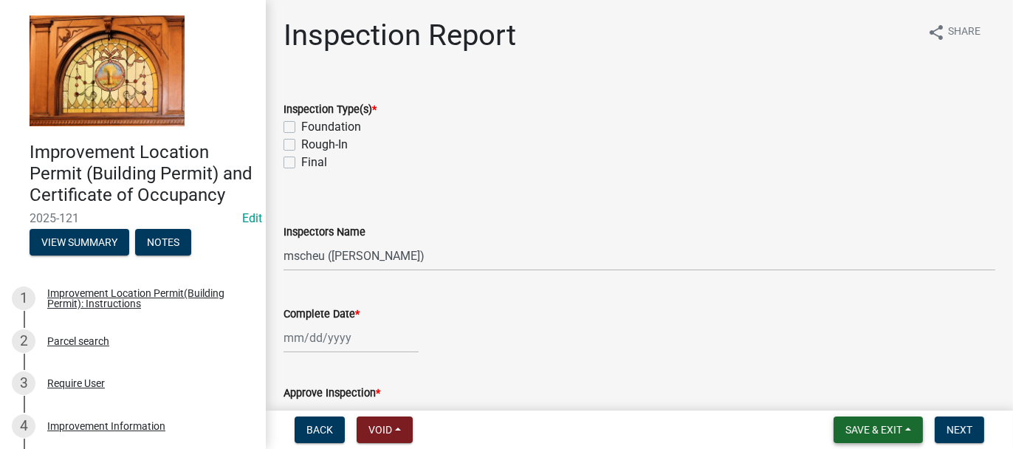
click at [877, 429] on span "Save & Exit" at bounding box center [874, 430] width 57 height 12
click at [863, 391] on button "Save & Exit" at bounding box center [864, 391] width 118 height 35
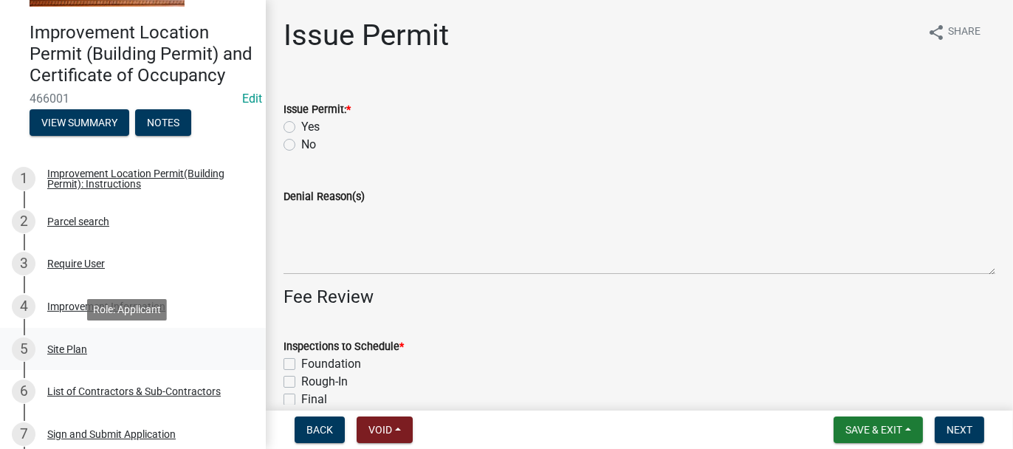
scroll to position [148, 0]
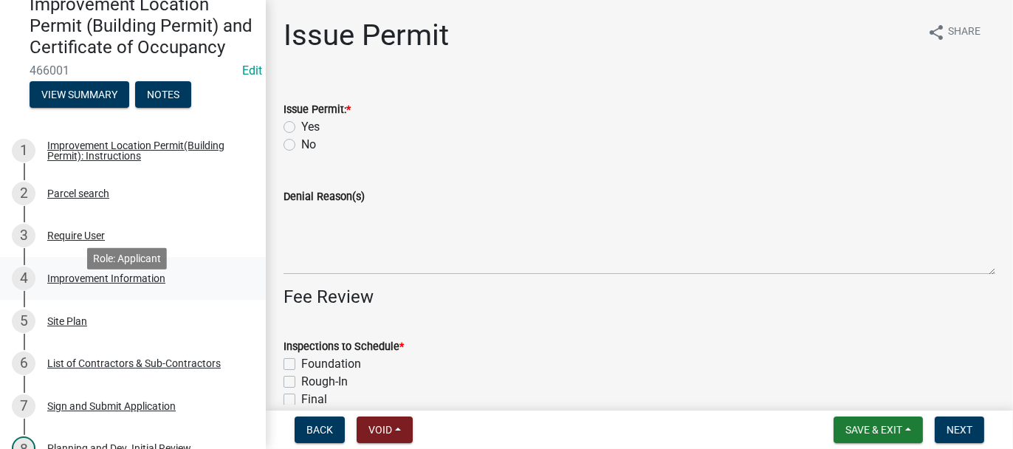
click at [97, 284] on div "Improvement Information" at bounding box center [106, 278] width 118 height 10
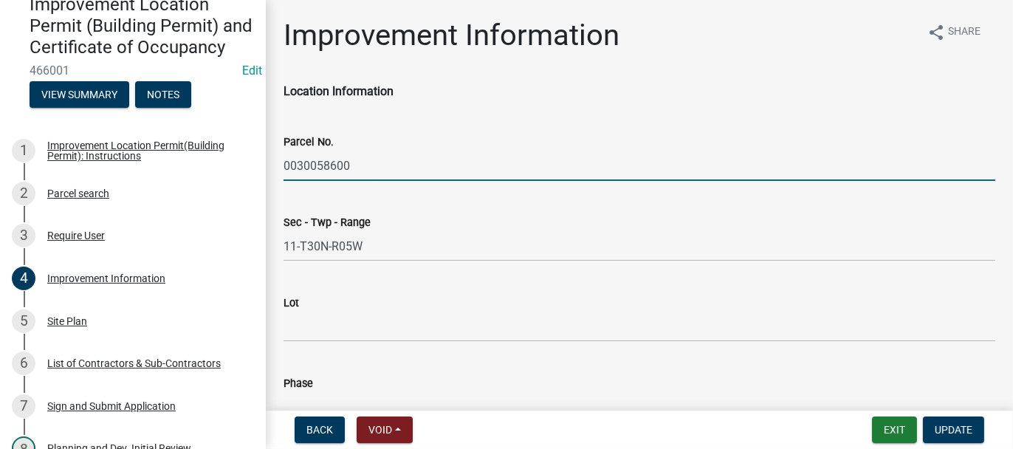
drag, startPoint x: 284, startPoint y: 162, endPoint x: 346, endPoint y: 161, distance: 61.3
click at [352, 165] on input "0030058600" at bounding box center [640, 166] width 712 height 30
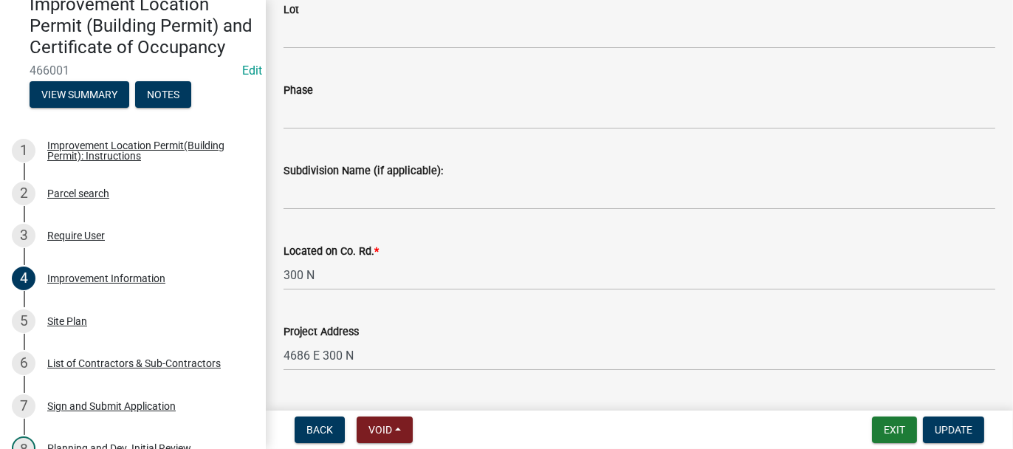
scroll to position [295, 0]
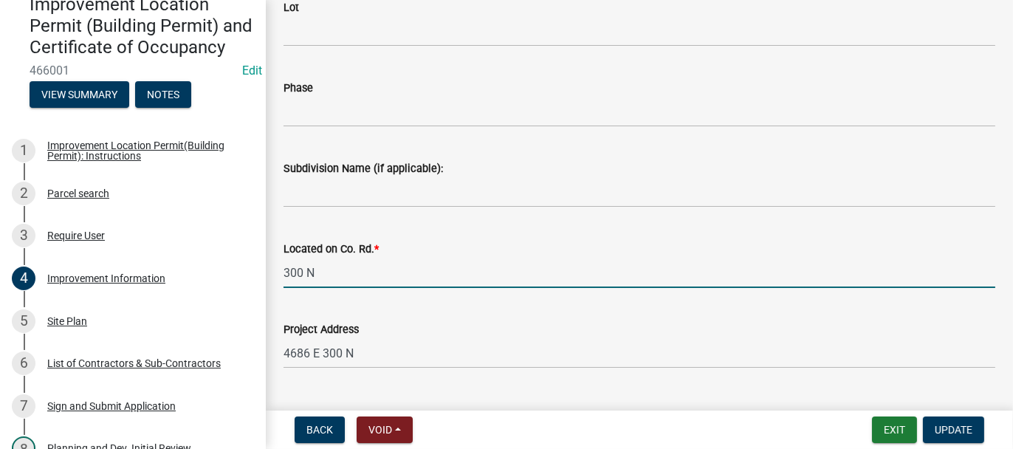
click at [317, 270] on input "300 N" at bounding box center [640, 273] width 712 height 30
type input "300N. W. OF 500E. N-SIDE"
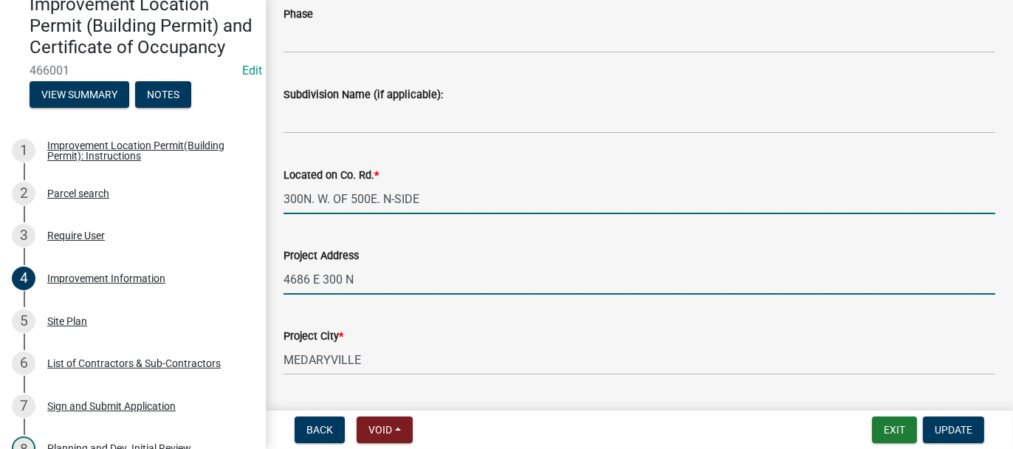
click at [355, 279] on input "4686 E 300 N" at bounding box center [640, 279] width 712 height 30
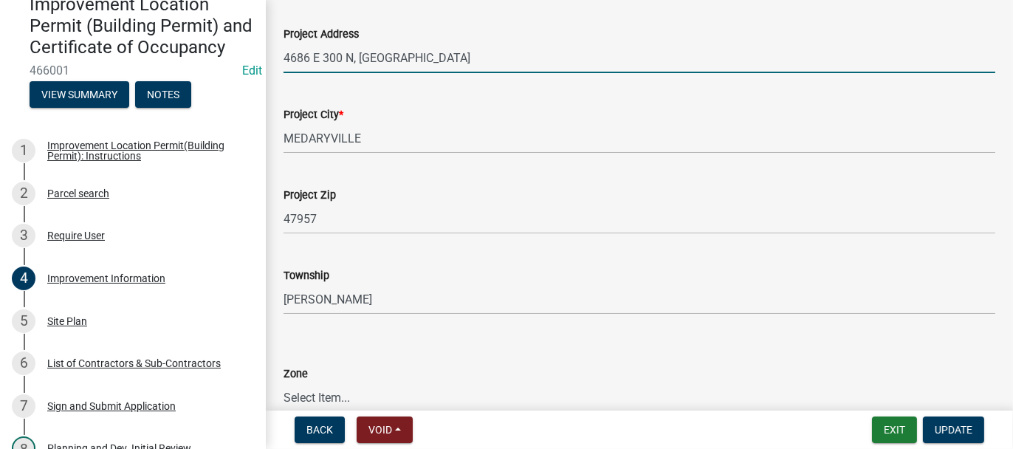
scroll to position [665, 0]
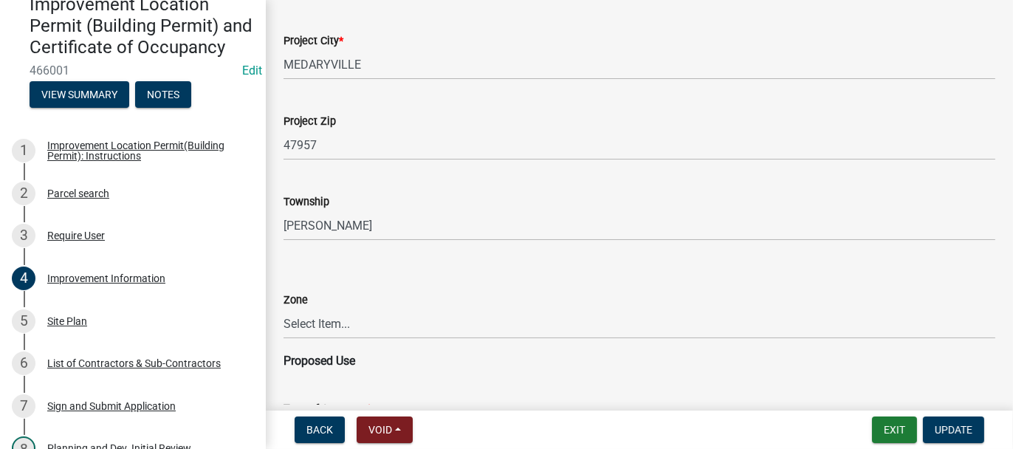
type input "4686 E 300 N, MEDARYVILLE"
click at [326, 329] on select "Select Item... CO - Conservation PR - Parks & Recreation A1 - Conservation Agri…" at bounding box center [640, 324] width 712 height 30
click at [284, 309] on select "Select Item... CO - Conservation PR - Parks & Recreation A1 - Conservation Agri…" at bounding box center [640, 324] width 712 height 30
select select "69ac7e04-641d-4cc7-82fe-ed12440f8b33"
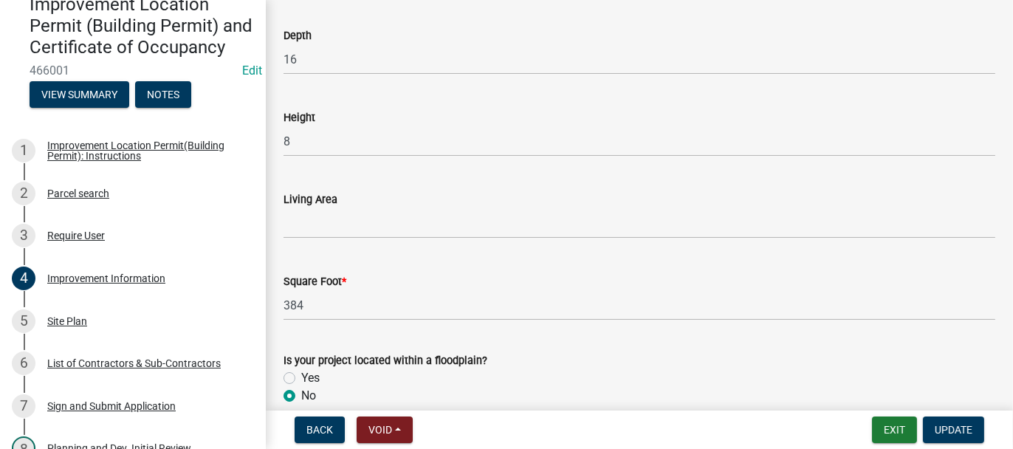
scroll to position [2359, 0]
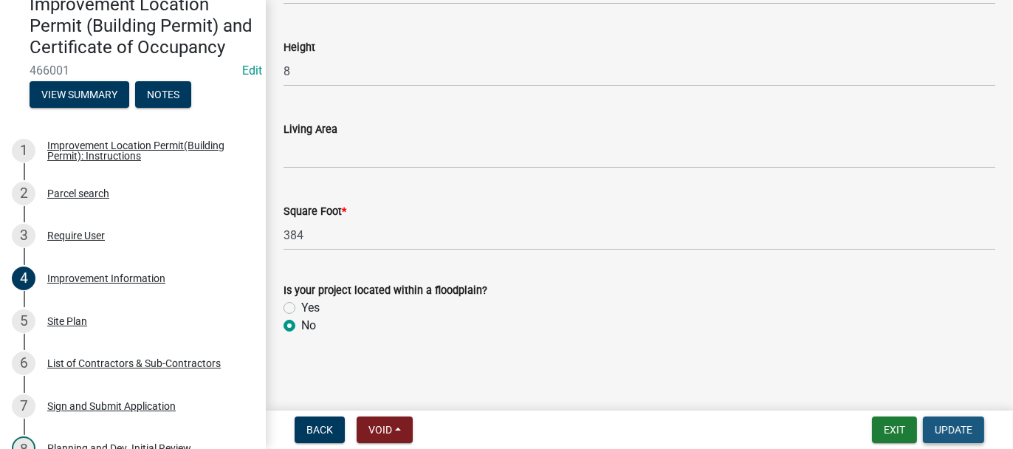
click at [950, 431] on span "Update" at bounding box center [954, 430] width 38 height 12
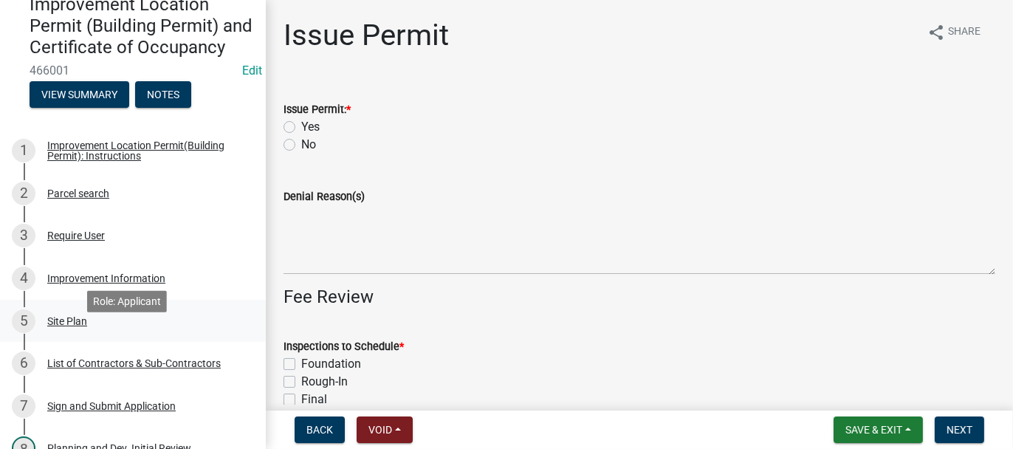
click at [72, 329] on link "5 Site Plan" at bounding box center [133, 321] width 266 height 43
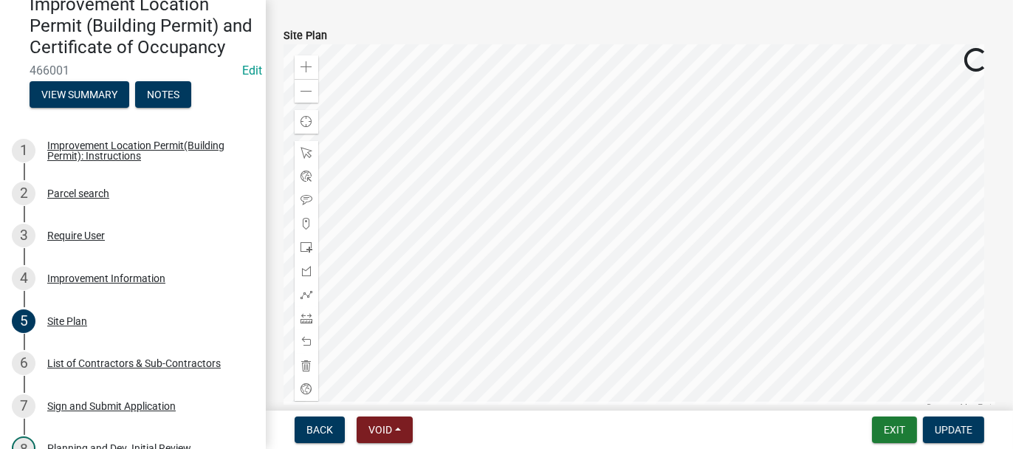
scroll to position [172, 0]
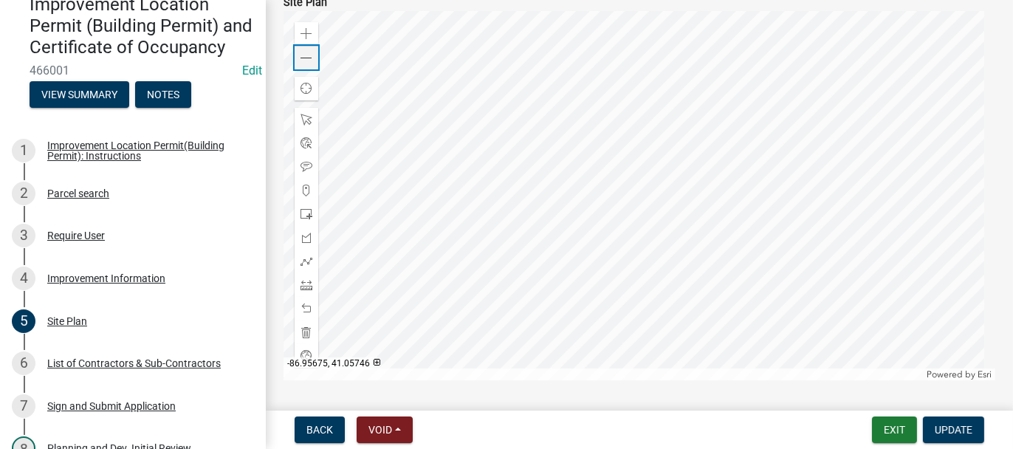
click at [304, 53] on span at bounding box center [307, 58] width 12 height 12
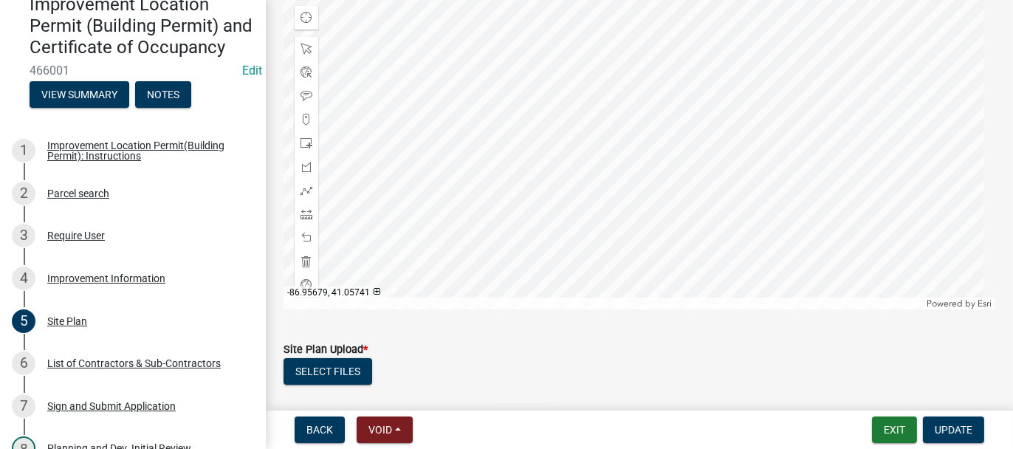
scroll to position [320, 0]
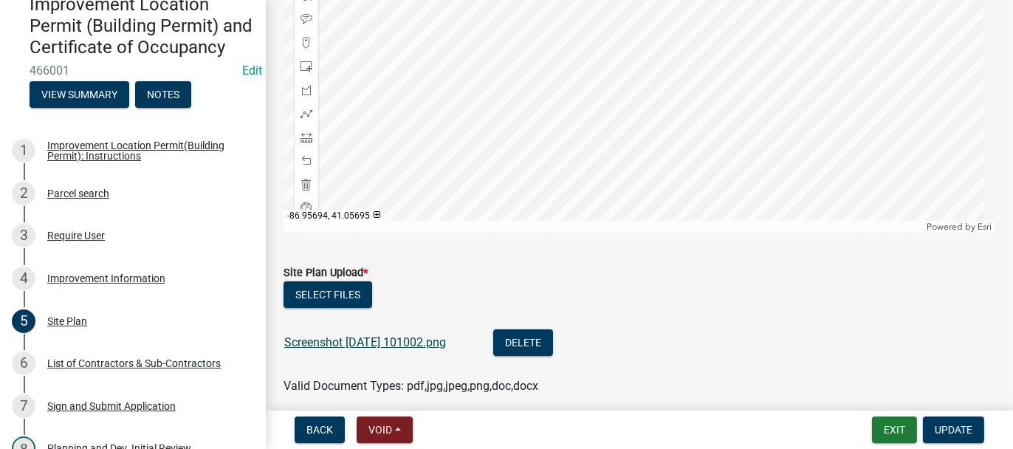
click at [366, 340] on link "Screenshot 2025-08-19 101002.png" at bounding box center [365, 342] width 162 height 14
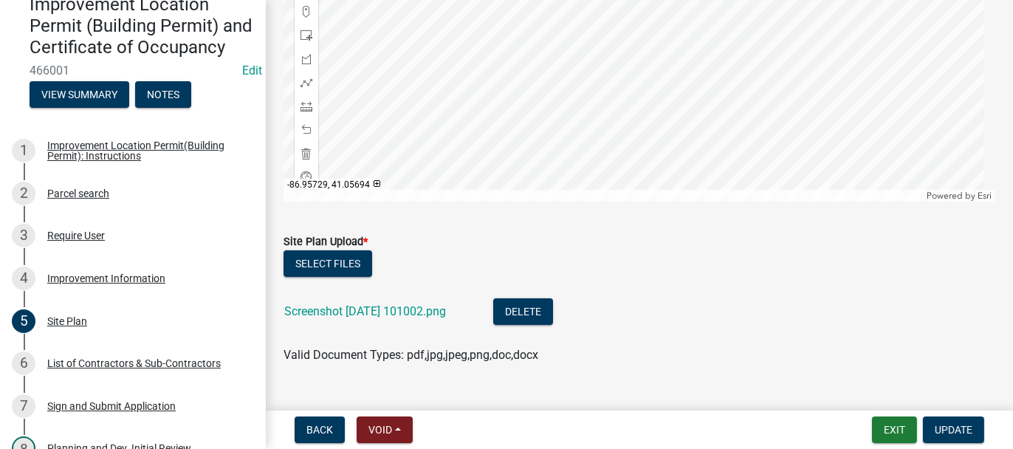
scroll to position [380, 0]
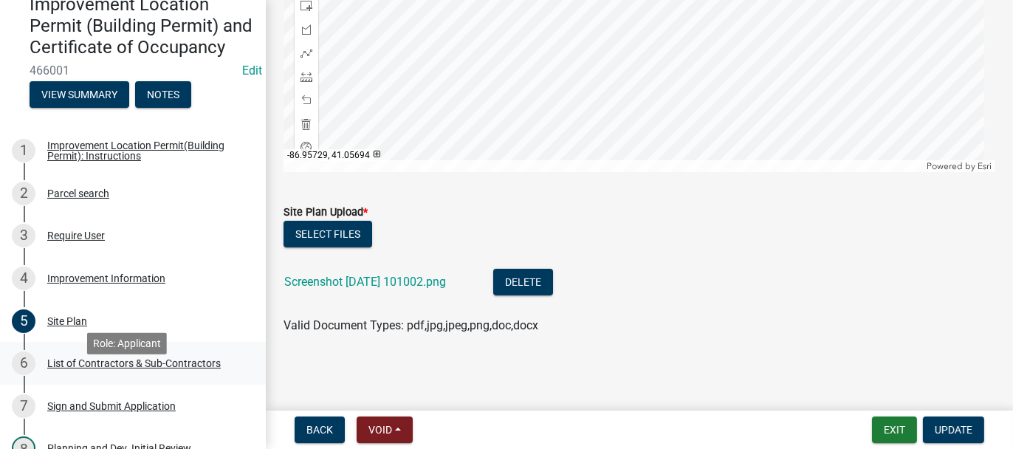
drag, startPoint x: 70, startPoint y: 384, endPoint x: 193, endPoint y: 370, distance: 123.4
click at [70, 369] on div "List of Contractors & Sub-Contractors" at bounding box center [134, 363] width 174 height 10
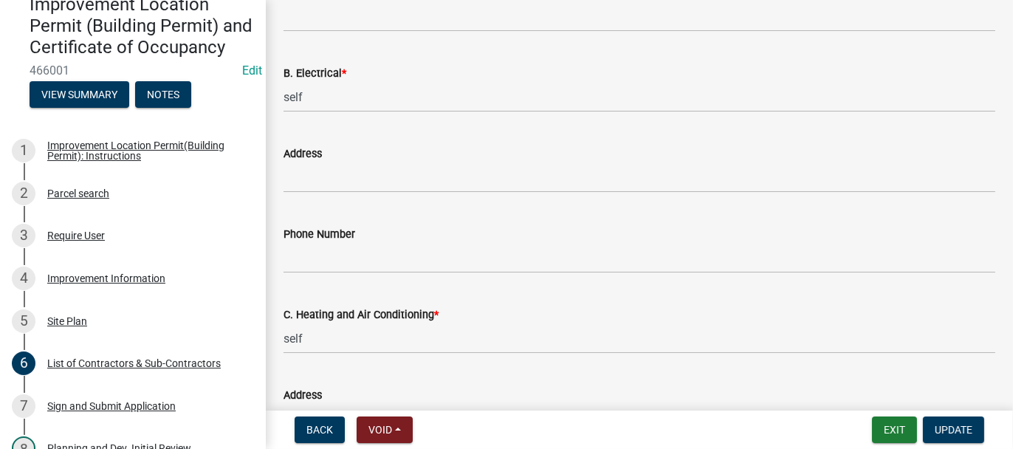
scroll to position [665, 0]
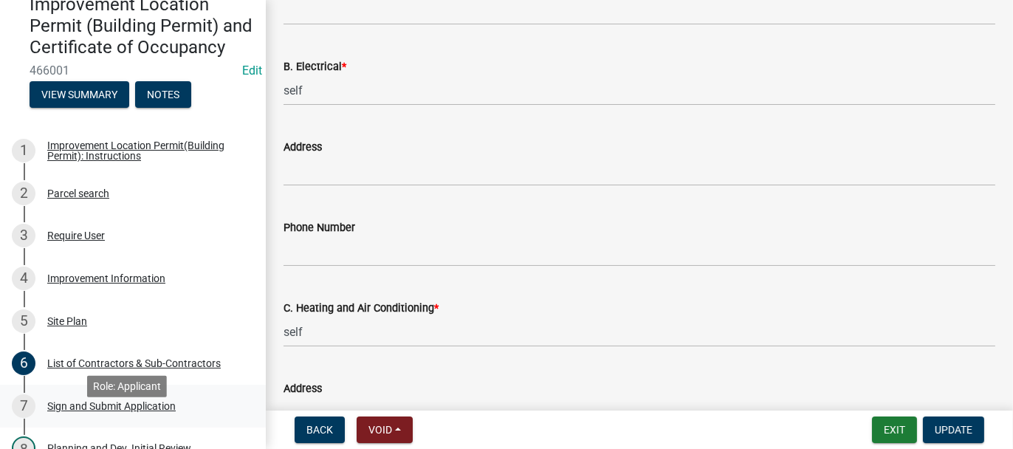
click at [64, 411] on div "Sign and Submit Application" at bounding box center [111, 406] width 128 height 10
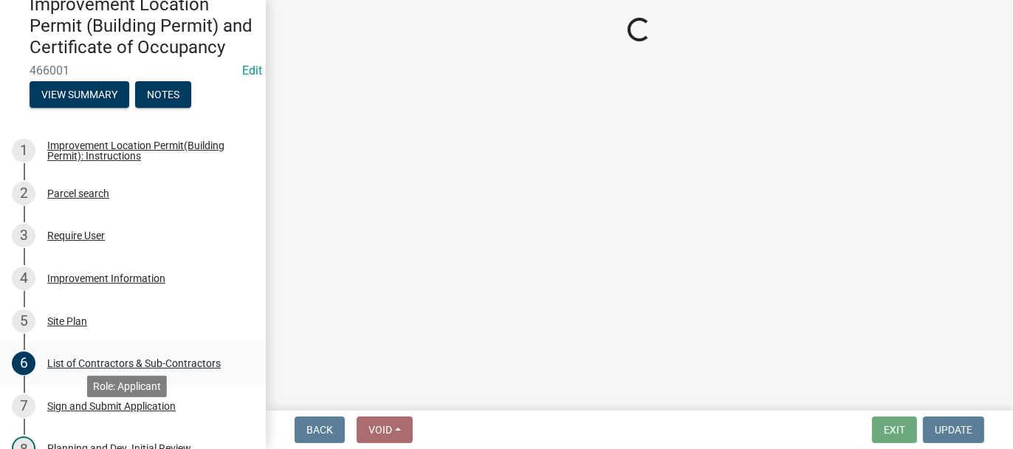
scroll to position [0, 0]
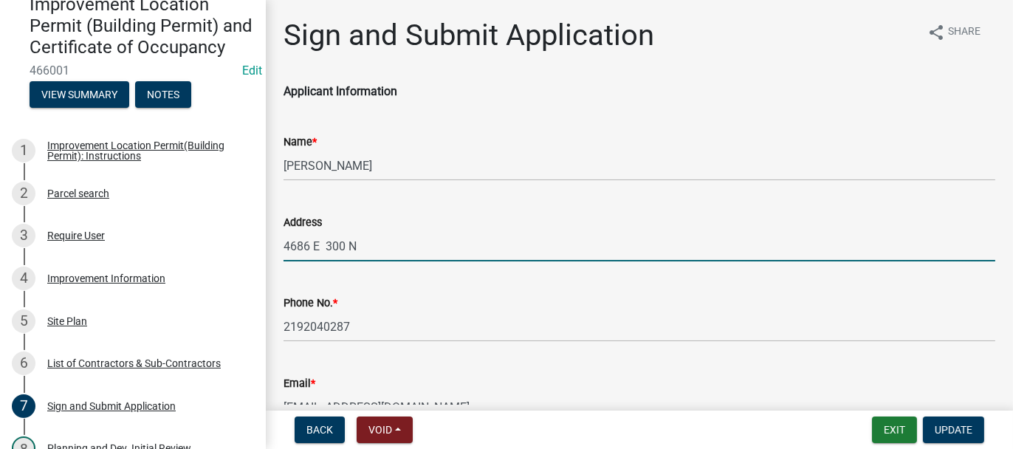
click at [363, 241] on input "4686 E 300 N" at bounding box center [640, 246] width 712 height 30
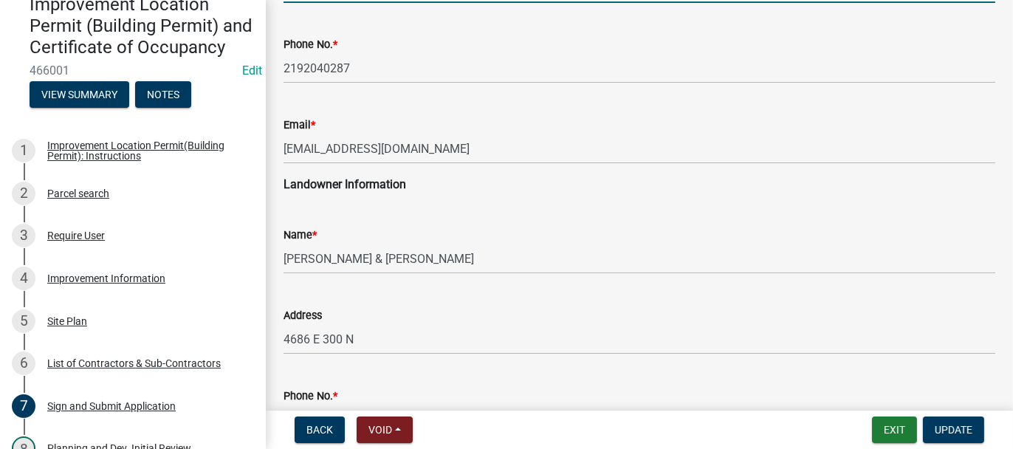
scroll to position [295, 0]
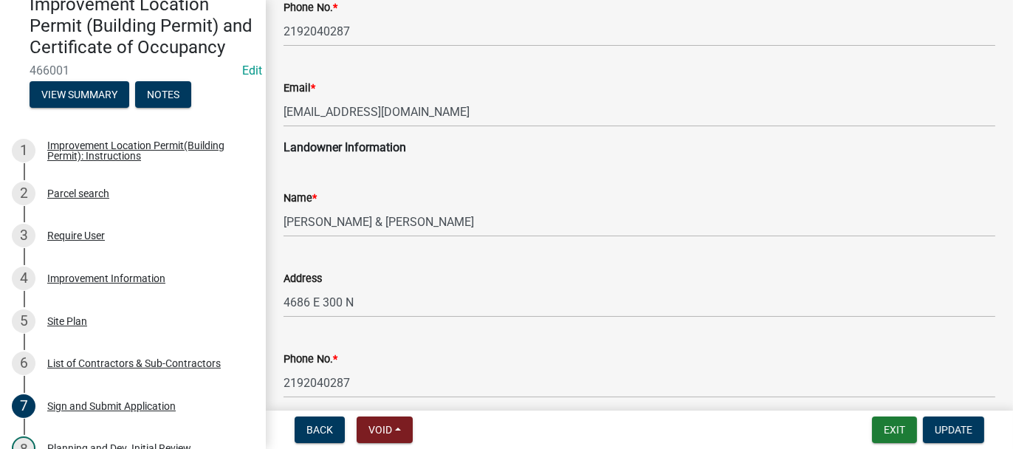
type input "4686 E 300 N, Medaryville"
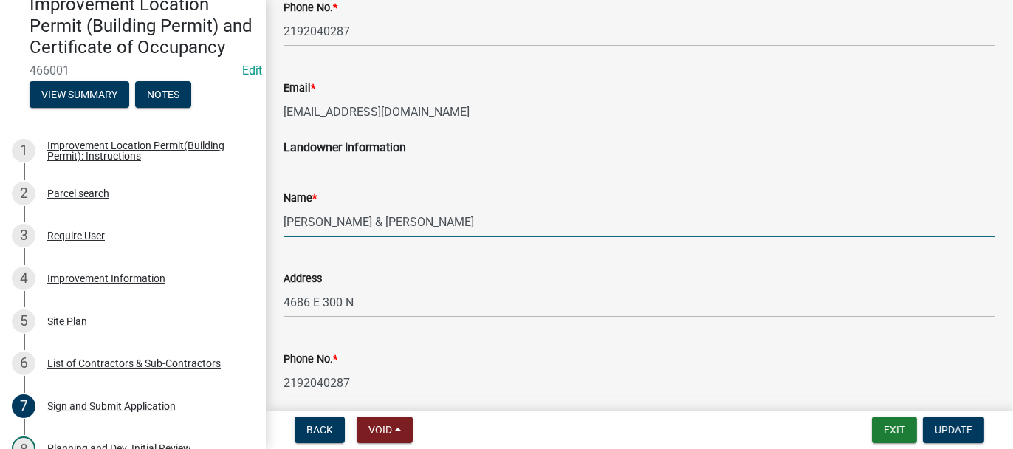
drag, startPoint x: 285, startPoint y: 219, endPoint x: 323, endPoint y: 226, distance: 38.4
click at [323, 226] on input "FRITZ, MATTHEW L & NICOLE L" at bounding box center [640, 222] width 712 height 30
click at [415, 221] on input "MATTHEW L & NICOLE L" at bounding box center [640, 222] width 712 height 30
paste input "FRITZ,"
type input "MATTHEW L & NICOLE L FRITZ"
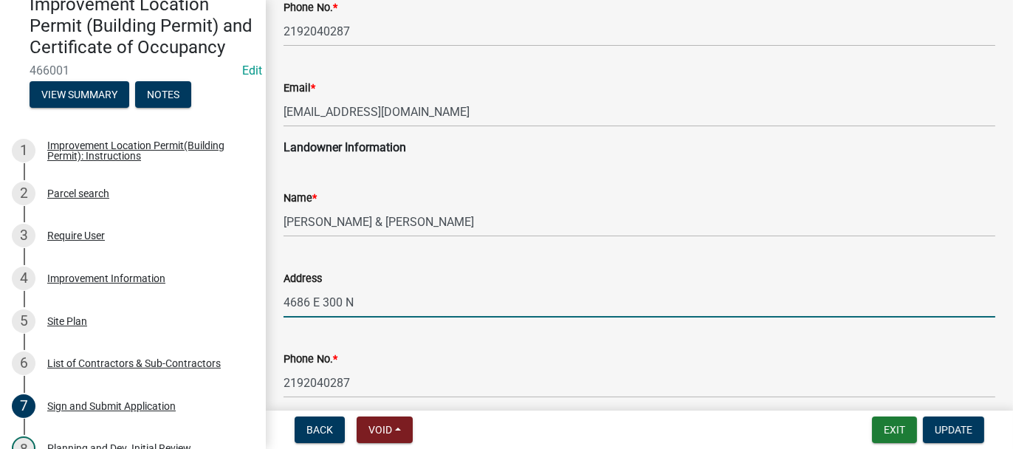
click at [369, 297] on input "4686 E 300 N" at bounding box center [640, 302] width 712 height 30
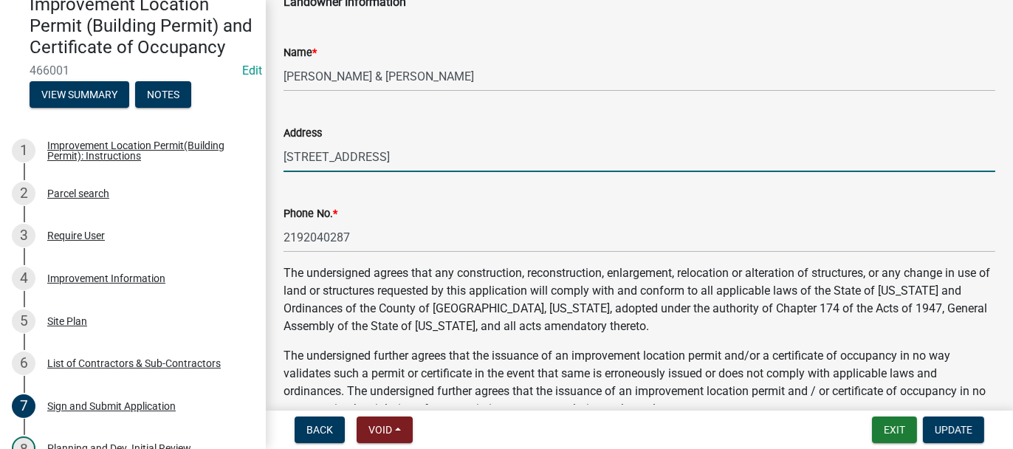
scroll to position [443, 0]
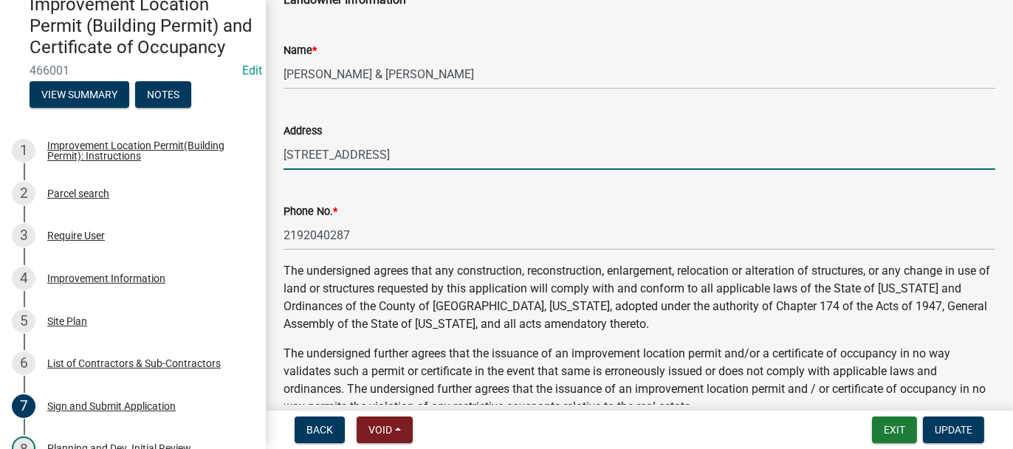
click at [392, 156] on input "4686 E 300 N, Medaryville" at bounding box center [640, 155] width 712 height 30
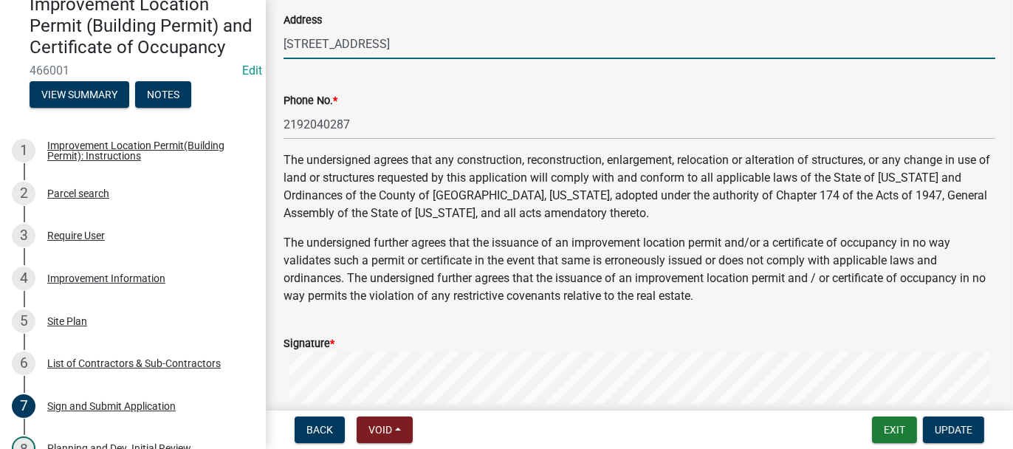
scroll to position [665, 0]
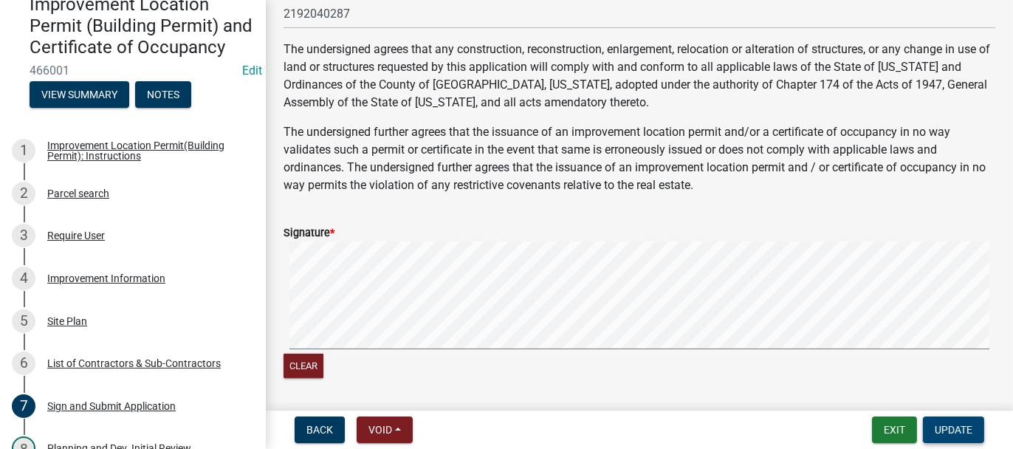
type input "4686 E 300 N, Medaryville"
drag, startPoint x: 965, startPoint y: 422, endPoint x: 966, endPoint y: 414, distance: 8.2
click at [966, 424] on span "Update" at bounding box center [954, 430] width 38 height 12
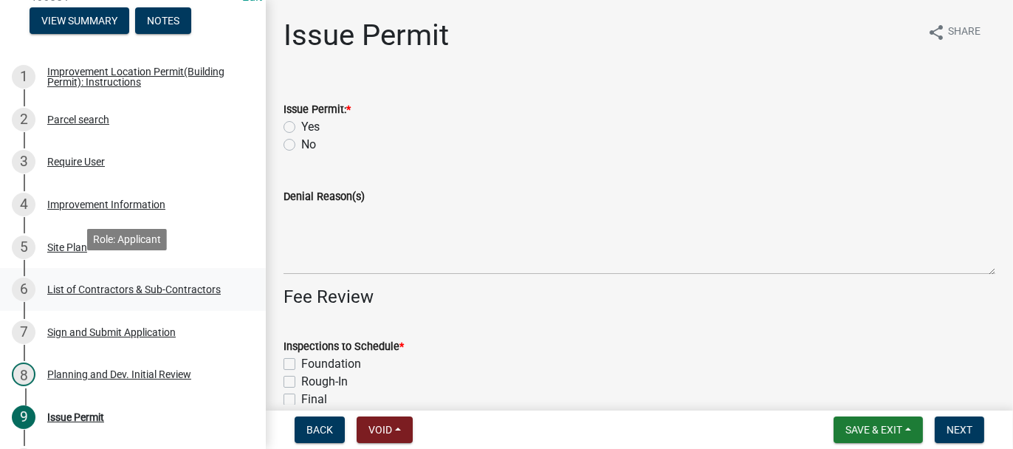
scroll to position [295, 0]
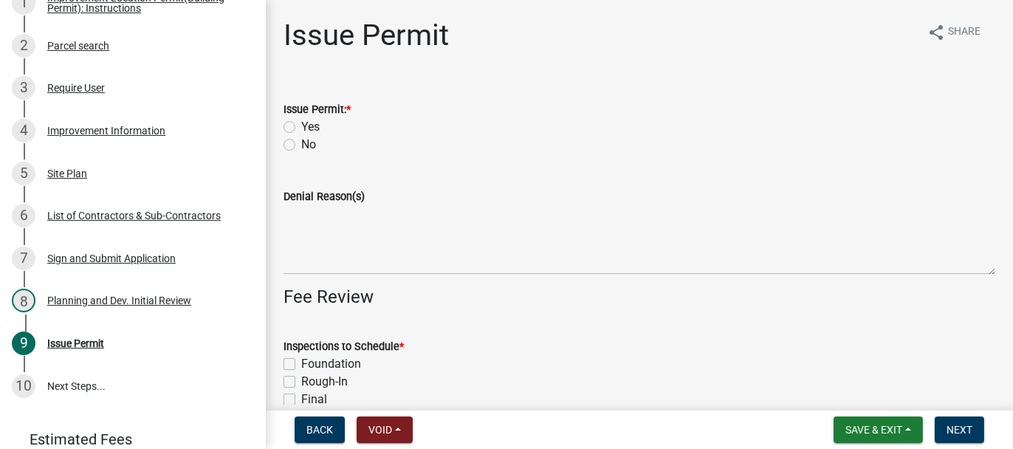
click at [301, 128] on label "Yes" at bounding box center [310, 127] width 18 height 18
click at [301, 128] on input "Yes" at bounding box center [306, 123] width 10 height 10
radio input "true"
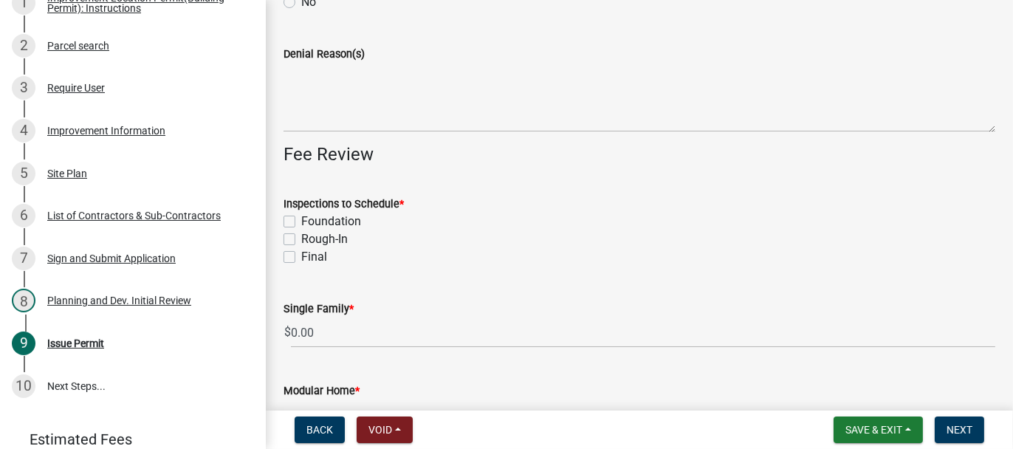
scroll to position [148, 0]
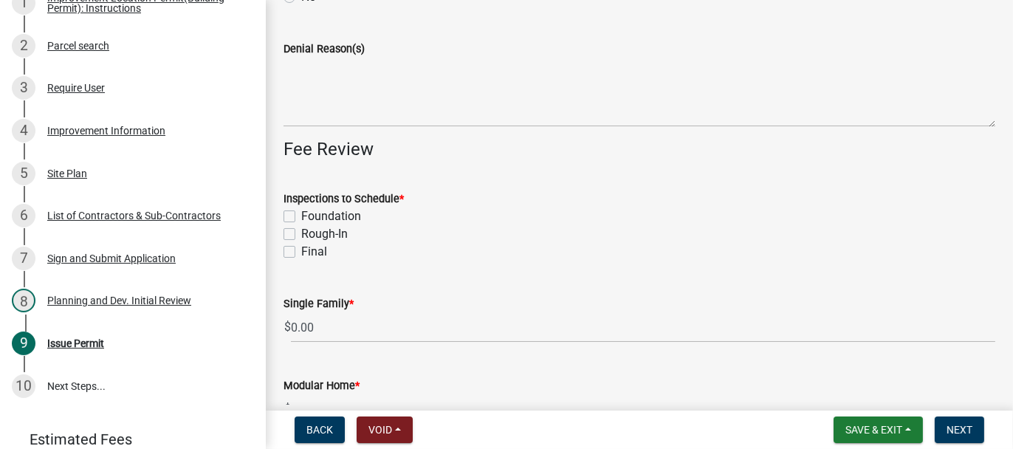
click at [301, 212] on label "Foundation" at bounding box center [331, 217] width 60 height 18
click at [301, 212] on input "Foundation" at bounding box center [306, 213] width 10 height 10
checkbox input "true"
checkbox input "false"
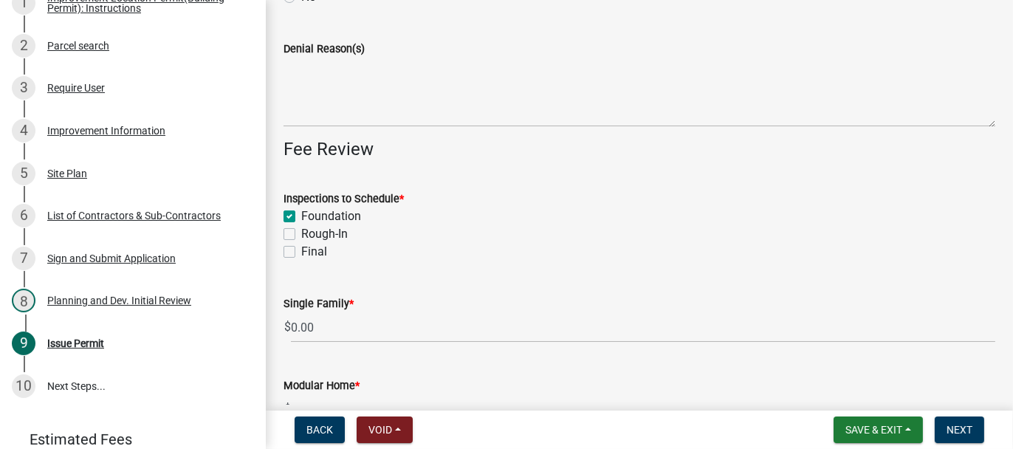
click at [301, 233] on label "Rough-In" at bounding box center [324, 234] width 47 height 18
click at [301, 233] on input "Rough-In" at bounding box center [306, 230] width 10 height 10
checkbox input "true"
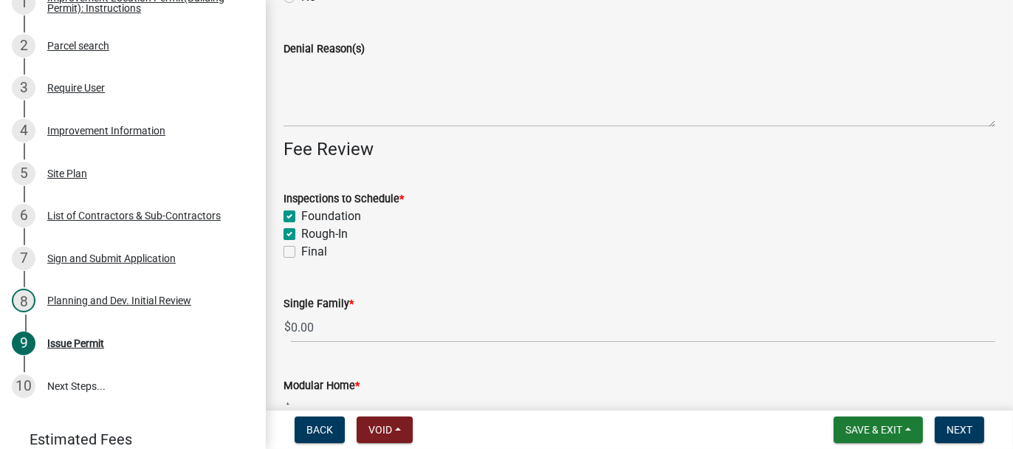
click at [301, 248] on label "Final" at bounding box center [314, 252] width 26 height 18
click at [301, 248] on input "Final" at bounding box center [306, 248] width 10 height 10
checkbox input "true"
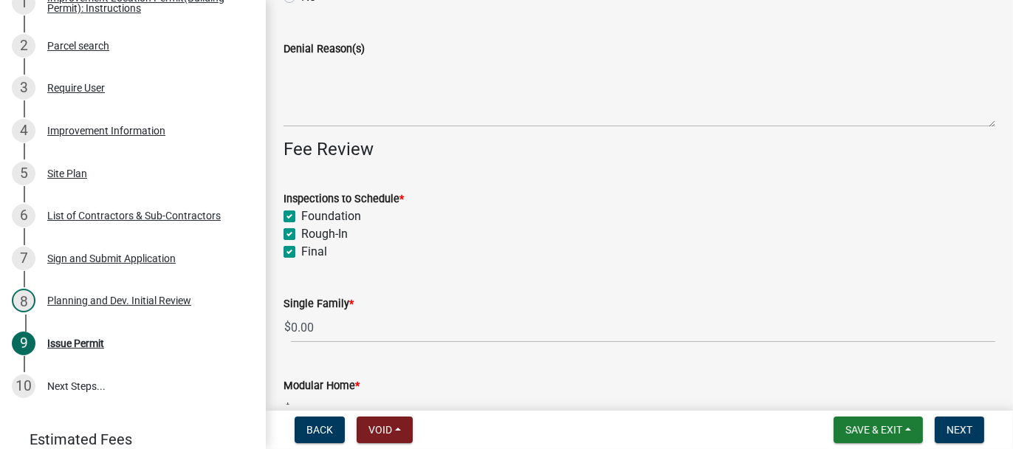
checkbox input "true"
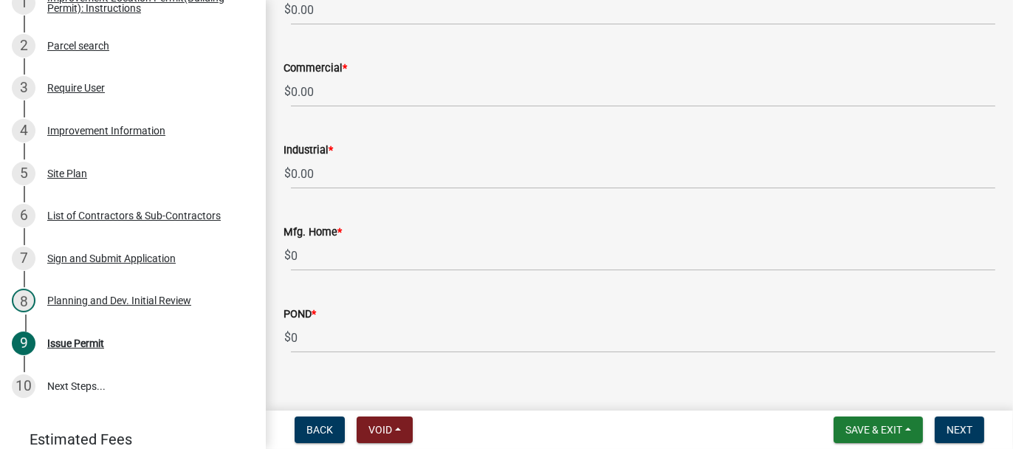
scroll to position [1385, 0]
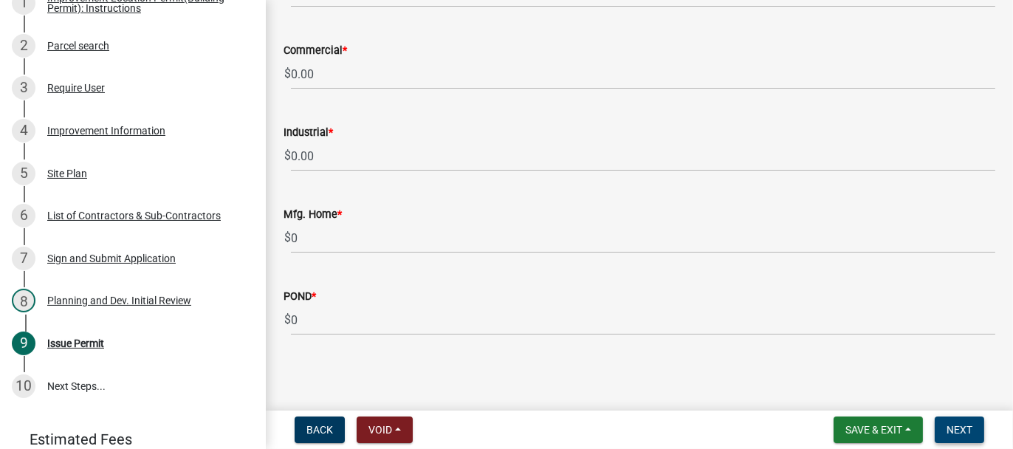
click at [968, 426] on span "Next" at bounding box center [960, 430] width 26 height 12
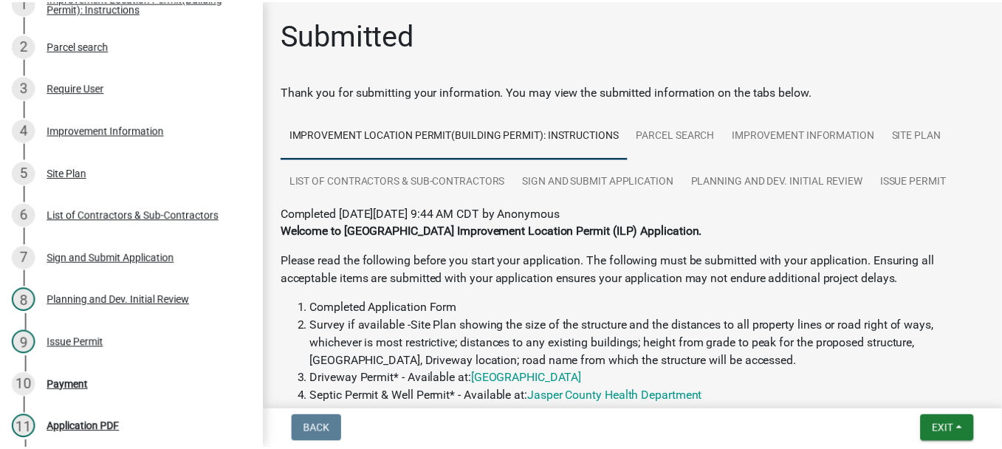
scroll to position [507, 0]
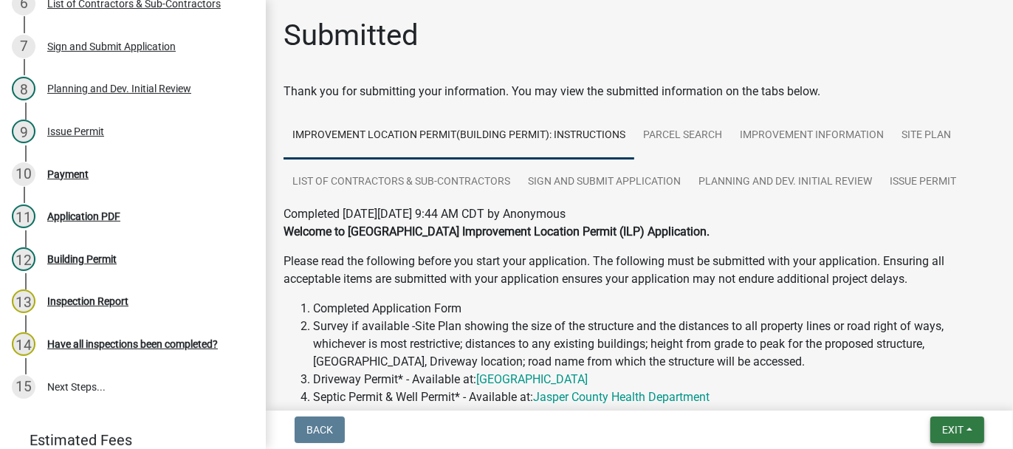
click at [942, 431] on span "Exit" at bounding box center [952, 430] width 21 height 12
click at [882, 409] on button "Save & Exit" at bounding box center [924, 391] width 118 height 35
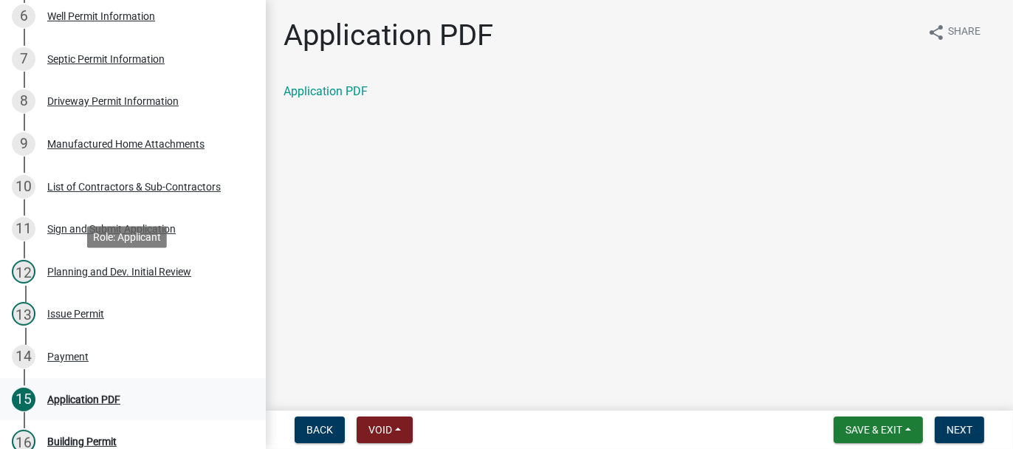
scroll to position [517, 0]
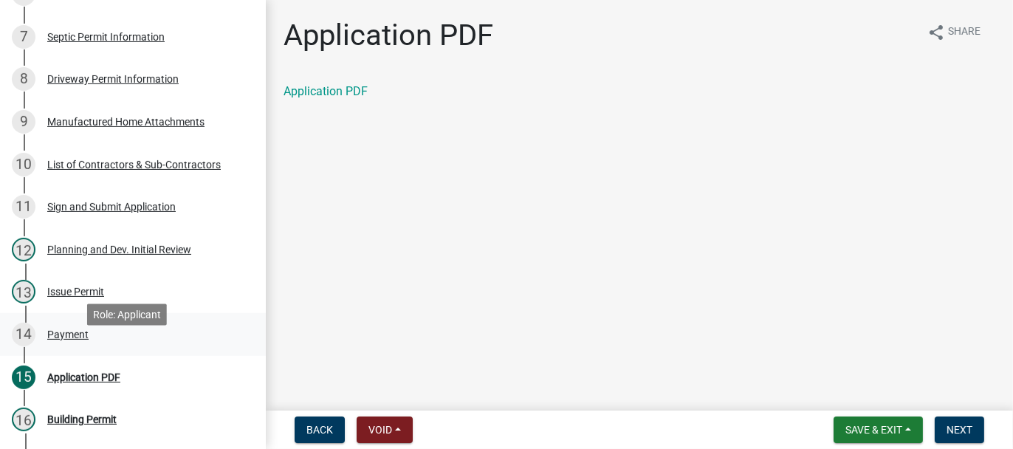
click at [61, 340] on div "Payment" at bounding box center [67, 334] width 41 height 10
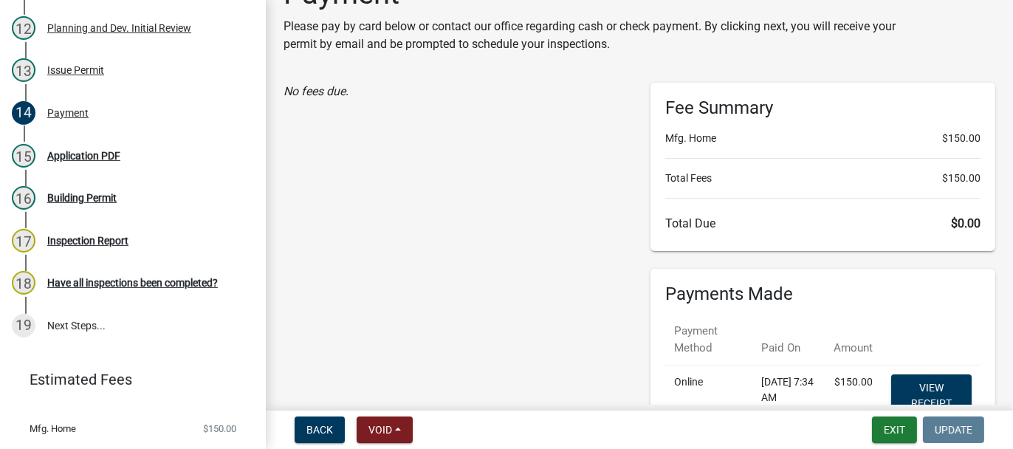
scroll to position [182, 0]
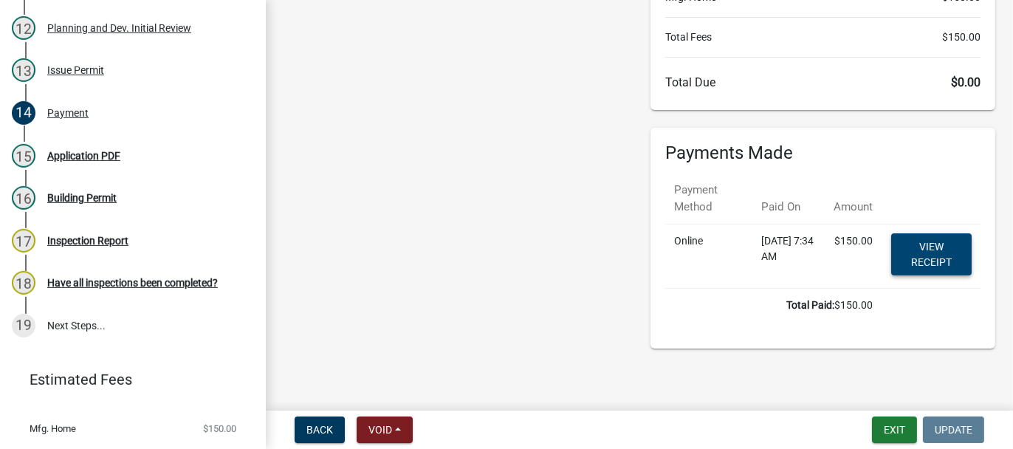
click at [913, 239] on link "View receipt" at bounding box center [931, 254] width 80 height 42
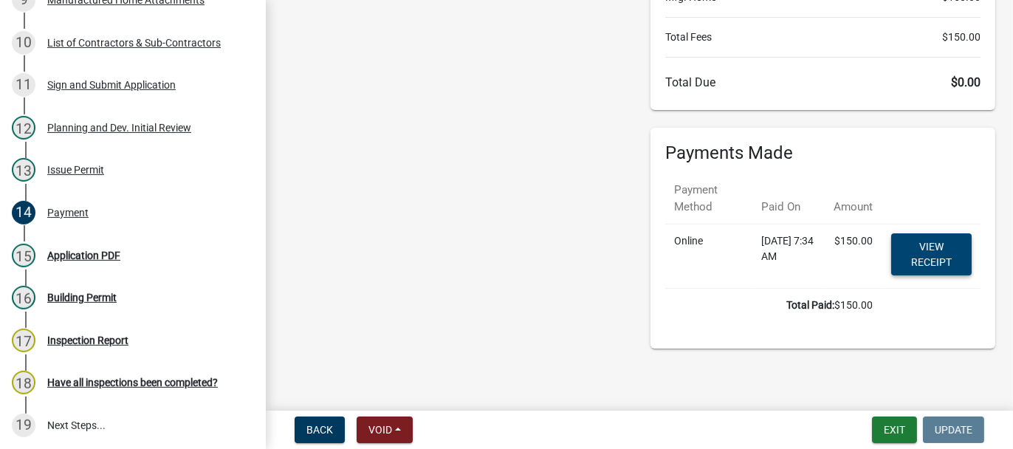
scroll to position [591, 0]
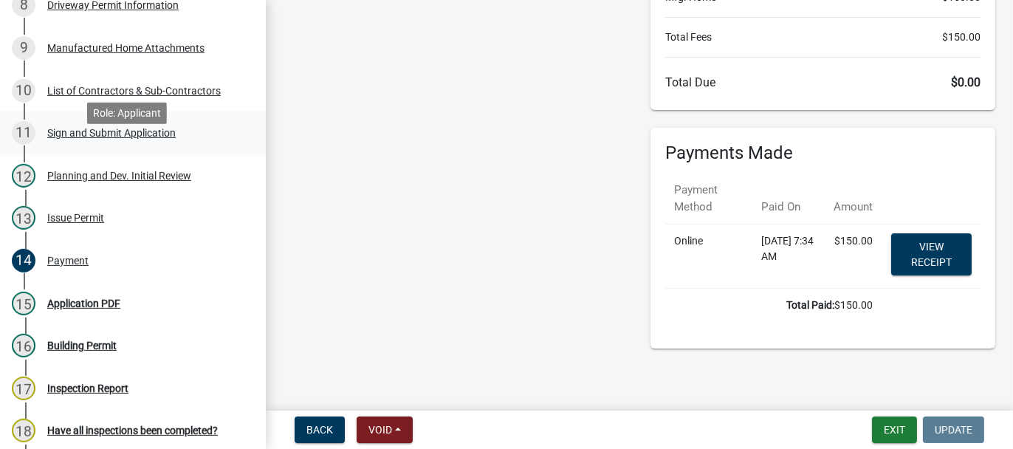
click at [59, 138] on div "Sign and Submit Application" at bounding box center [111, 133] width 128 height 10
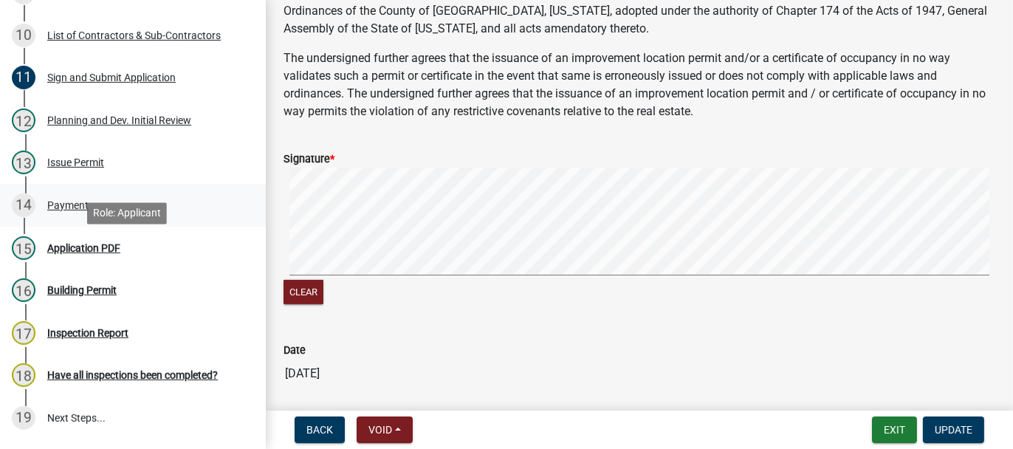
scroll to position [572, 0]
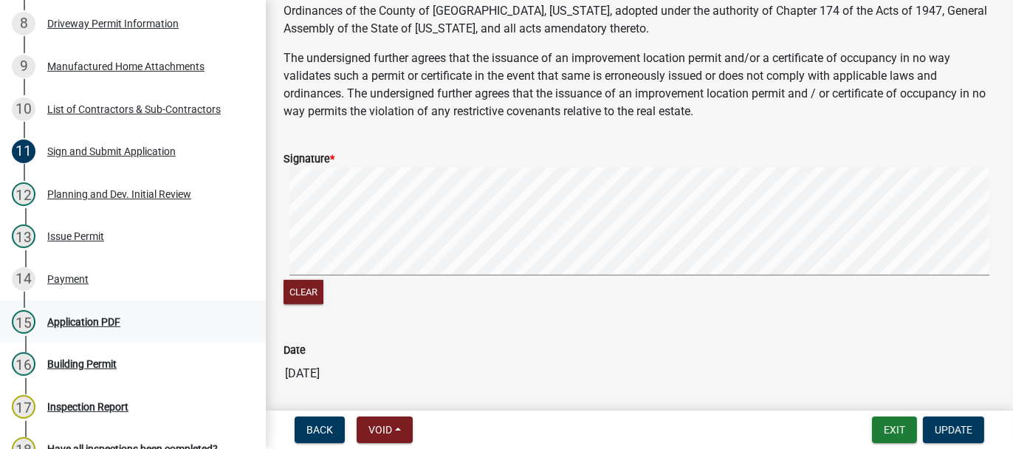
click at [89, 327] on div "Application PDF" at bounding box center [83, 322] width 73 height 10
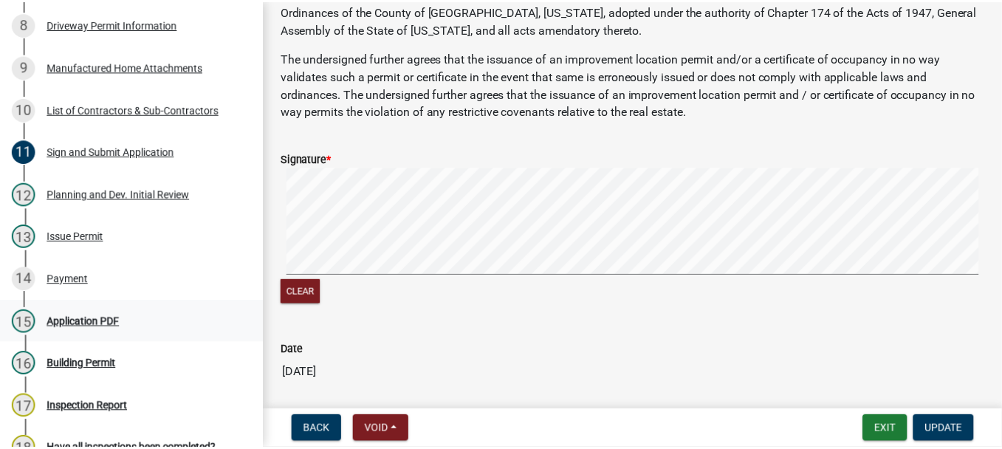
scroll to position [0, 0]
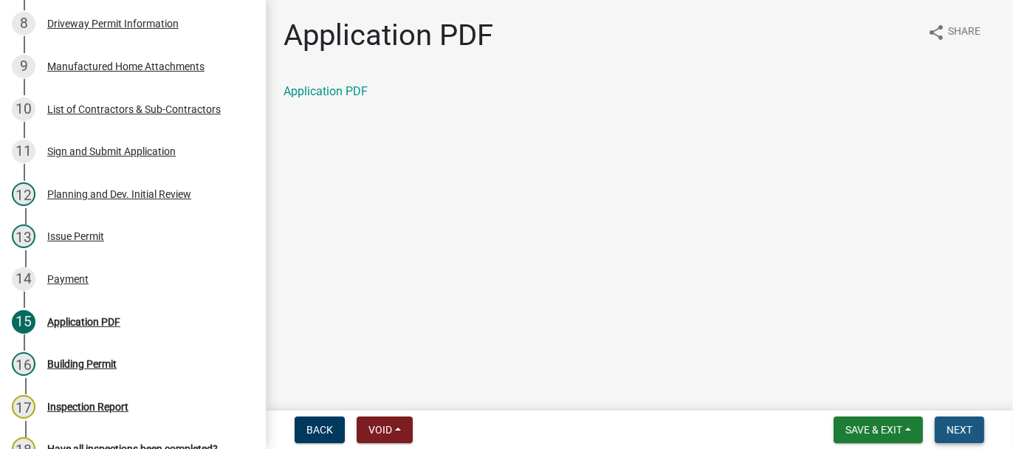
drag, startPoint x: 964, startPoint y: 426, endPoint x: 705, endPoint y: 448, distance: 260.1
click at [964, 425] on span "Next" at bounding box center [960, 430] width 26 height 12
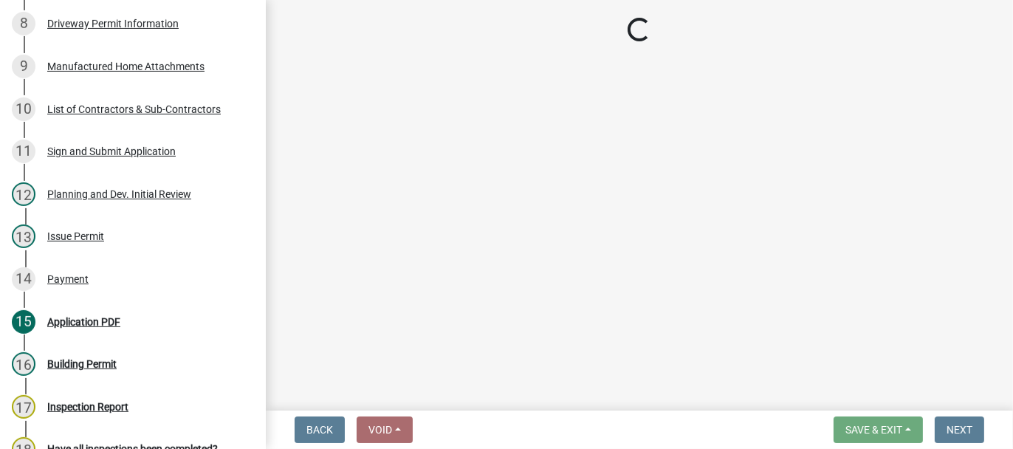
select select "62bb873c-c571-4454-ac8a-8c216551e2a3"
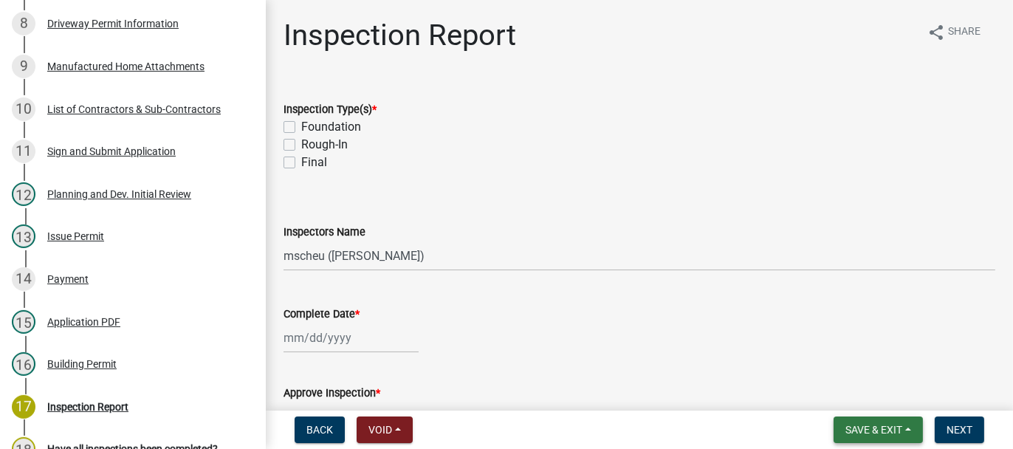
click at [865, 429] on span "Save & Exit" at bounding box center [874, 430] width 57 height 12
click at [865, 395] on button "Save & Exit" at bounding box center [864, 391] width 118 height 35
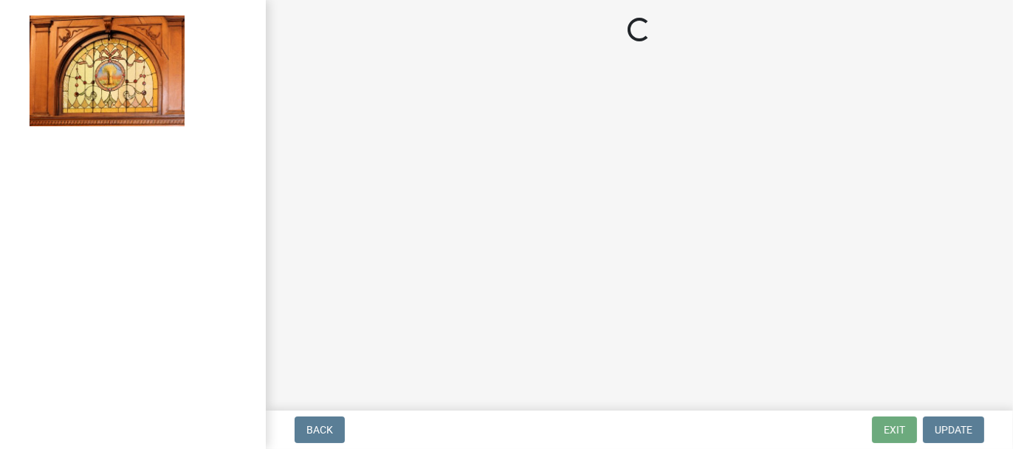
select select "62bb873c-c571-4454-ac8a-8c216551e2a3"
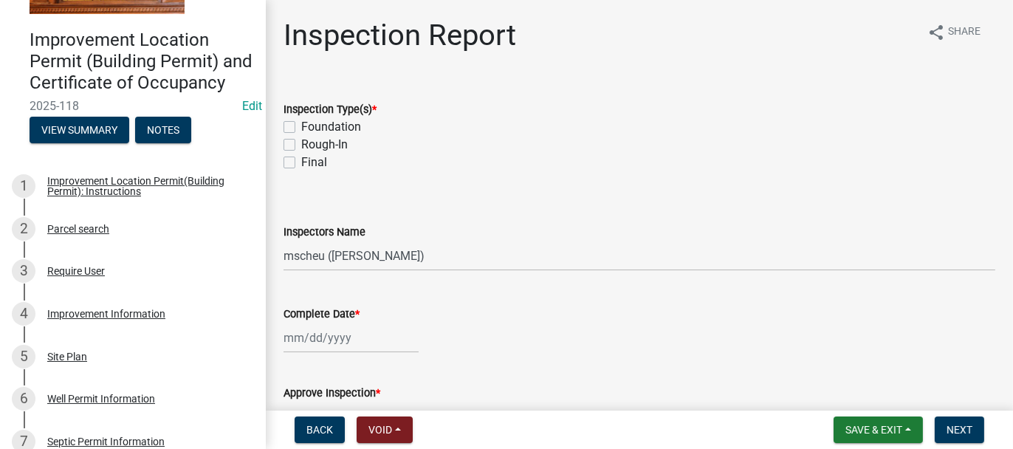
scroll to position [295, 0]
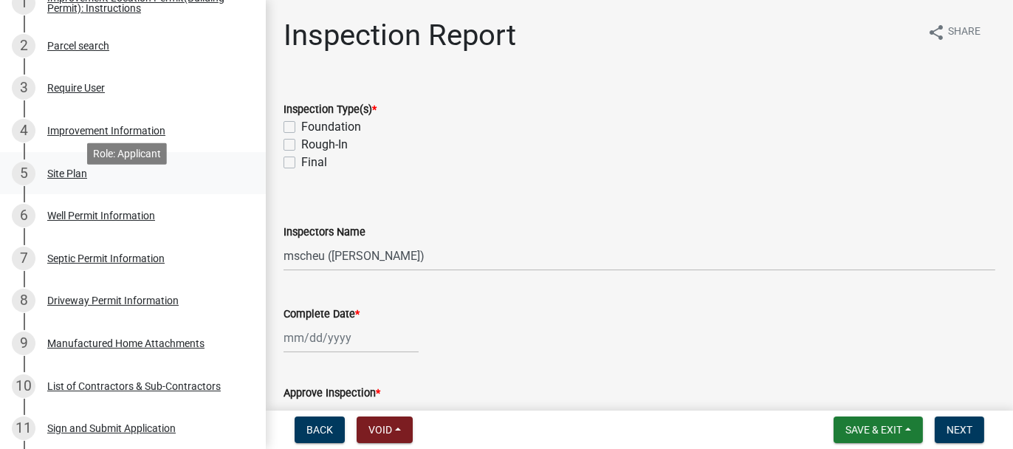
click at [49, 179] on div "Site Plan" at bounding box center [67, 173] width 40 height 10
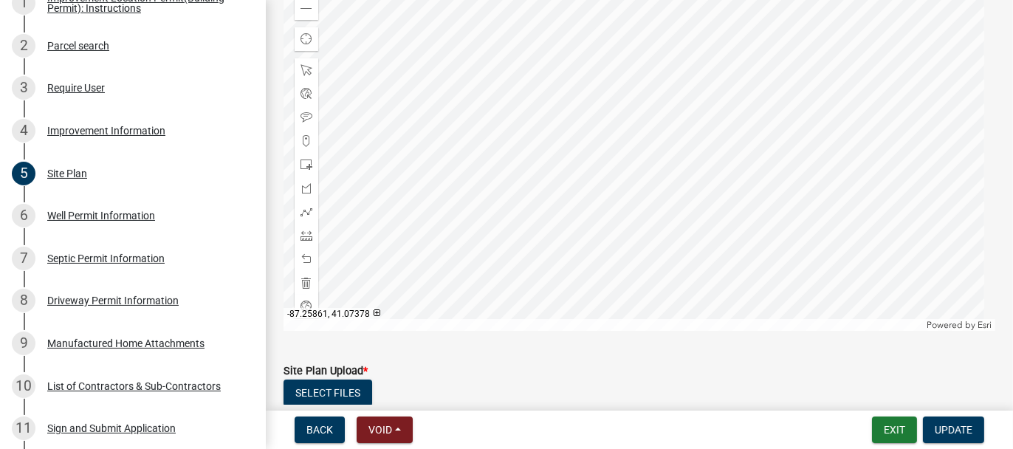
scroll to position [380, 0]
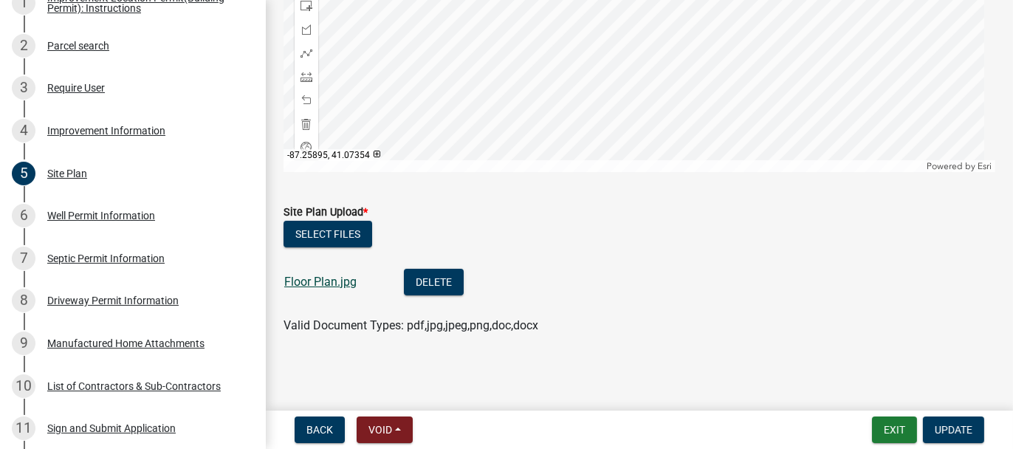
click at [293, 281] on link "Floor Plan.jpg" at bounding box center [320, 282] width 72 height 14
click at [63, 136] on div "Improvement Information" at bounding box center [106, 131] width 118 height 10
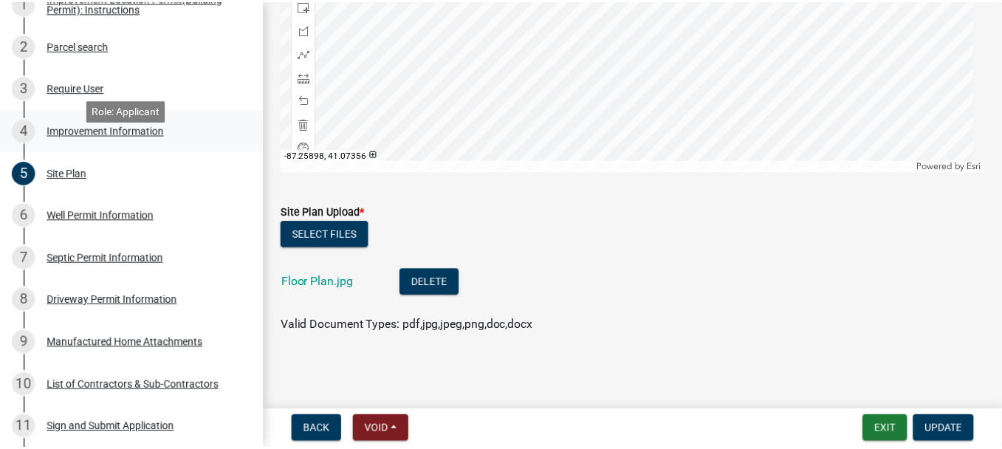
scroll to position [0, 0]
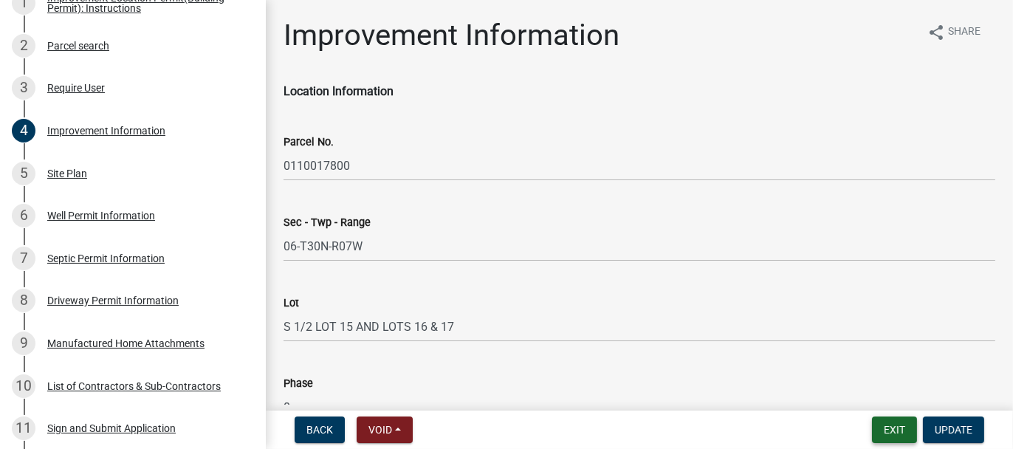
click at [880, 430] on button "Exit" at bounding box center [894, 430] width 45 height 27
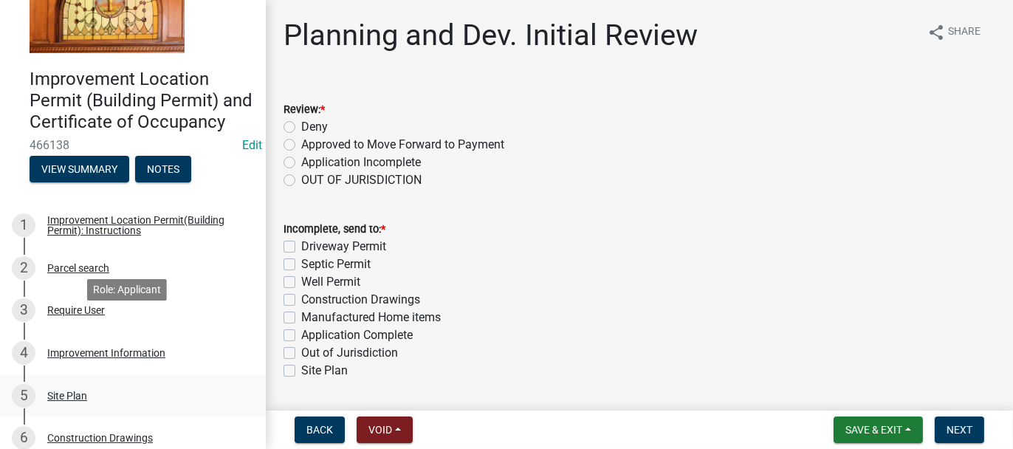
scroll to position [74, 0]
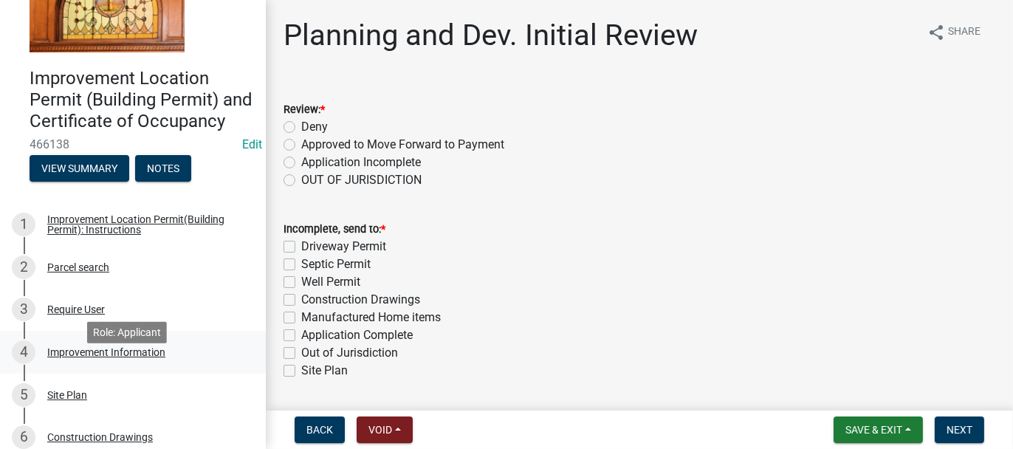
click at [70, 357] on div "Improvement Information" at bounding box center [106, 352] width 118 height 10
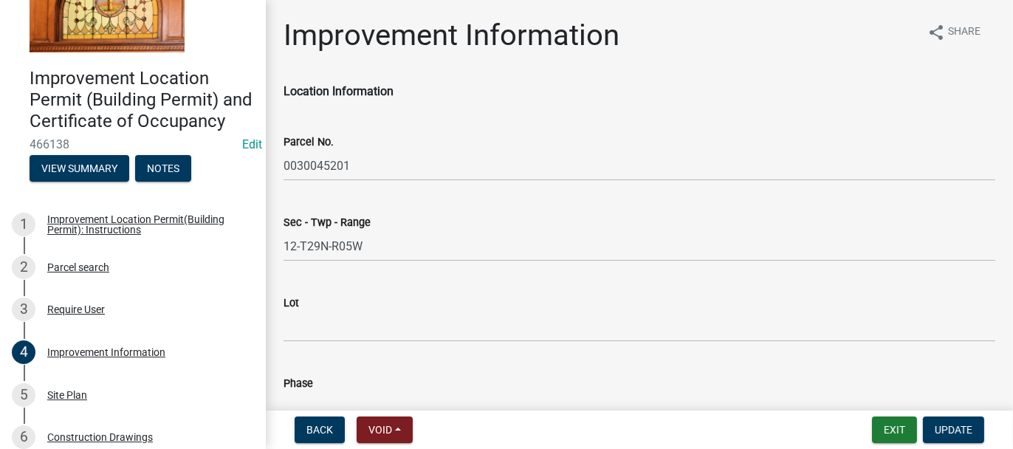
drag, startPoint x: 282, startPoint y: 166, endPoint x: 315, endPoint y: 174, distance: 34.0
click at [315, 174] on div "Parcel No. 0030045201" at bounding box center [639, 146] width 734 height 69
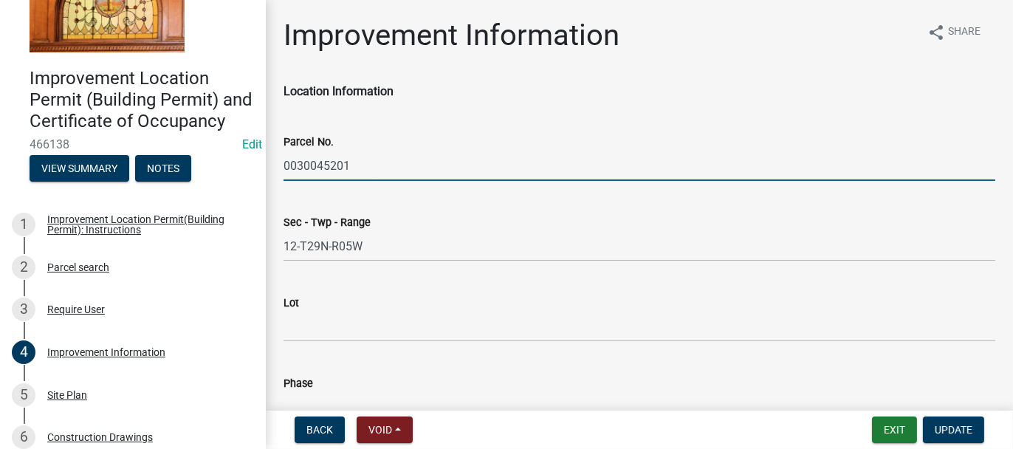
drag, startPoint x: 283, startPoint y: 163, endPoint x: 357, endPoint y: 162, distance: 73.9
click at [357, 162] on input "0030045201" at bounding box center [640, 166] width 712 height 30
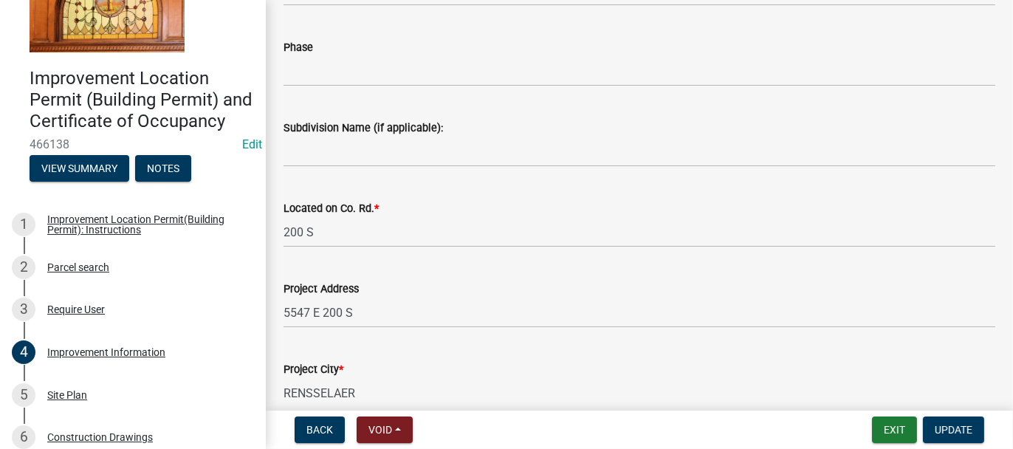
scroll to position [369, 0]
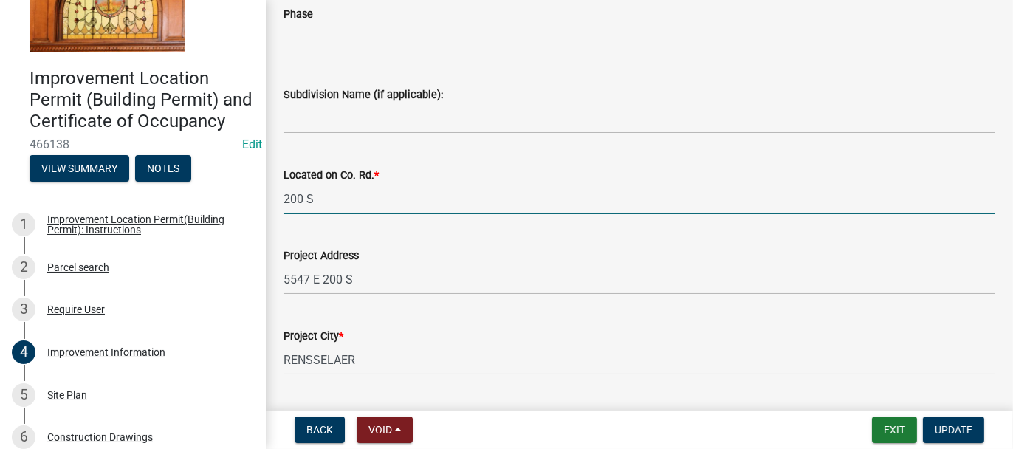
click at [321, 193] on input "200 S" at bounding box center [640, 199] width 712 height 30
type input "200S. & 550E. SE CORNER"
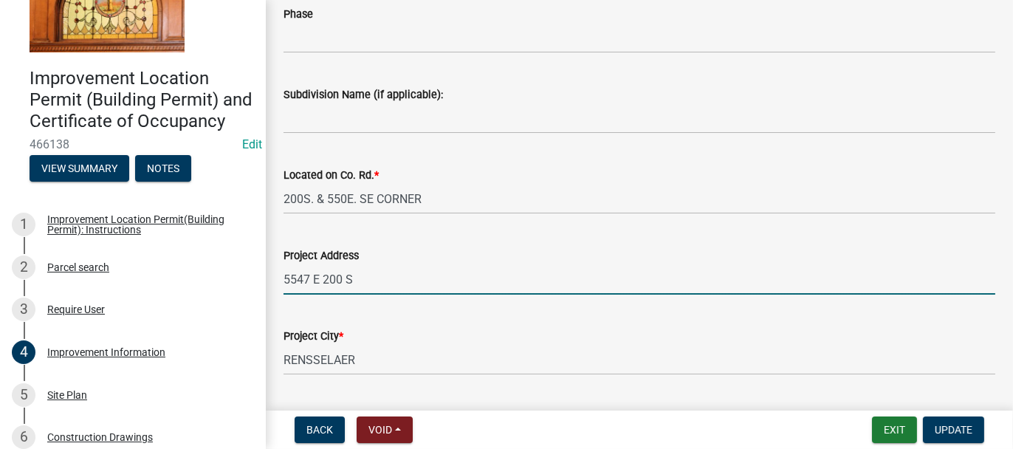
click at [369, 281] on input "5547 E 200 S" at bounding box center [640, 279] width 712 height 30
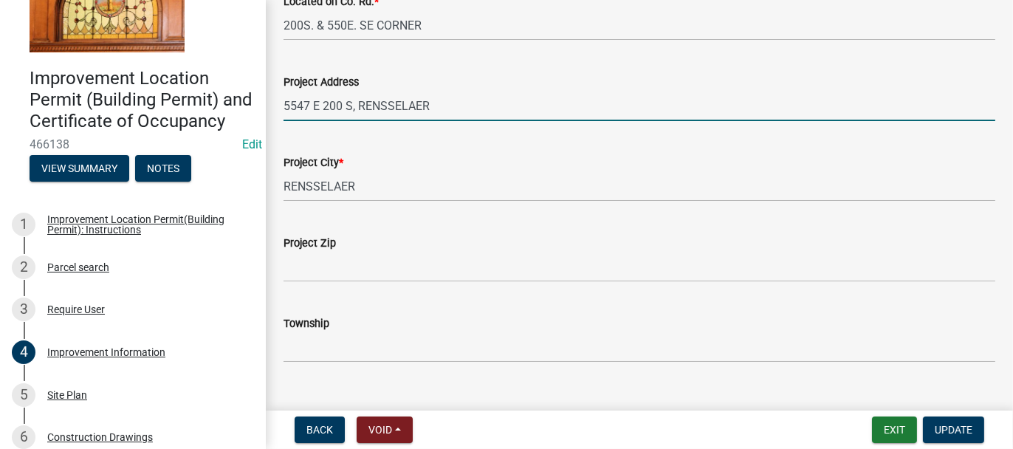
scroll to position [591, 0]
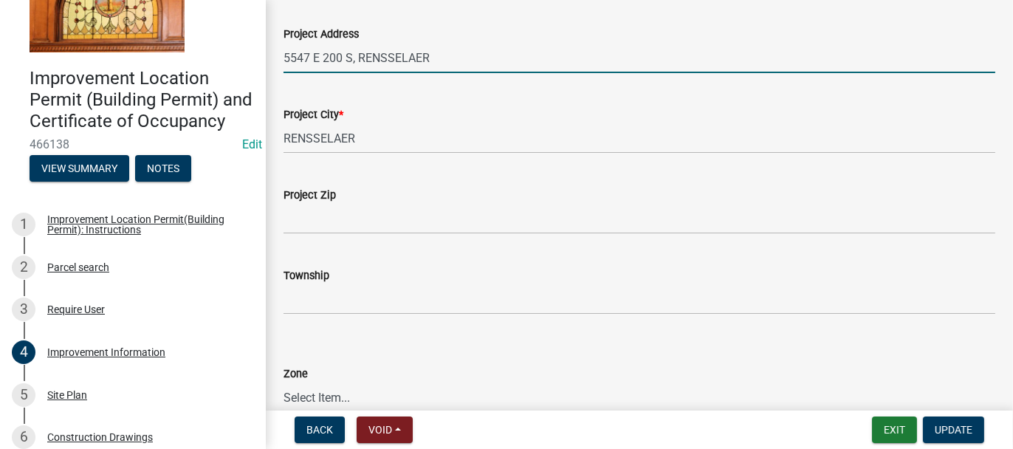
type input "5547 E 200 S, RENSSELAER"
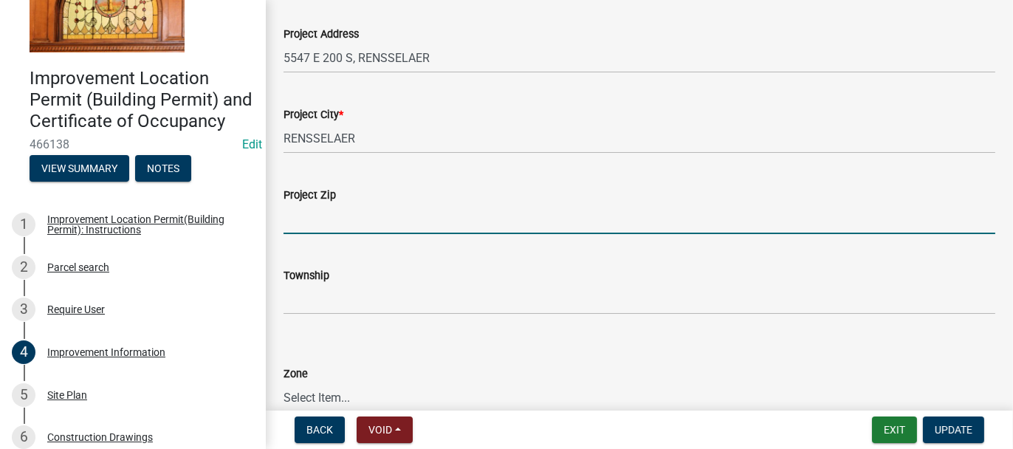
click at [318, 226] on input "Project Zip" at bounding box center [640, 219] width 712 height 30
type input "47978"
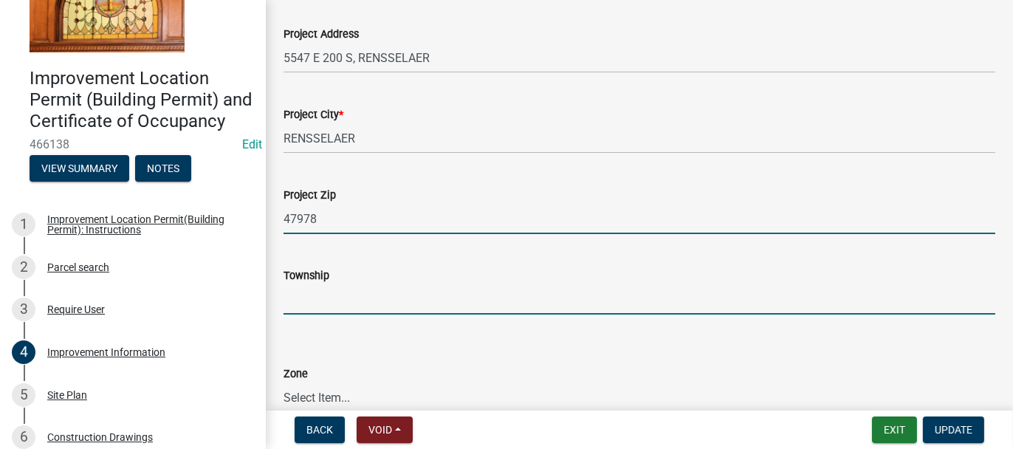
click at [321, 293] on input "Township" at bounding box center [640, 299] width 712 height 30
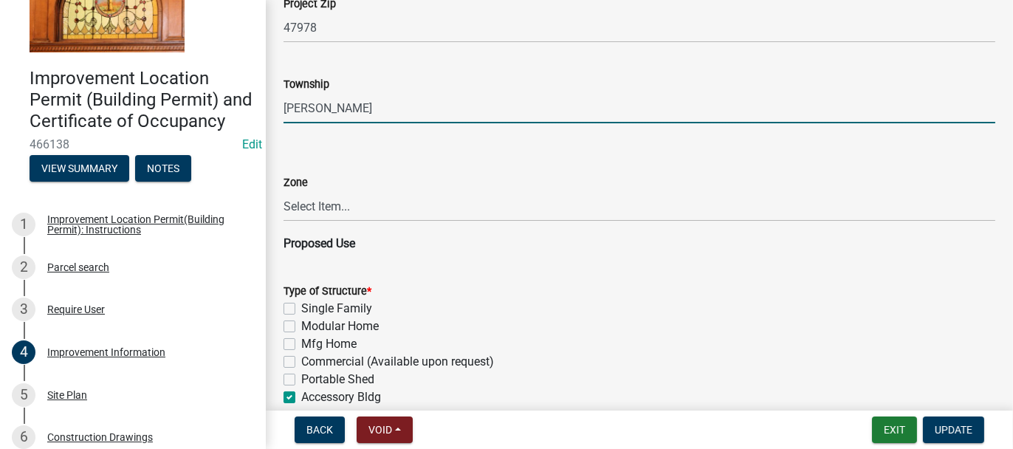
scroll to position [812, 0]
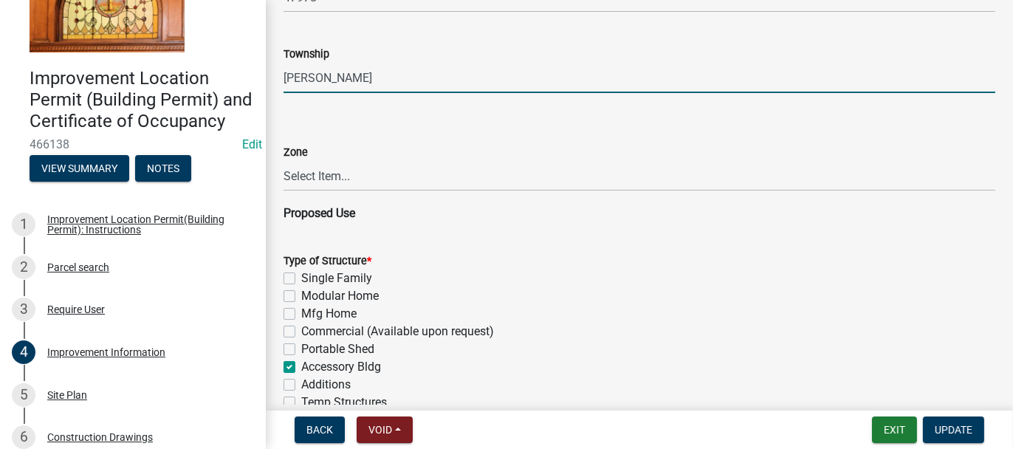
type input "[PERSON_NAME]"
click at [300, 178] on select "Select Item... CO - Conservation PR - Parks & Recreation A1 - Conservation Agri…" at bounding box center [640, 176] width 712 height 30
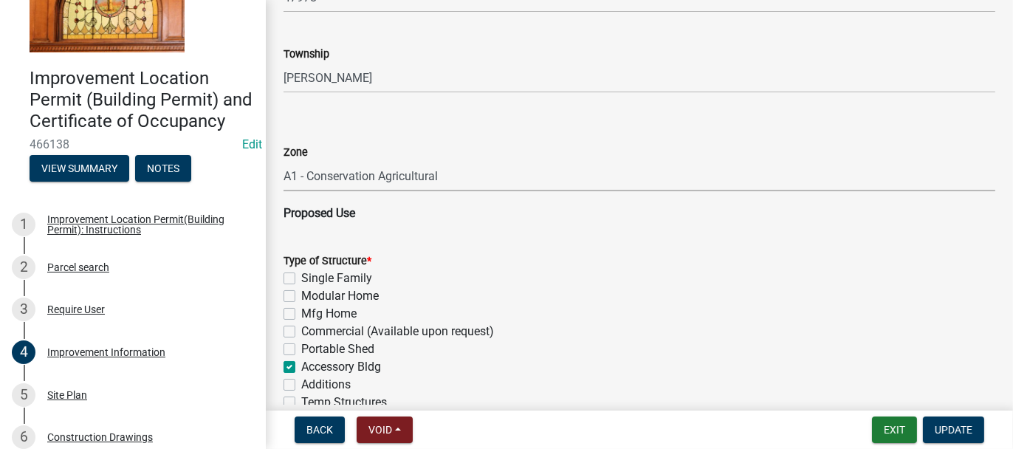
click at [284, 161] on select "Select Item... CO - Conservation PR - Parks & Recreation A1 - Conservation Agri…" at bounding box center [640, 176] width 712 height 30
select select "69ac7e04-641d-4cc7-82fe-ed12440f8b33"
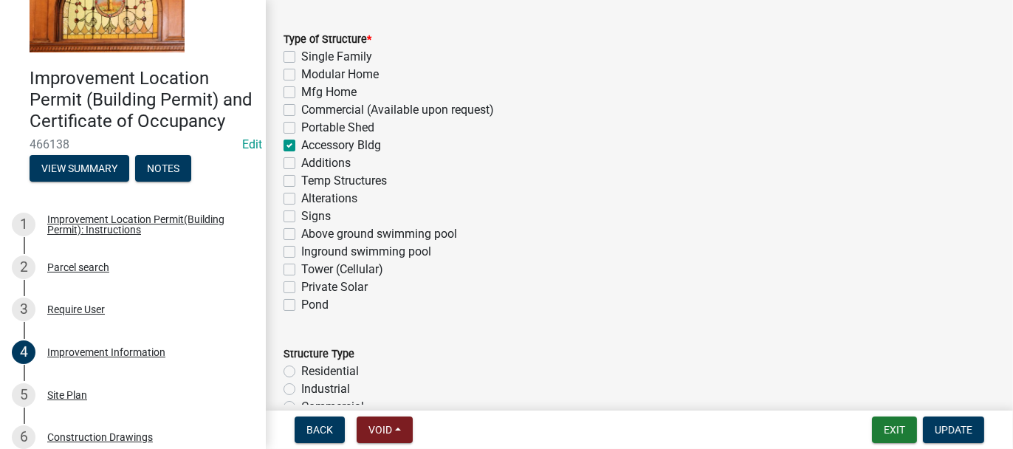
scroll to position [1182, 0]
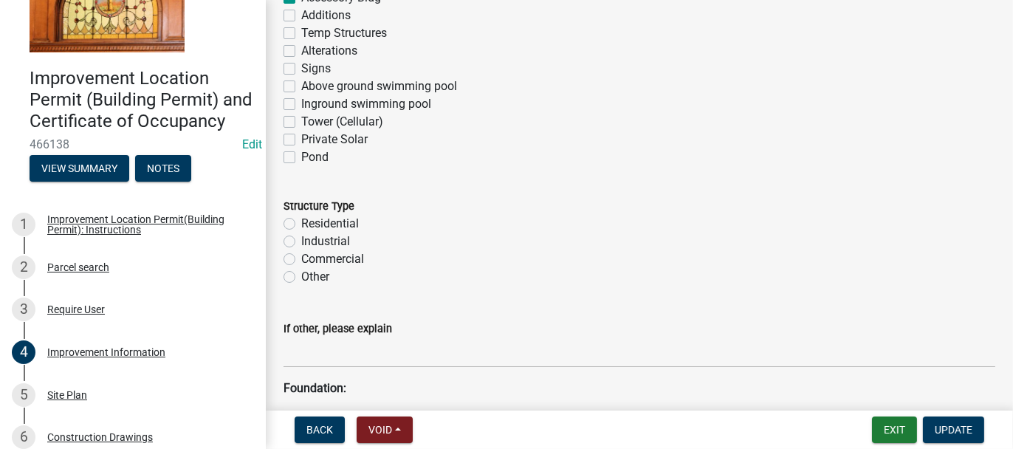
click at [301, 222] on label "Residential" at bounding box center [330, 224] width 58 height 18
click at [301, 222] on input "Residential" at bounding box center [306, 220] width 10 height 10
radio input "true"
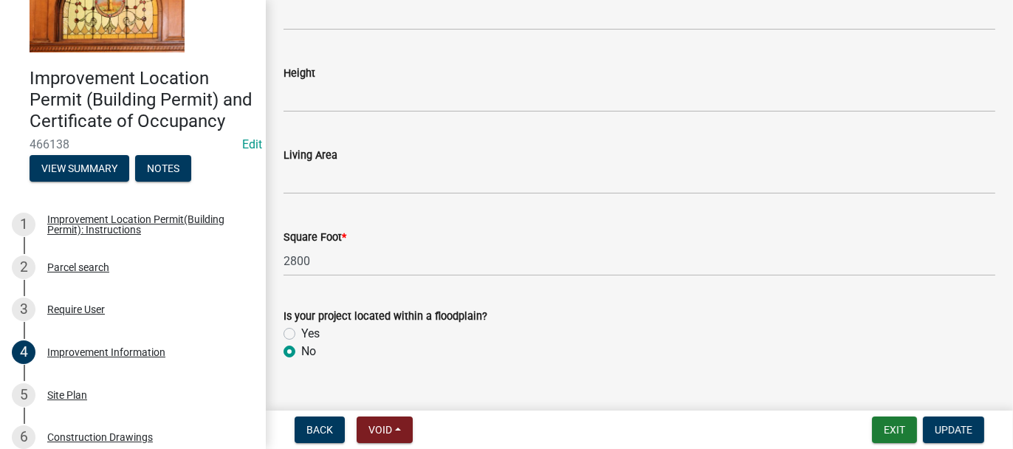
scroll to position [2359, 0]
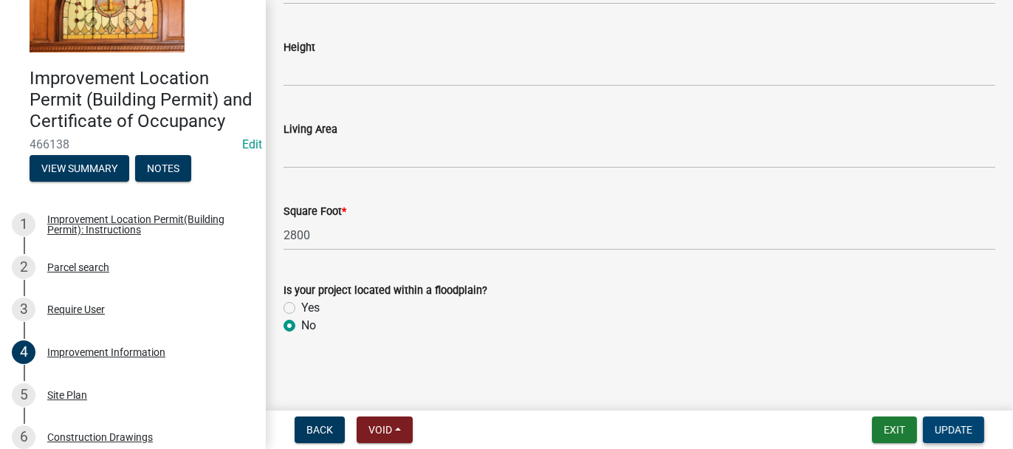
click at [948, 428] on span "Update" at bounding box center [954, 430] width 38 height 12
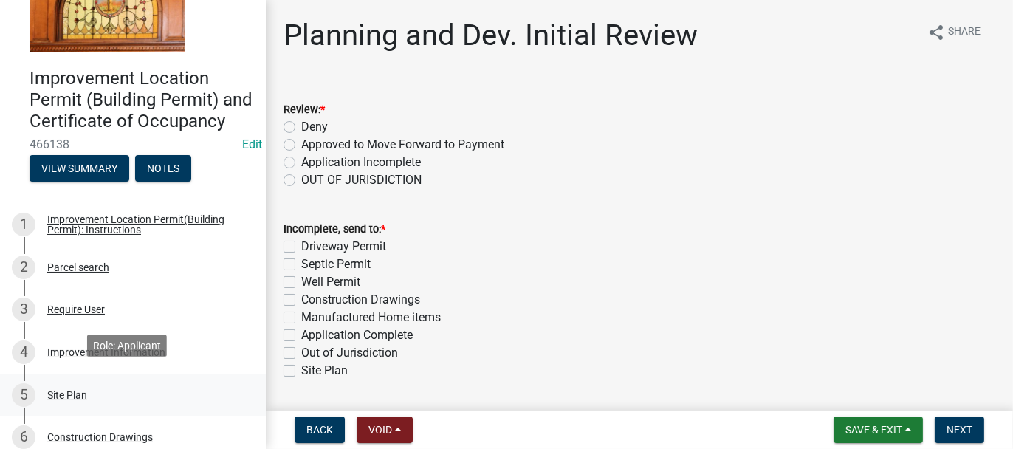
scroll to position [148, 0]
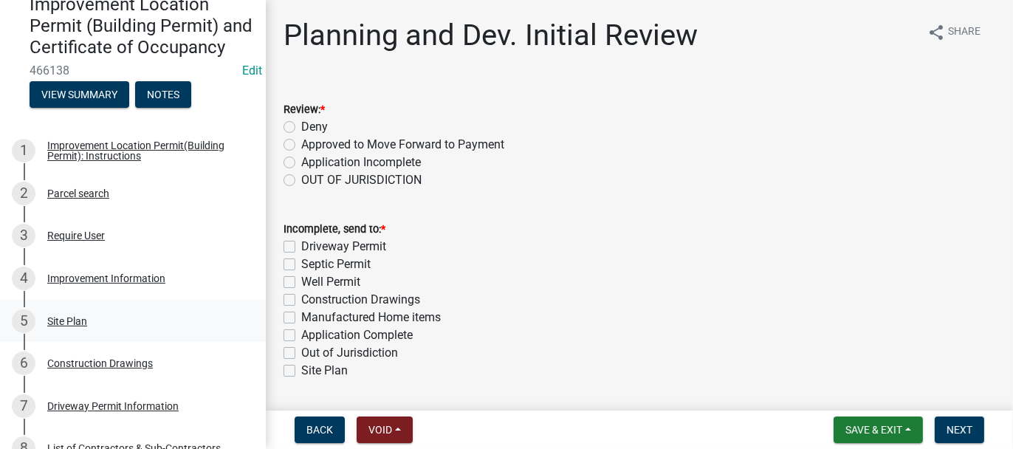
click at [83, 333] on div "5 Site Plan" at bounding box center [127, 321] width 230 height 24
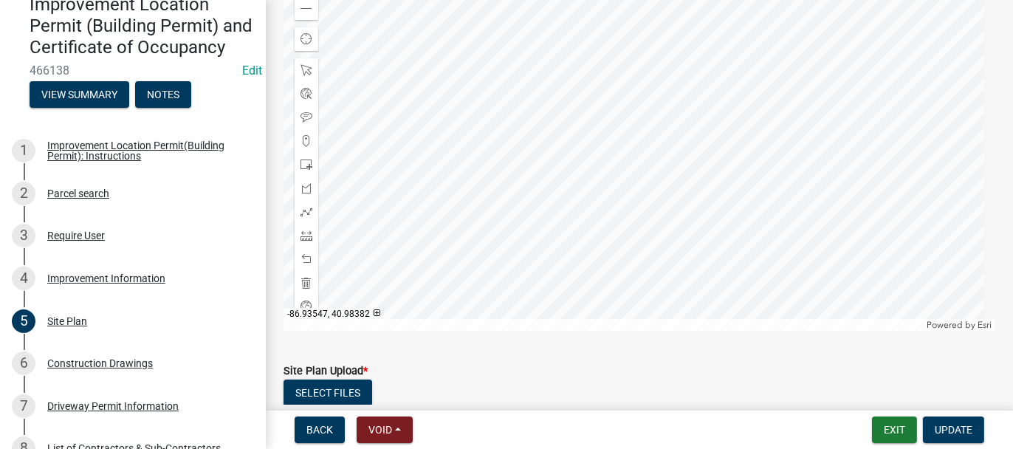
scroll to position [380, 0]
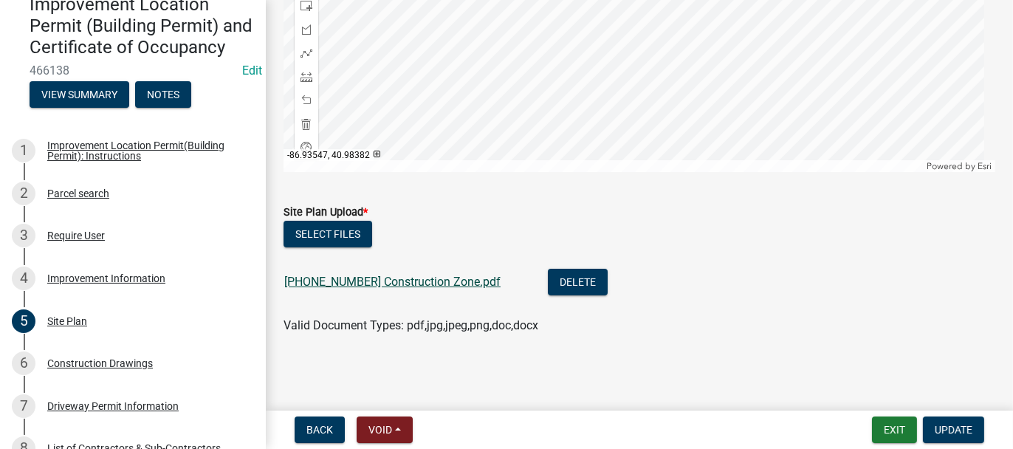
click at [377, 278] on link "[PHONE_NUMBER] Construction Zone.pdf" at bounding box center [392, 282] width 216 height 14
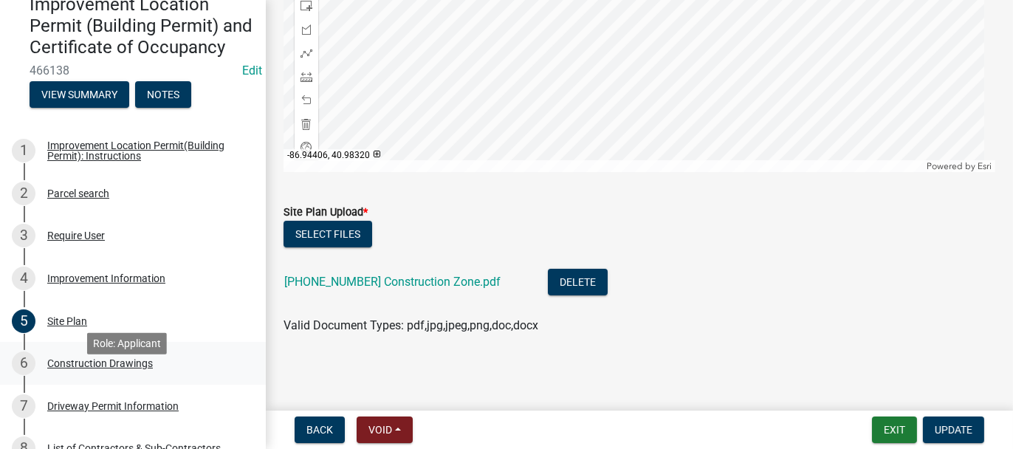
click at [53, 369] on div "Construction Drawings" at bounding box center [100, 363] width 106 height 10
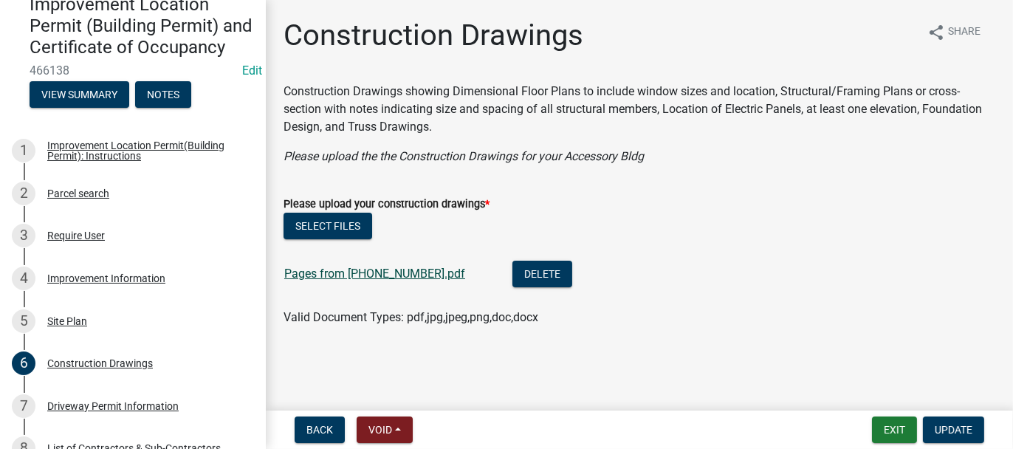
click at [352, 272] on link "Pages from [PHONE_NUMBER].pdf" at bounding box center [374, 274] width 181 height 14
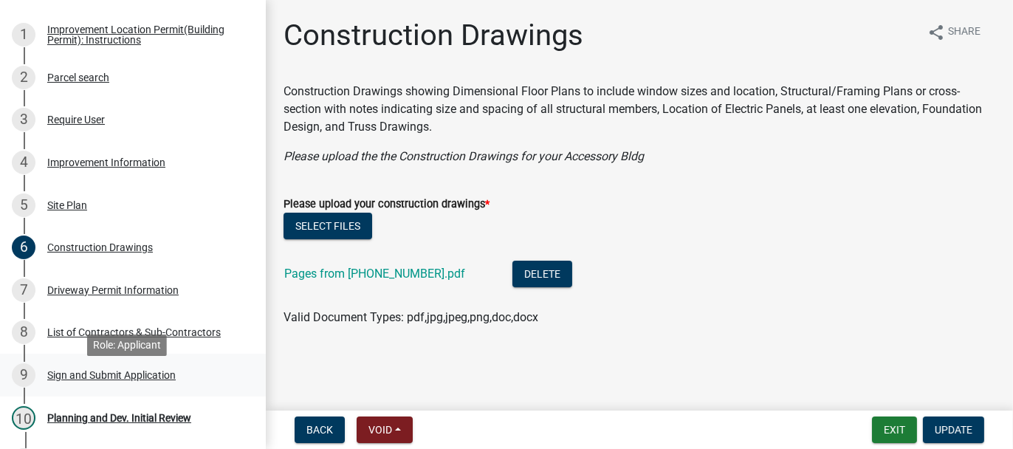
scroll to position [295, 0]
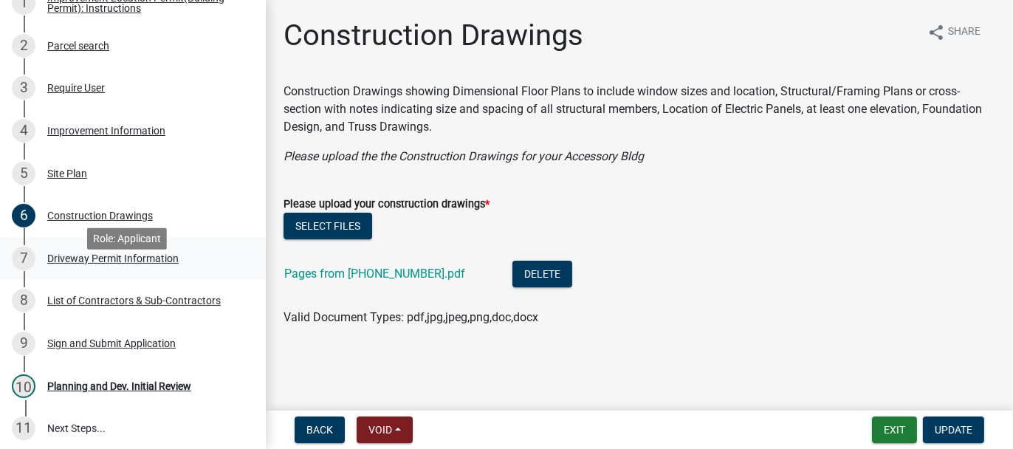
click at [78, 264] on div "Driveway Permit Information" at bounding box center [112, 258] width 131 height 10
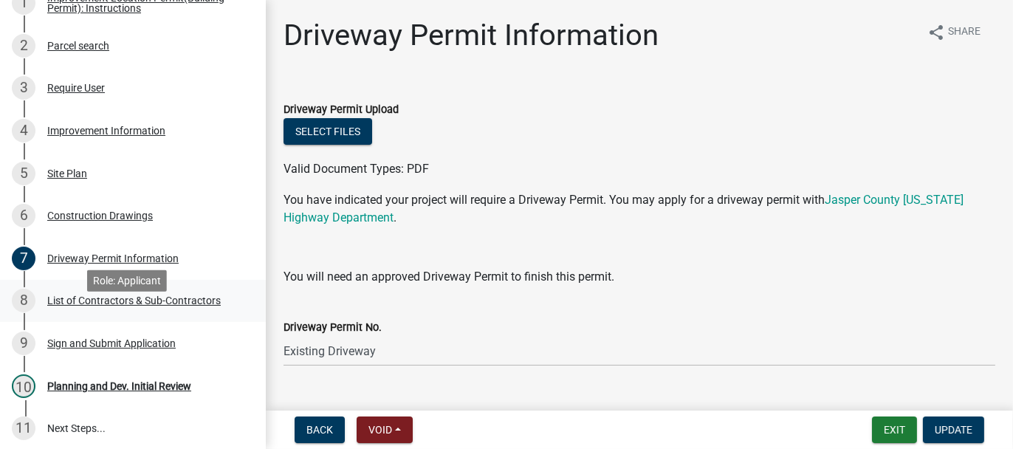
click at [124, 306] on div "List of Contractors & Sub-Contractors" at bounding box center [134, 300] width 174 height 10
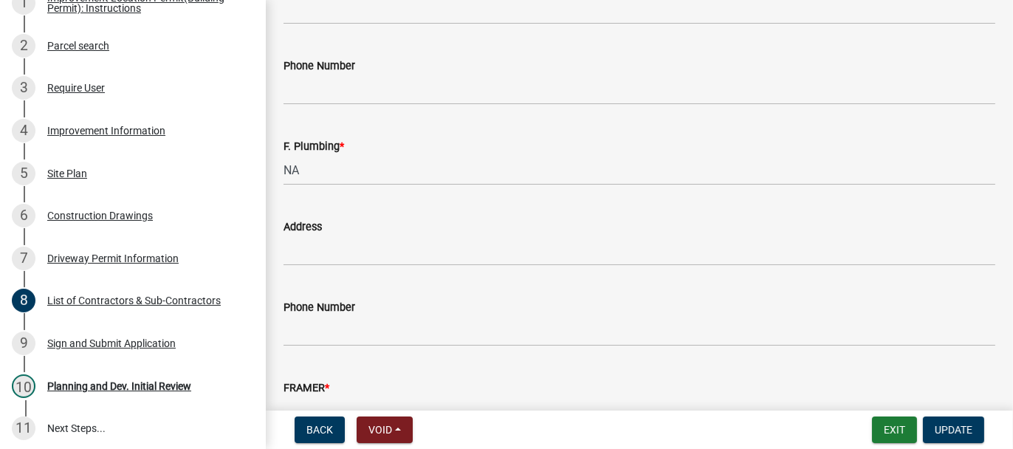
scroll to position [1641, 0]
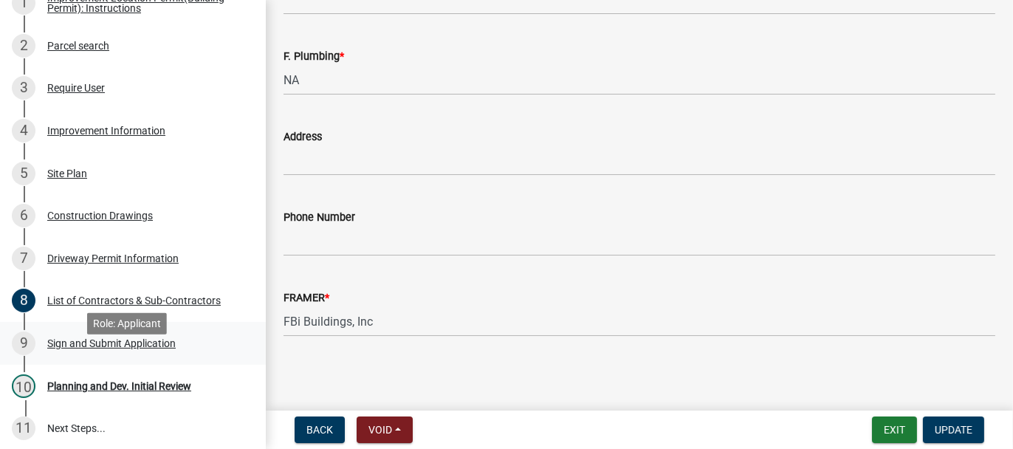
click at [60, 349] on div "Sign and Submit Application" at bounding box center [111, 343] width 128 height 10
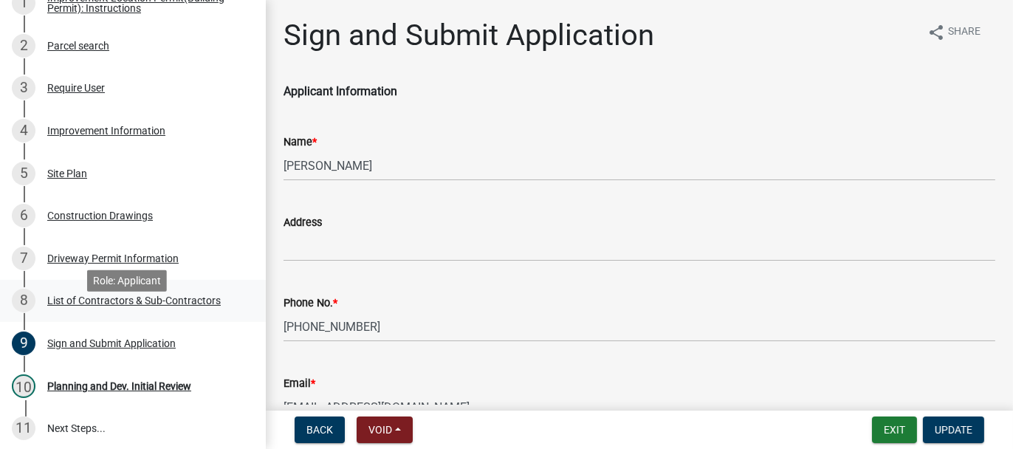
click at [72, 306] on div "List of Contractors & Sub-Contractors" at bounding box center [134, 300] width 174 height 10
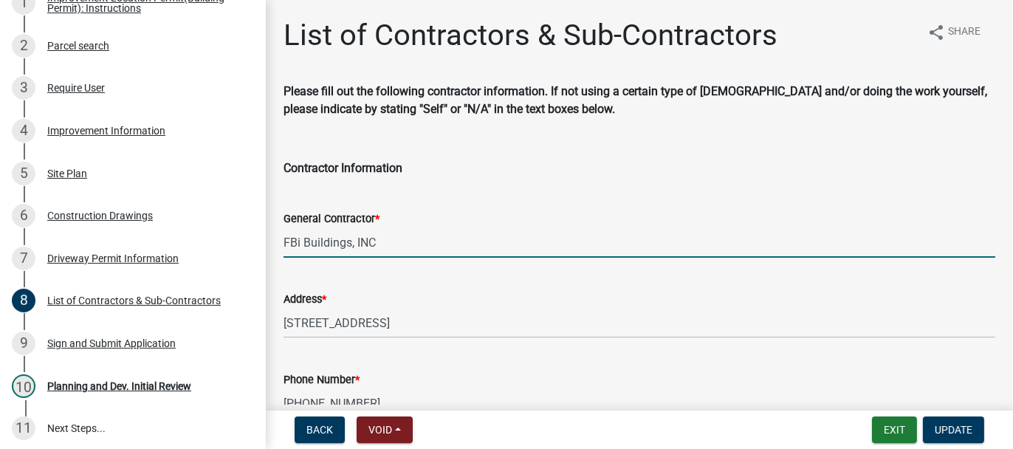
drag, startPoint x: 284, startPoint y: 239, endPoint x: 377, endPoint y: 237, distance: 92.3
click at [377, 237] on input "FBi Buildings, INC" at bounding box center [640, 242] width 712 height 30
click at [113, 349] on div "Sign and Submit Application" at bounding box center [111, 343] width 128 height 10
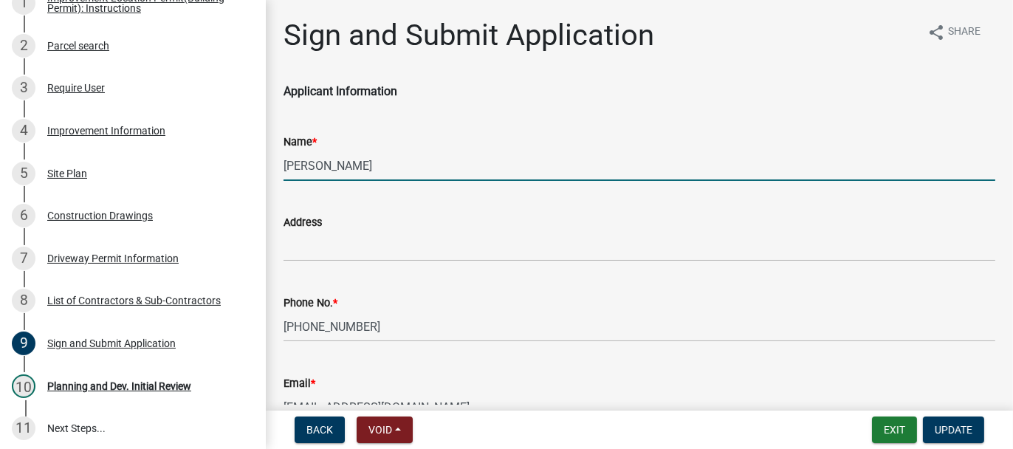
drag, startPoint x: 287, startPoint y: 165, endPoint x: 371, endPoint y: 160, distance: 84.4
click at [371, 160] on input "[PERSON_NAME]" at bounding box center [640, 166] width 712 height 30
type input "J"
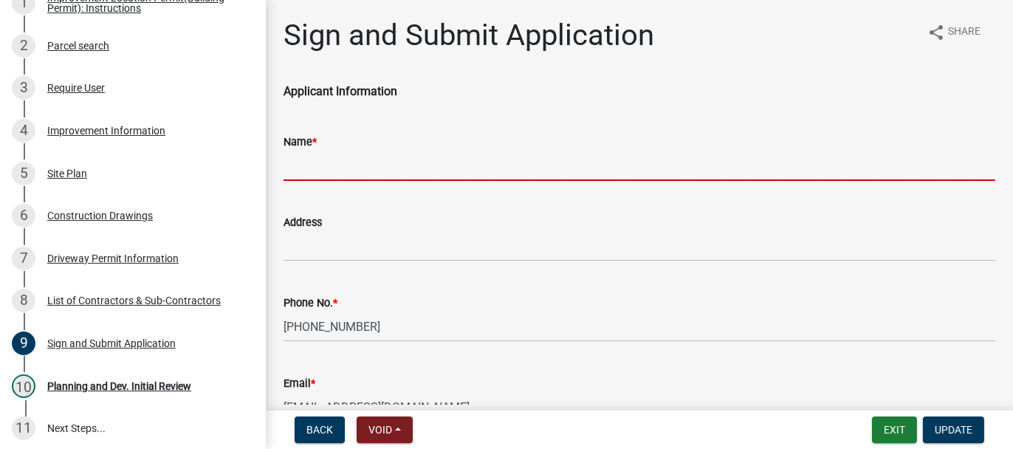
paste input "FBi Buildings, INC"
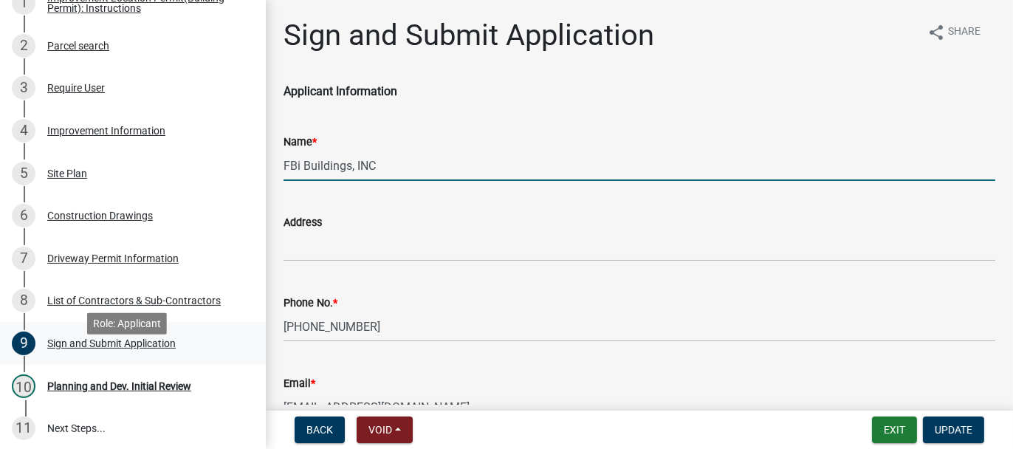
type input "FBi Buildings, INC"
click at [68, 349] on div "Sign and Submit Application" at bounding box center [111, 343] width 128 height 10
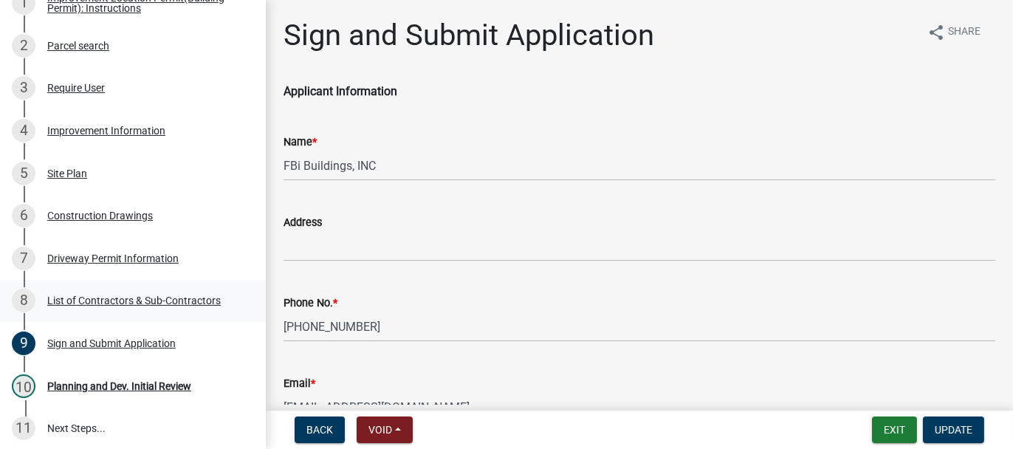
click at [101, 306] on div "List of Contractors & Sub-Contractors" at bounding box center [134, 300] width 174 height 10
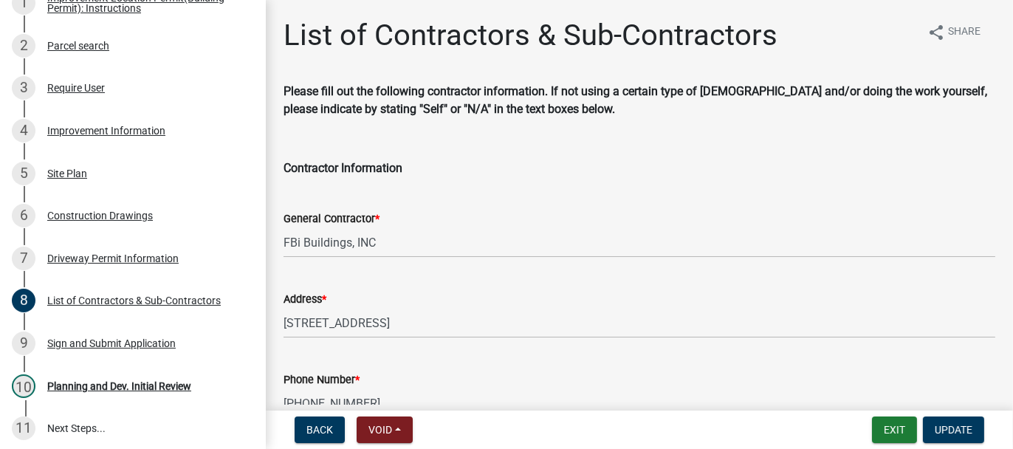
click at [281, 320] on div "Address * [STREET_ADDRESS]" at bounding box center [639, 304] width 734 height 69
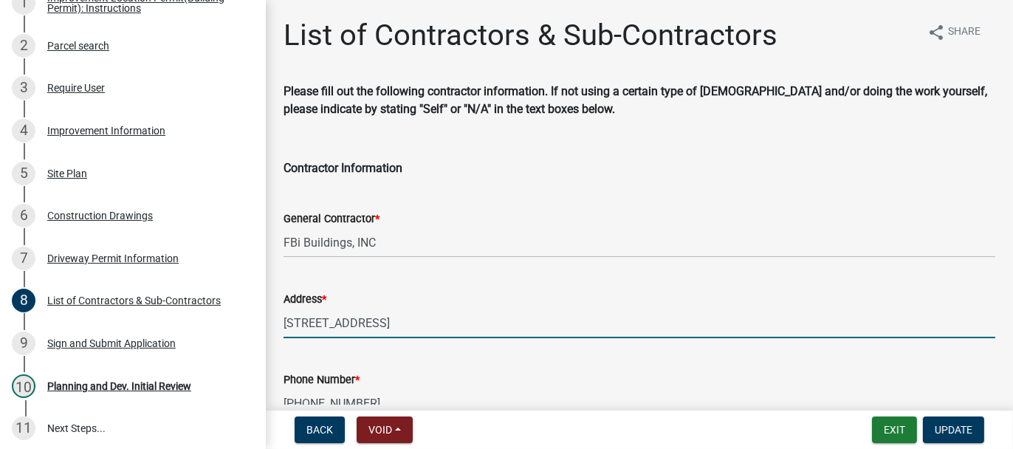
drag, startPoint x: 284, startPoint y: 322, endPoint x: 486, endPoint y: 310, distance: 202.0
click at [486, 310] on input "[STREET_ADDRESS]" at bounding box center [640, 323] width 712 height 30
click at [86, 349] on div "Sign and Submit Application" at bounding box center [111, 343] width 128 height 10
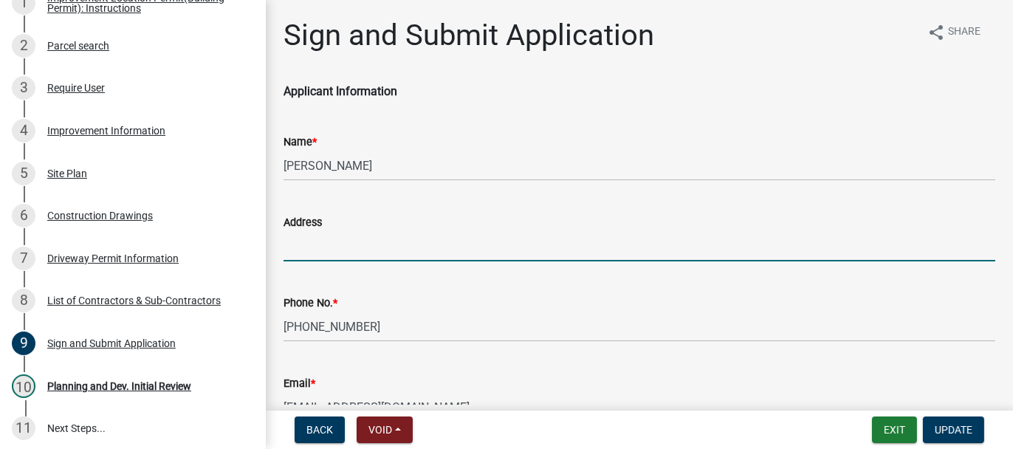
click at [303, 240] on input "Address" at bounding box center [640, 246] width 712 height 30
paste input "[STREET_ADDRESS]"
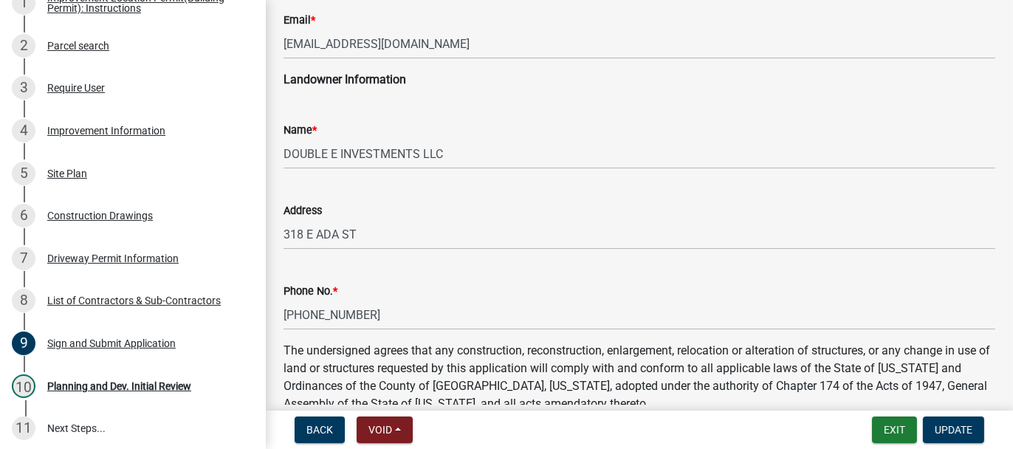
scroll to position [369, 0]
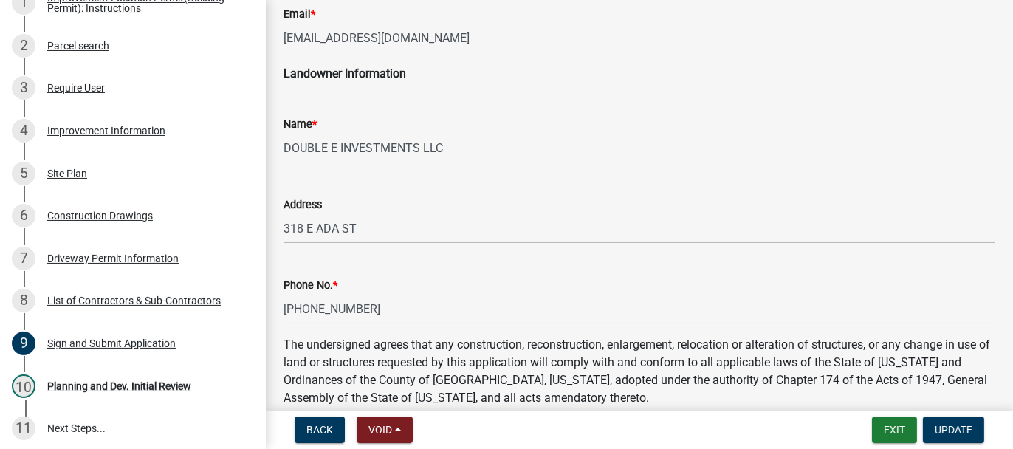
type input "[STREET_ADDRESS]"
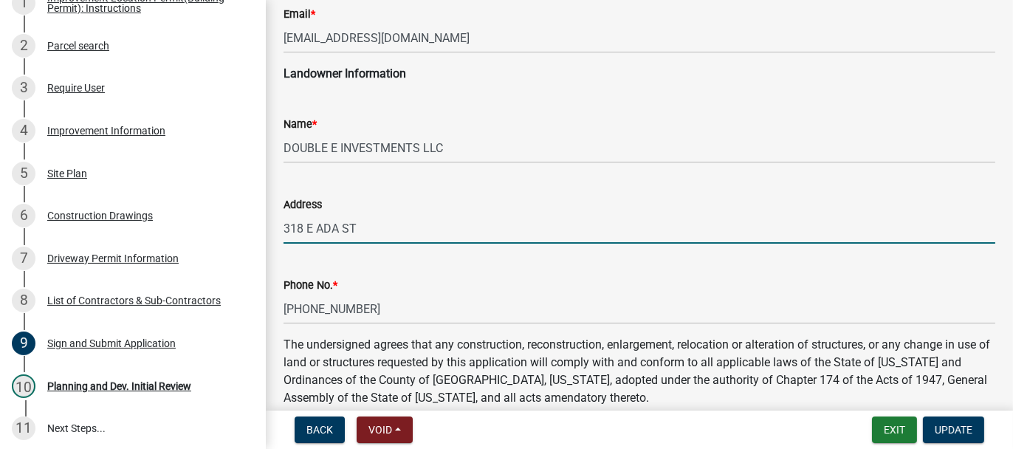
click at [354, 232] on input "318 E ADA ST" at bounding box center [640, 228] width 712 height 30
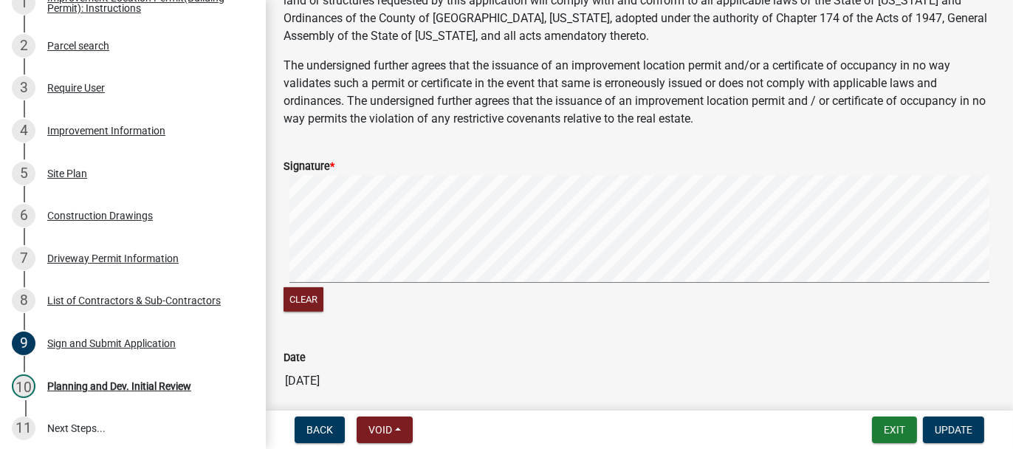
scroll to position [738, 0]
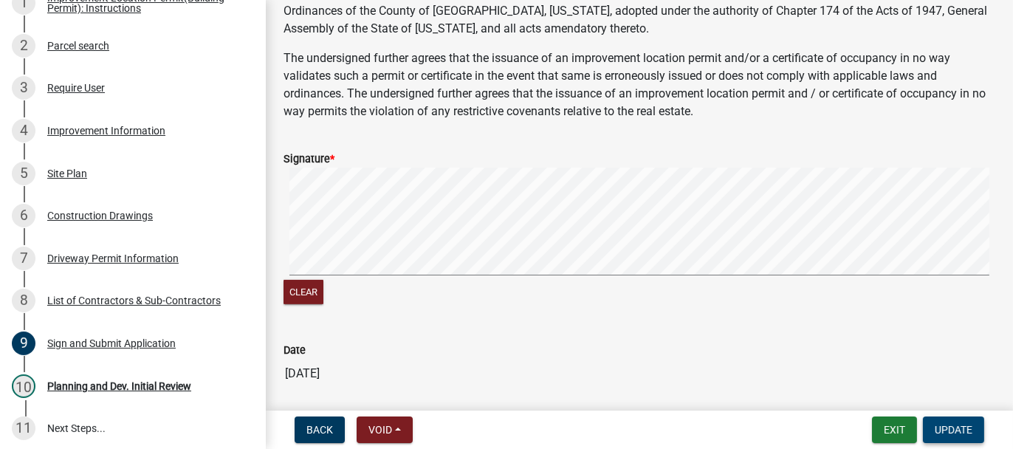
type input "[STREET_ADDRESS]"
click at [951, 424] on span "Update" at bounding box center [954, 430] width 38 height 12
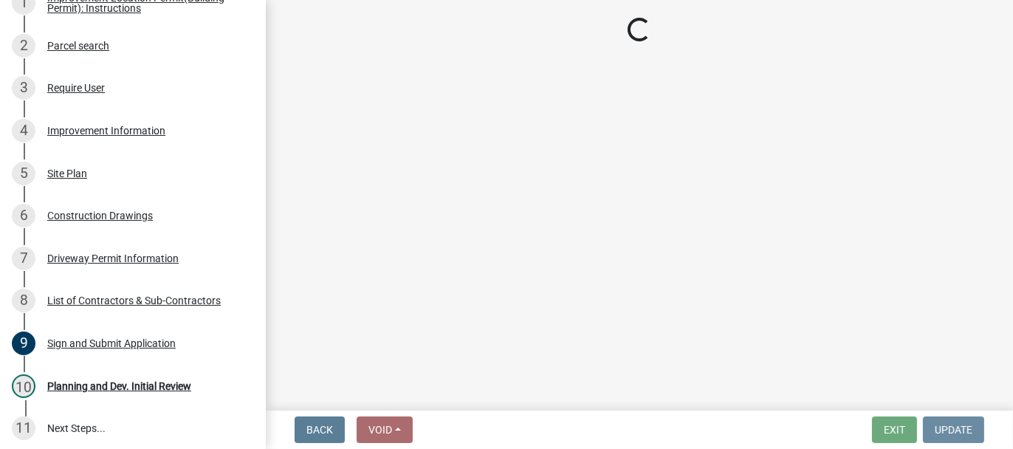
scroll to position [0, 0]
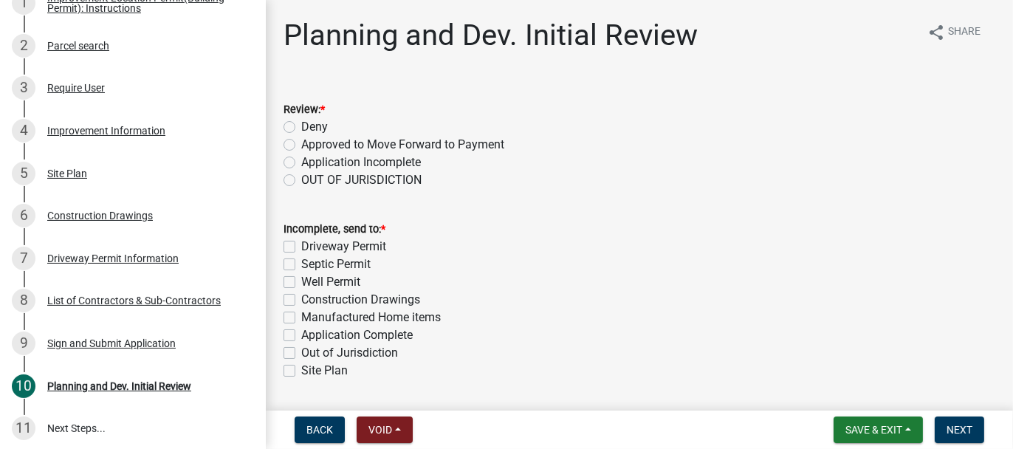
click at [301, 141] on label "Approved to Move Forward to Payment" at bounding box center [402, 145] width 203 height 18
click at [301, 141] on input "Approved to Move Forward to Payment" at bounding box center [306, 141] width 10 height 10
radio input "true"
click at [301, 332] on label "Application Complete" at bounding box center [357, 335] width 112 height 18
click at [301, 332] on input "Application Complete" at bounding box center [306, 331] width 10 height 10
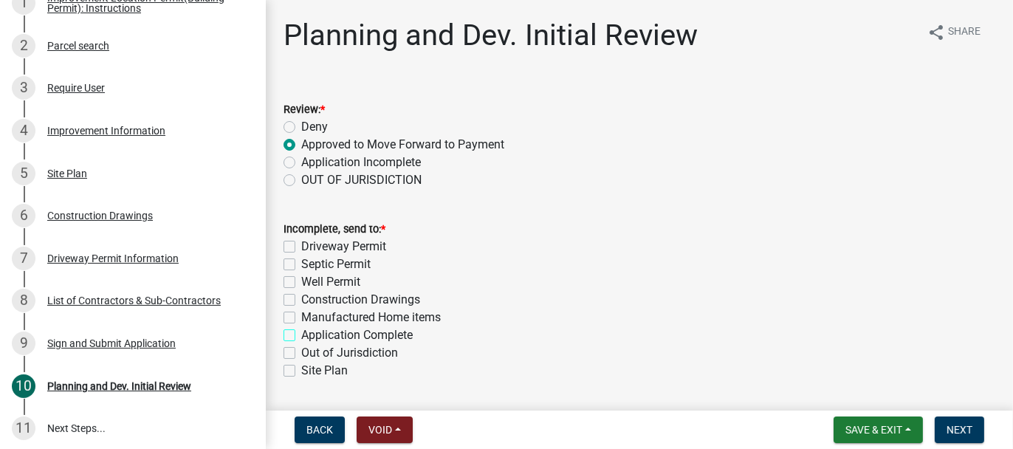
checkbox input "true"
checkbox input "false"
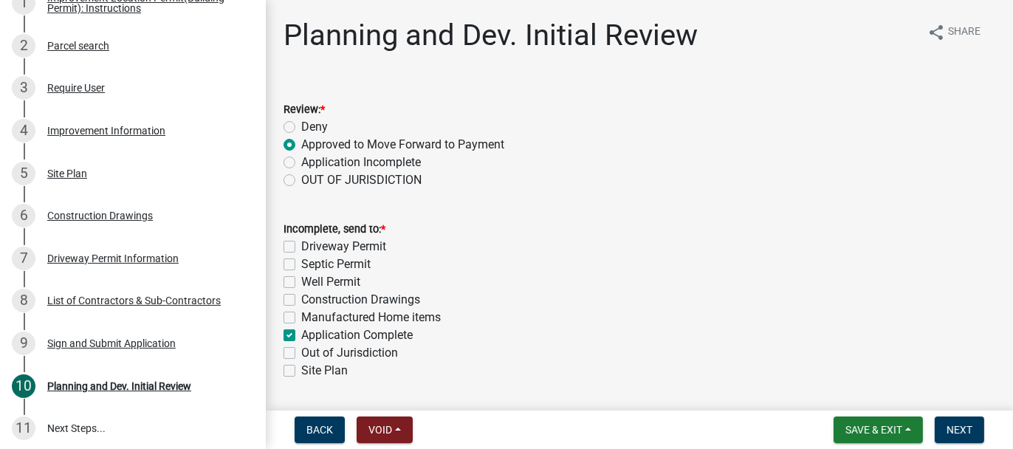
checkbox input "false"
checkbox input "true"
checkbox input "false"
click at [968, 433] on span "Next" at bounding box center [960, 430] width 26 height 12
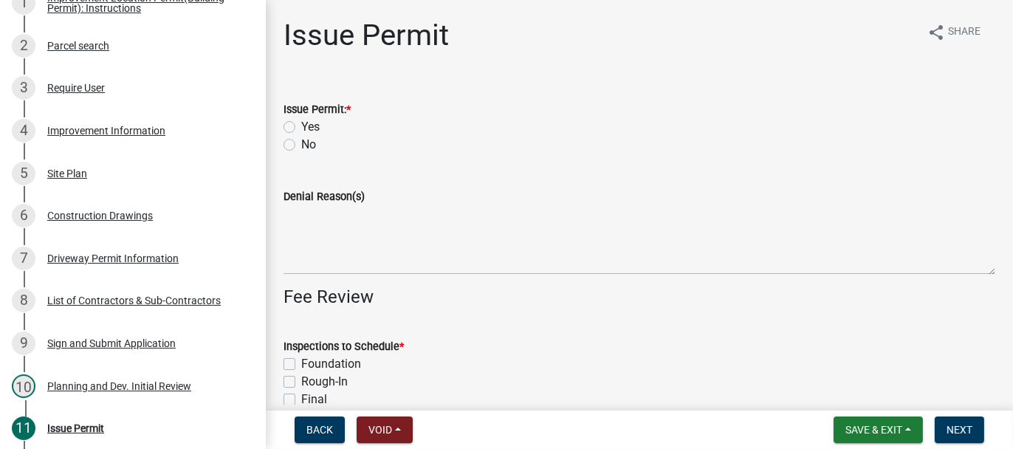
scroll to position [337, 0]
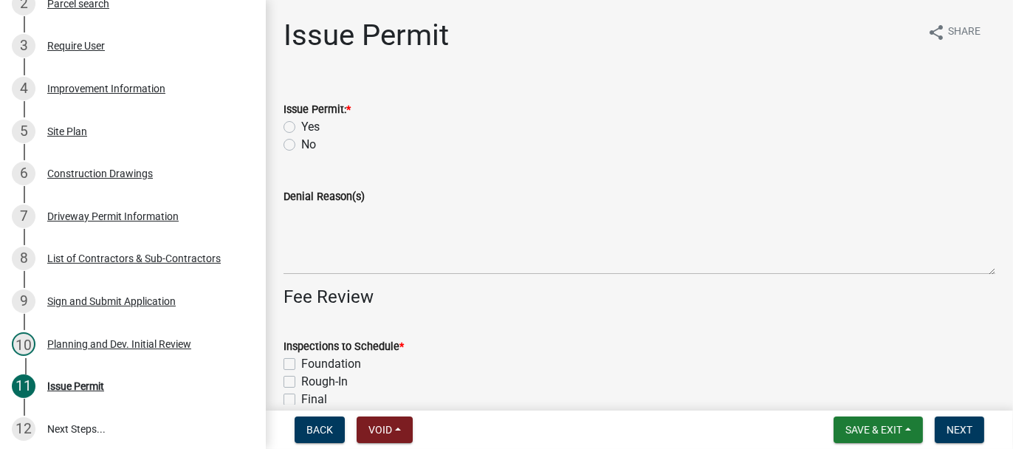
click at [301, 123] on label "Yes" at bounding box center [310, 127] width 18 height 18
click at [301, 123] on input "Yes" at bounding box center [306, 123] width 10 height 10
radio input "true"
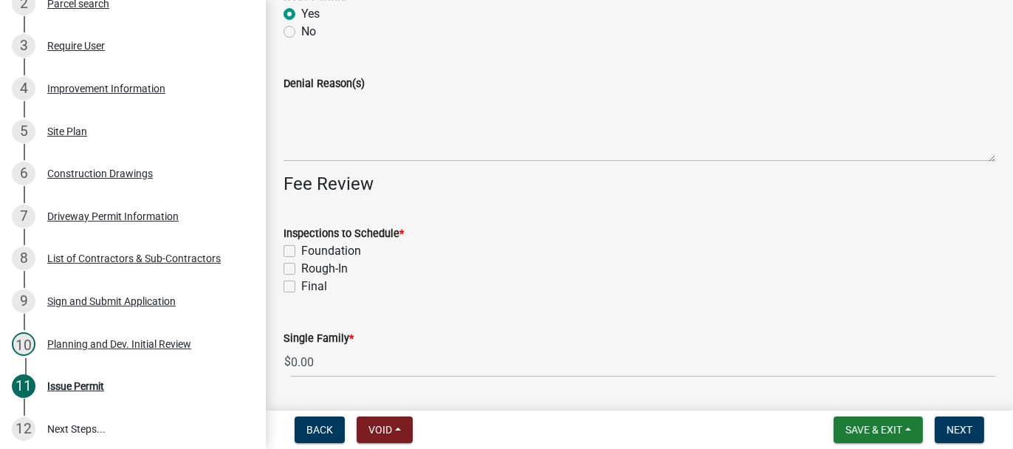
scroll to position [148, 0]
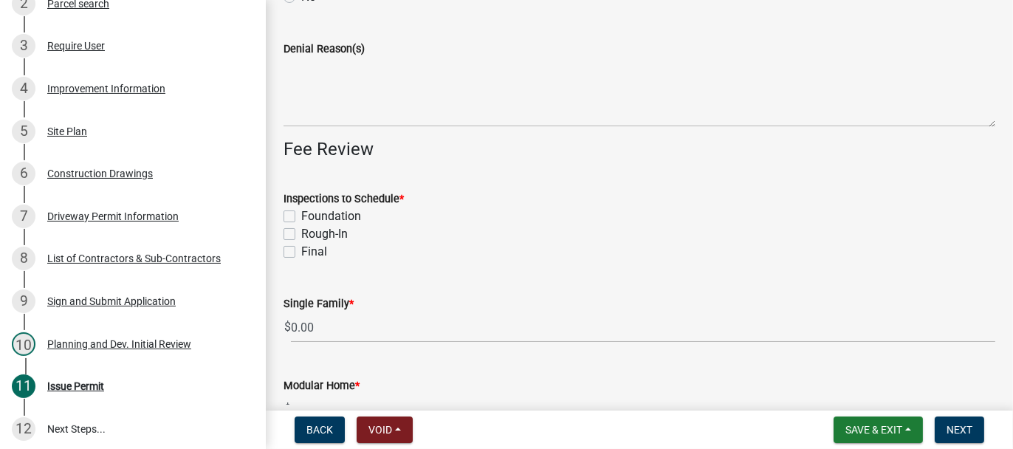
click at [301, 233] on label "Rough-In" at bounding box center [324, 234] width 47 height 18
click at [301, 233] on input "Rough-In" at bounding box center [306, 230] width 10 height 10
checkbox input "true"
checkbox input "false"
checkbox input "true"
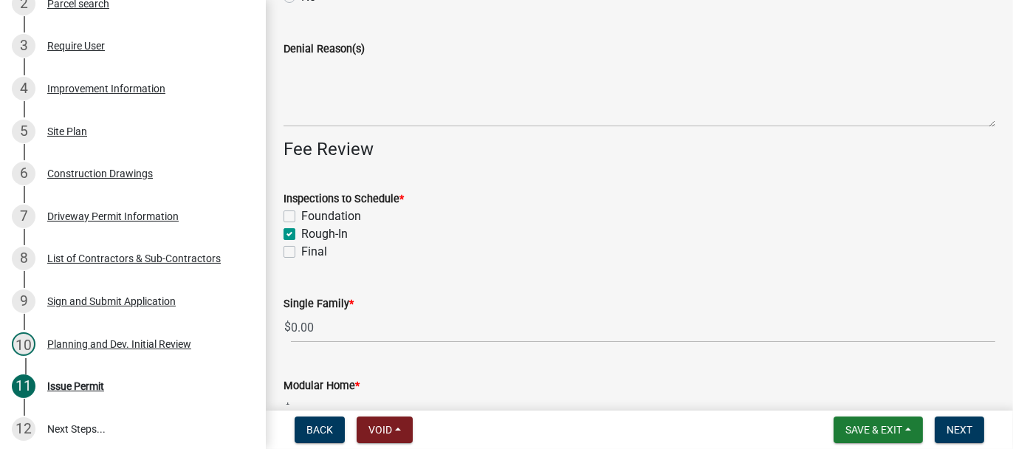
click at [301, 247] on label "Final" at bounding box center [314, 252] width 26 height 18
click at [301, 247] on input "Final" at bounding box center [306, 248] width 10 height 10
checkbox input "true"
checkbox input "false"
checkbox input "true"
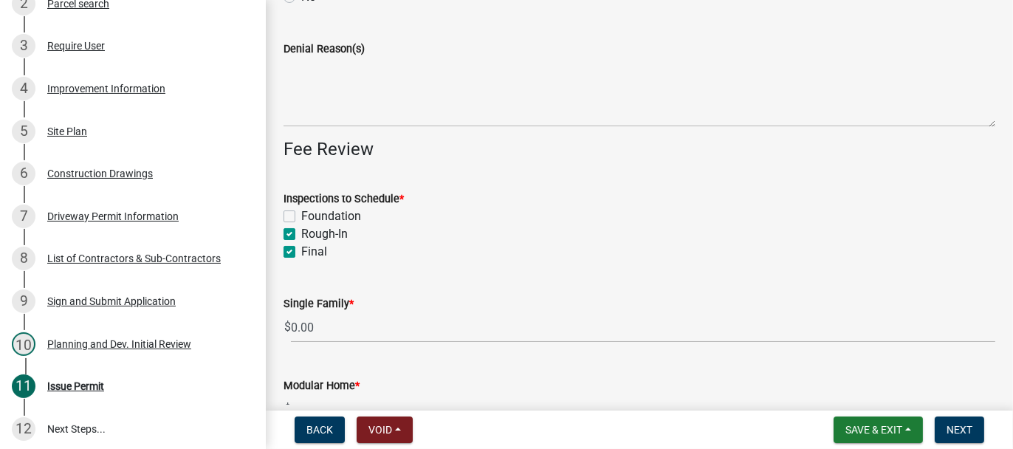
checkbox input "true"
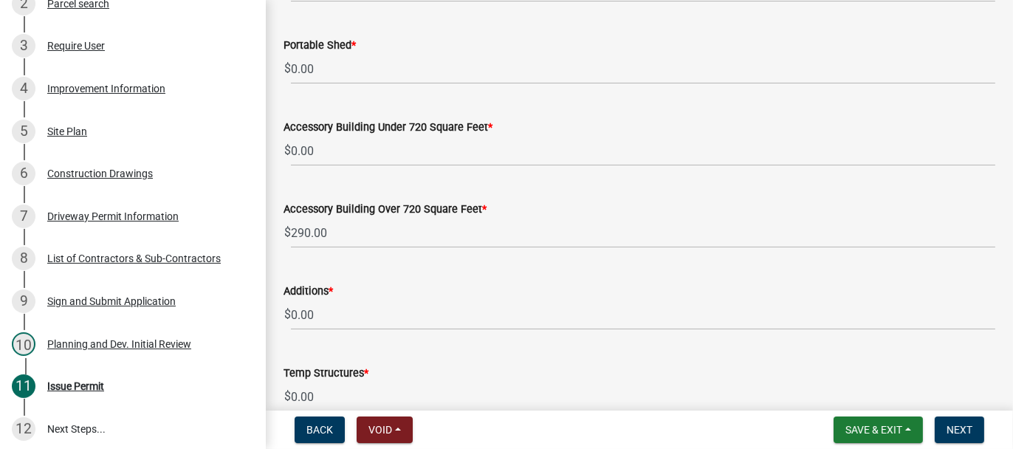
scroll to position [665, 0]
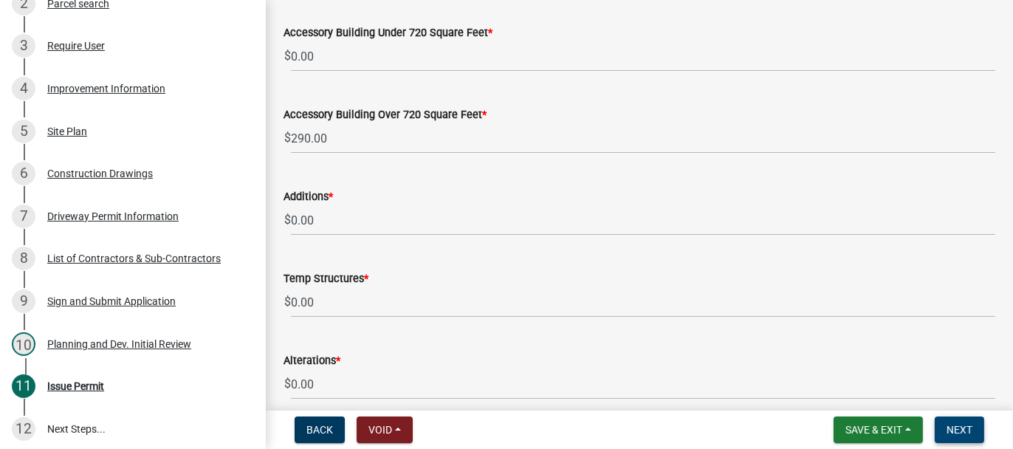
click at [975, 430] on button "Next" at bounding box center [959, 430] width 49 height 27
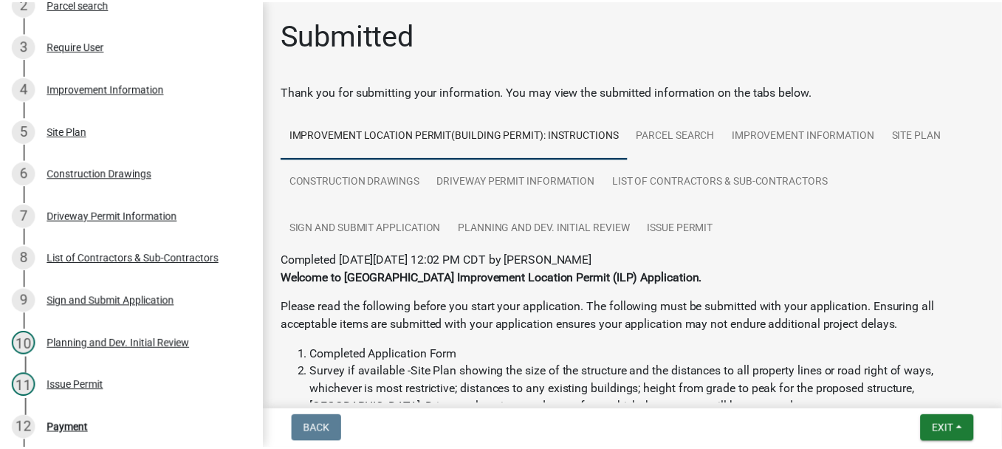
scroll to position [550, 0]
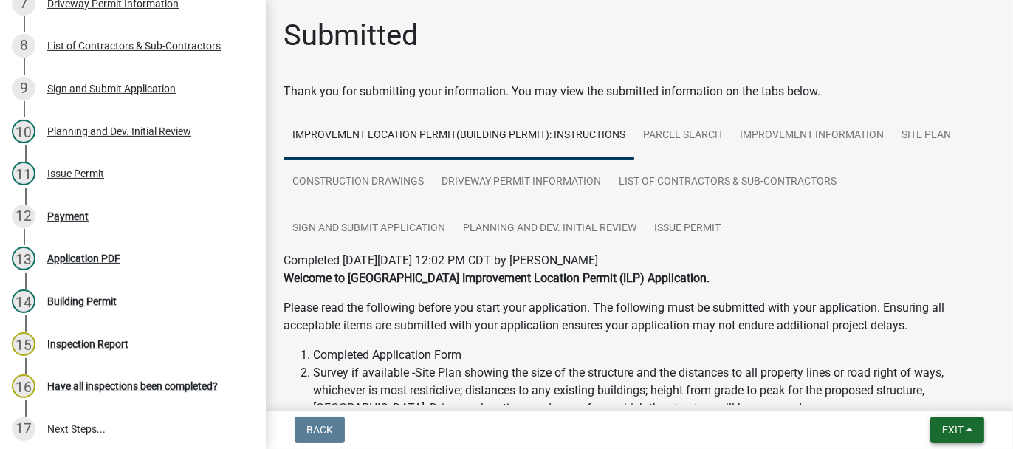
click at [964, 430] on span "Exit" at bounding box center [952, 430] width 21 height 12
click at [908, 392] on button "Save & Exit" at bounding box center [924, 391] width 118 height 35
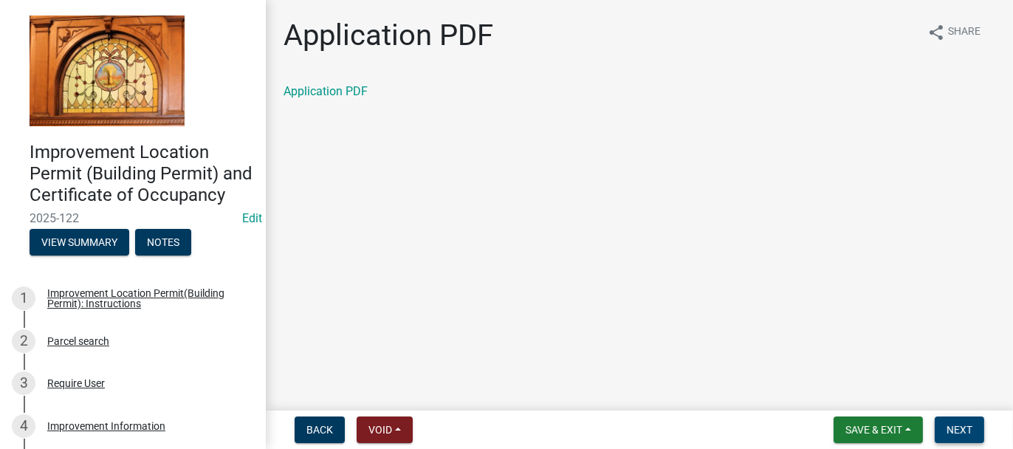
click at [959, 434] on span "Next" at bounding box center [960, 430] width 26 height 12
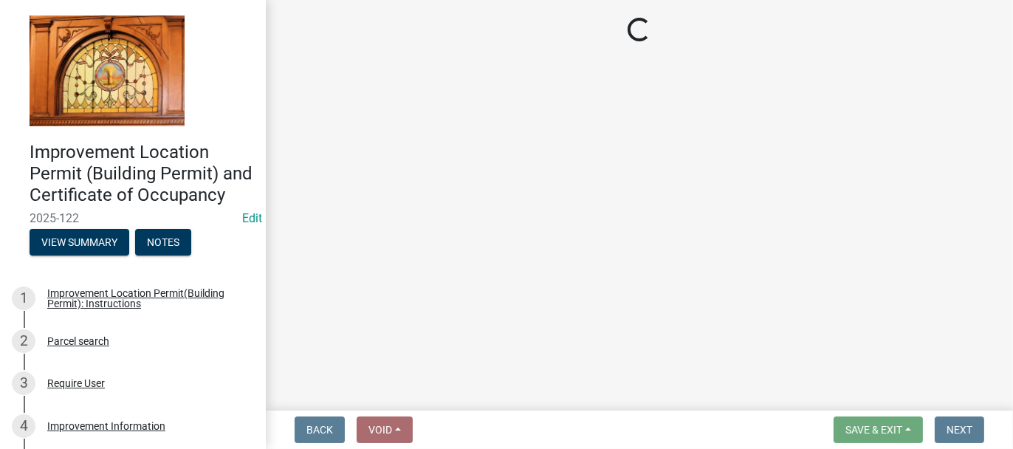
select select "62bb873c-c571-4454-ac8a-8c216551e2a3"
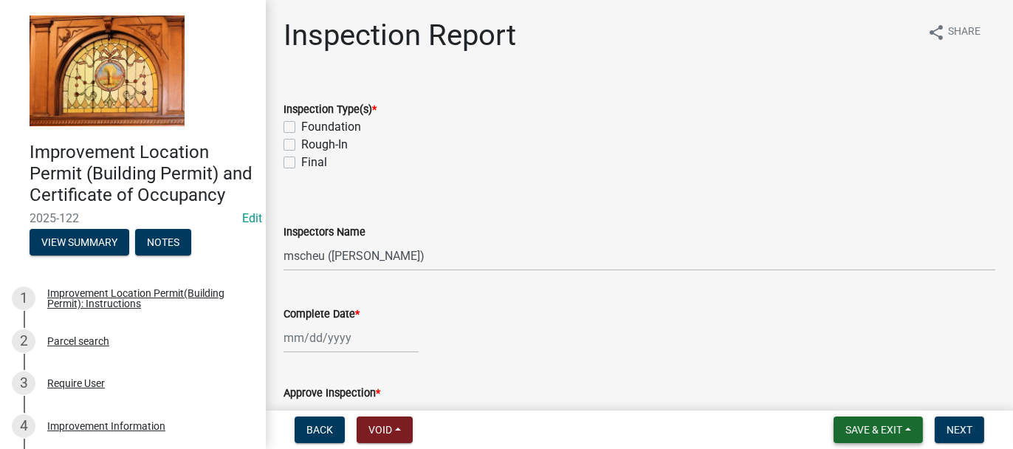
click at [851, 430] on span "Save & Exit" at bounding box center [874, 430] width 57 height 12
click at [842, 400] on button "Save & Exit" at bounding box center [864, 391] width 118 height 35
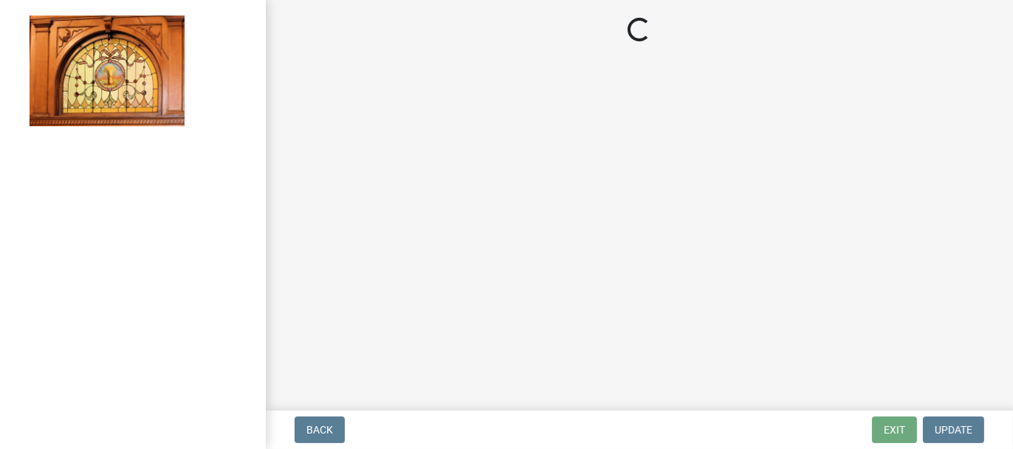
select select "62bb873c-c571-4454-ac8a-8c216551e2a3"
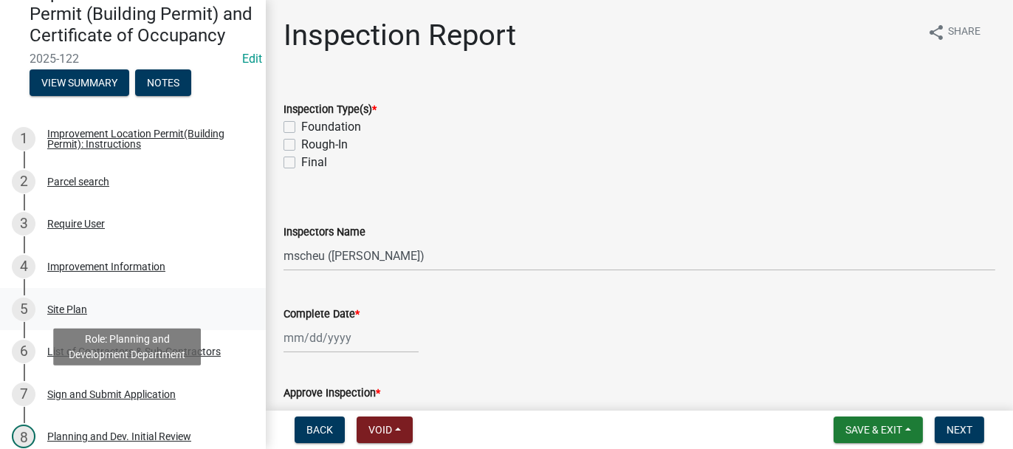
scroll to position [222, 0]
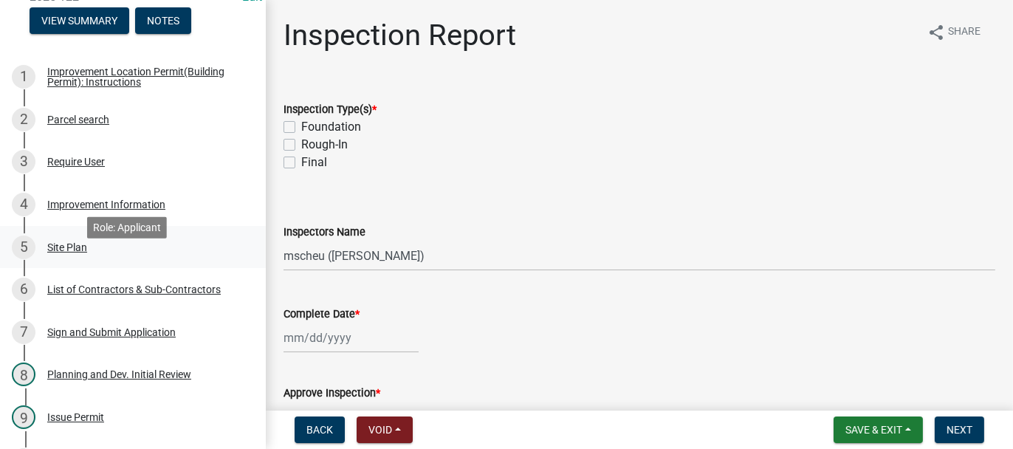
click at [74, 253] on div "Site Plan" at bounding box center [67, 247] width 40 height 10
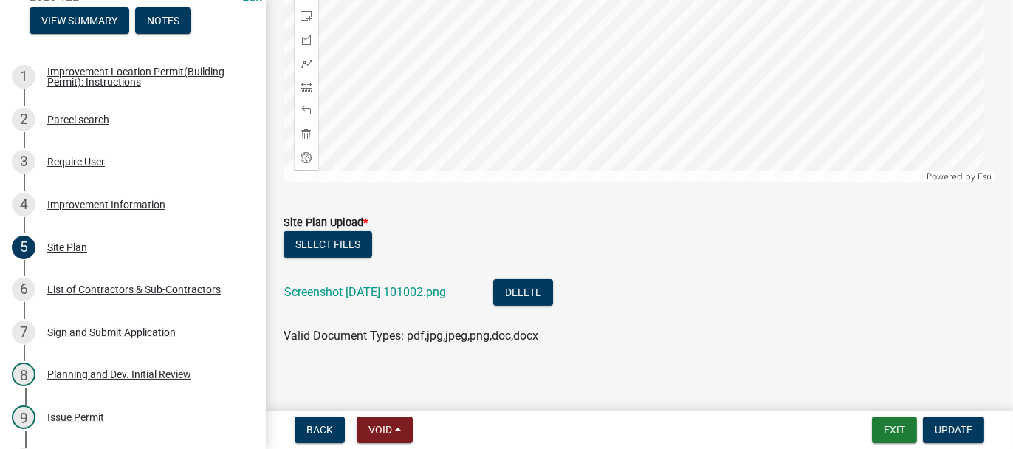
scroll to position [380, 0]
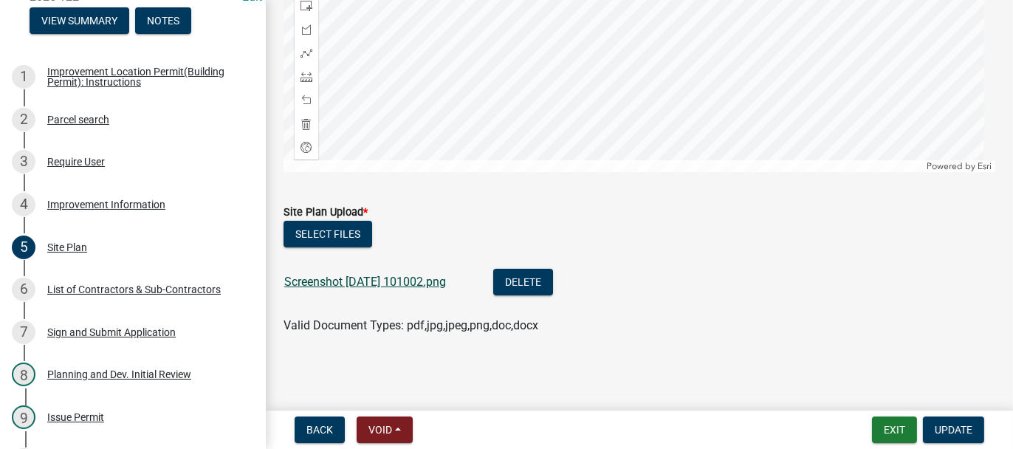
click at [325, 284] on link "Screenshot [DATE] 101002.png" at bounding box center [365, 282] width 162 height 14
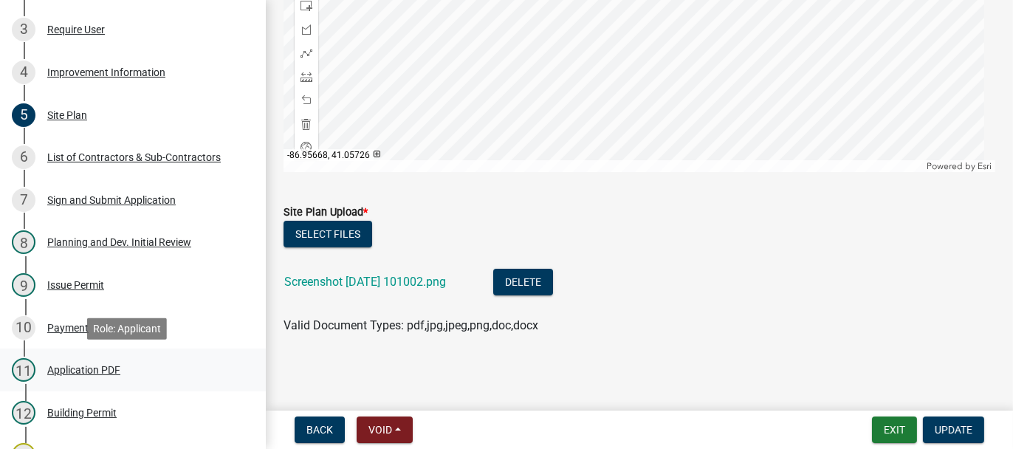
scroll to position [369, 0]
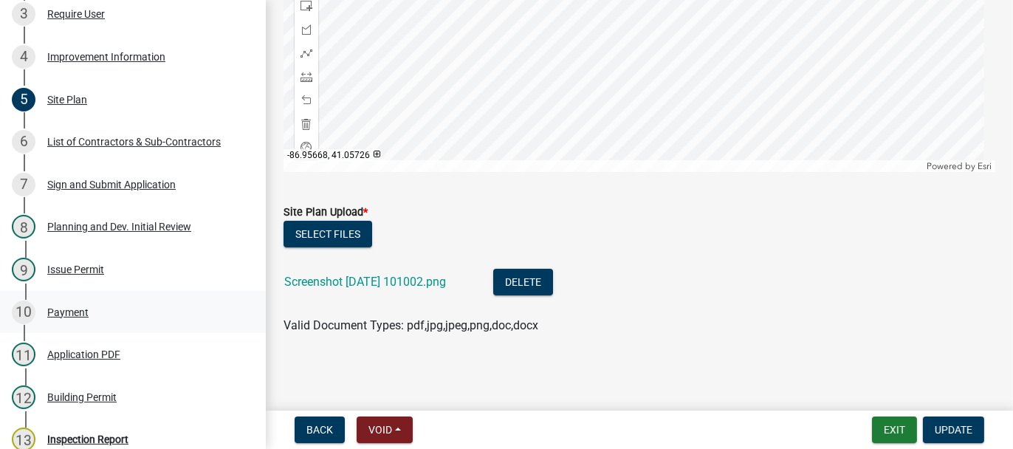
click at [68, 318] on div "Payment" at bounding box center [67, 312] width 41 height 10
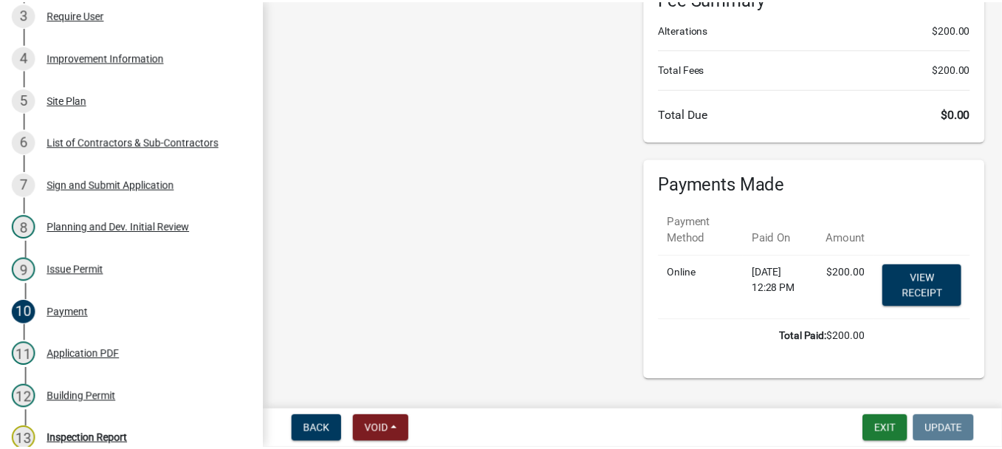
scroll to position [183, 0]
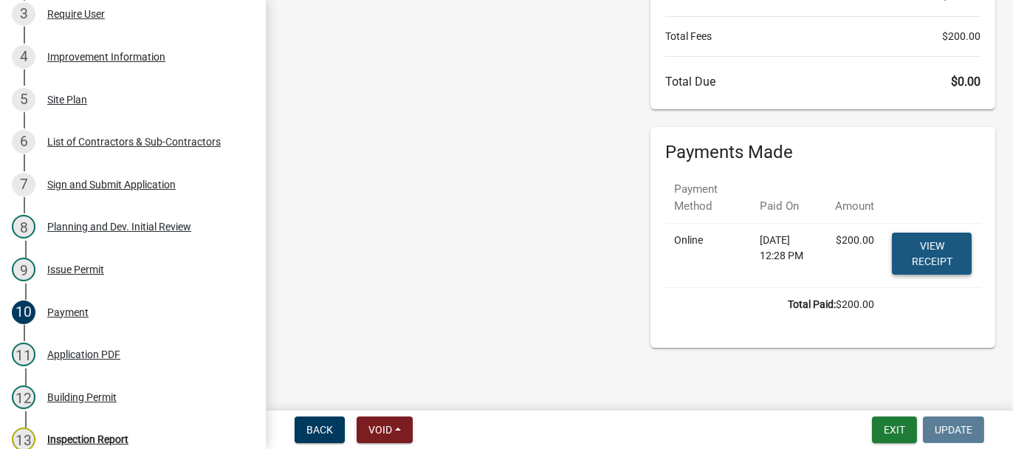
click at [927, 243] on link "View receipt" at bounding box center [932, 254] width 80 height 42
click at [899, 422] on button "Exit" at bounding box center [894, 430] width 45 height 27
